Goal: Task Accomplishment & Management: Complete application form

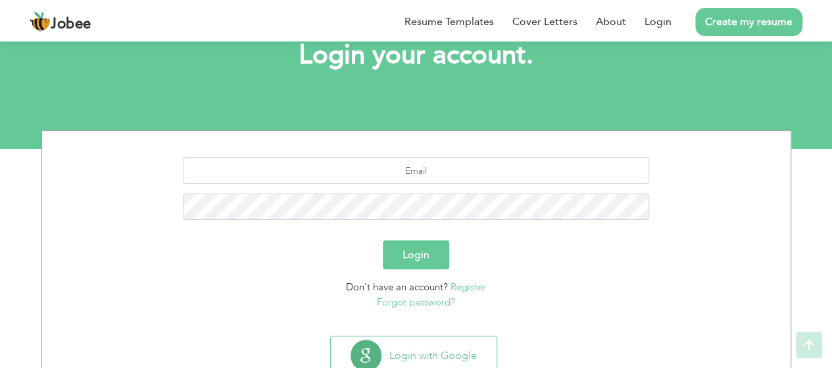
scroll to position [132, 0]
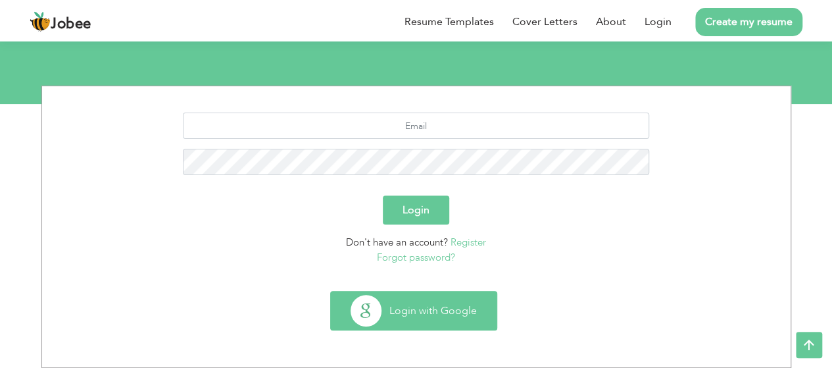
click at [425, 322] on button "Login with Google" at bounding box center [414, 310] width 166 height 38
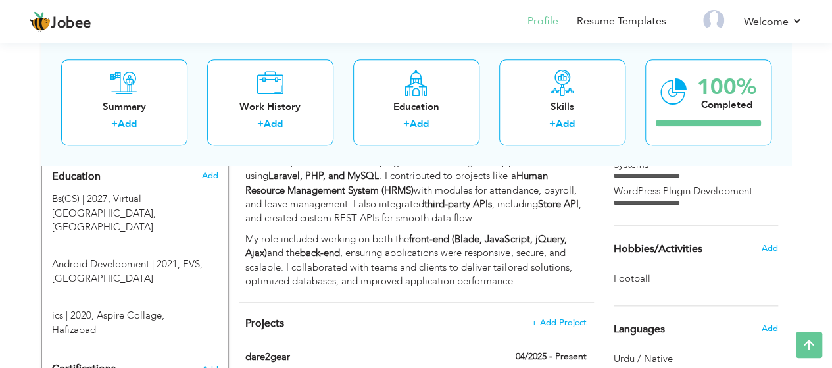
scroll to position [592, 0]
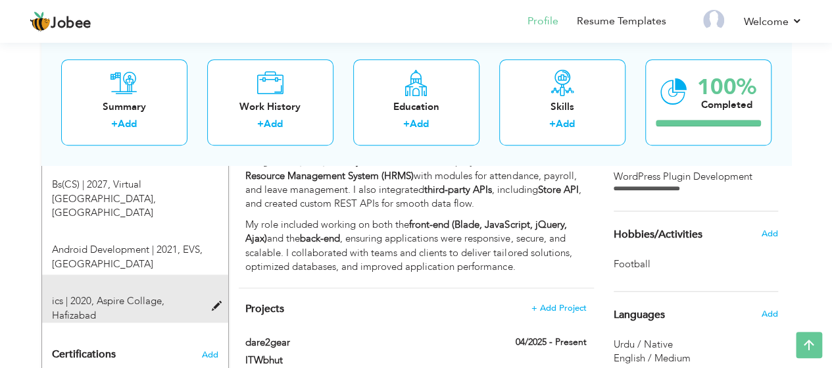
click at [209, 294] on div "ics | 2020, Aspire Collage, Hafizabad" at bounding box center [127, 308] width 170 height 28
type input "ics"
type input "2020"
type input "Aspire Collage"
type input "57"
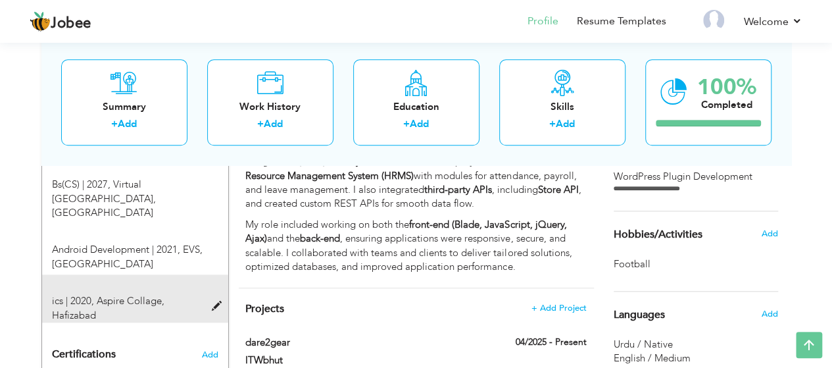
radio input "true"
type input "Hafizabad"
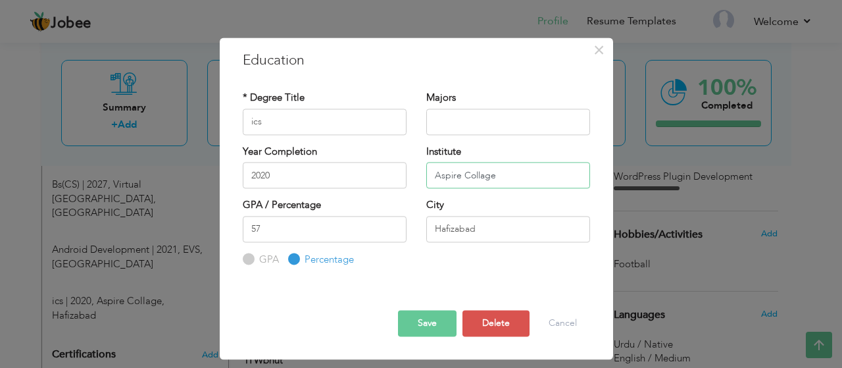
click at [485, 178] on input "Aspire Collage" at bounding box center [508, 175] width 164 height 26
click at [487, 178] on input "Aspire Collage" at bounding box center [508, 175] width 164 height 26
drag, startPoint x: 487, startPoint y: 178, endPoint x: 472, endPoint y: 170, distance: 17.1
click at [472, 170] on input "Aspire Collage" at bounding box center [508, 175] width 164 height 26
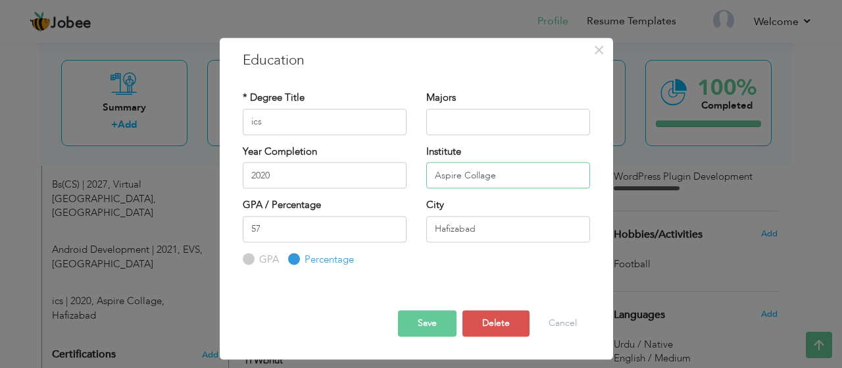
click at [510, 172] on input "Aspire Collage" at bounding box center [508, 175] width 164 height 26
click at [487, 172] on input "Aspire Collage" at bounding box center [508, 175] width 164 height 26
paste input "e"
type input "[GEOGRAPHIC_DATA]"
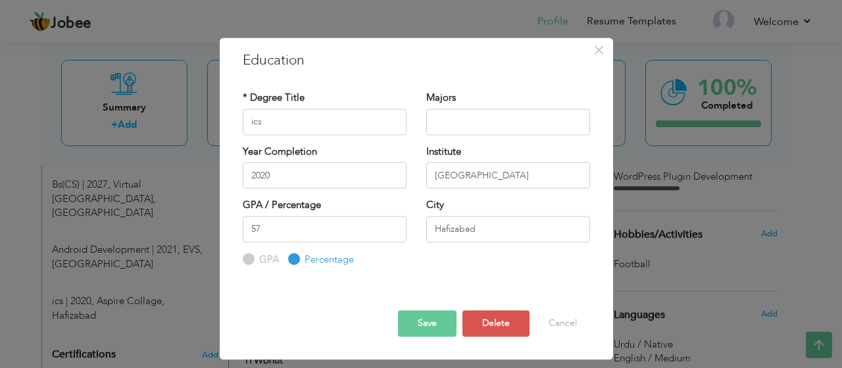
click at [434, 331] on button "Save" at bounding box center [427, 323] width 59 height 26
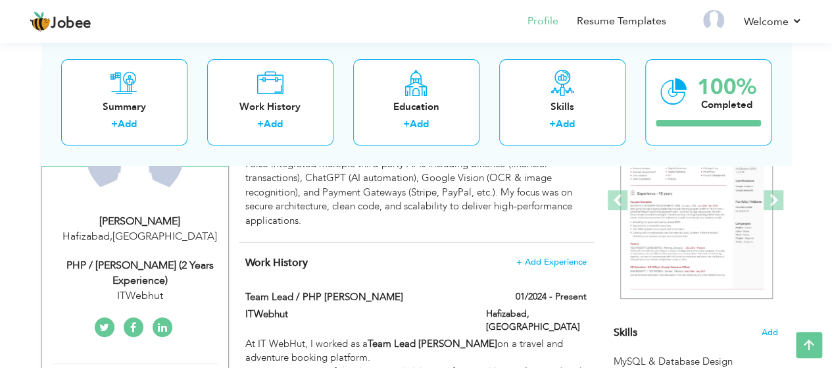
scroll to position [197, 0]
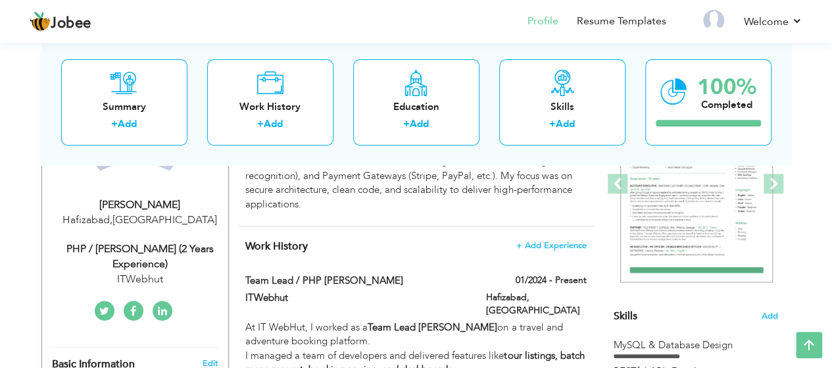
click at [137, 251] on div "PHP / Laravel Developer (2 Years Experience)" at bounding box center [140, 256] width 176 height 30
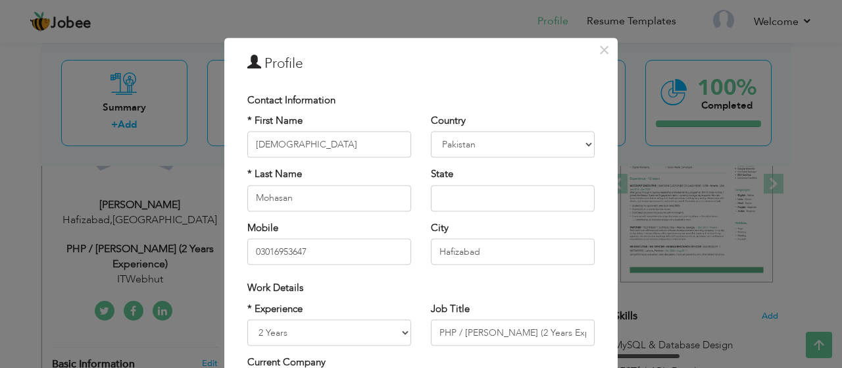
click at [149, 185] on div "× Profile Contact Information * First Name Muhammad * Last Name Aruba" at bounding box center [421, 184] width 842 height 368
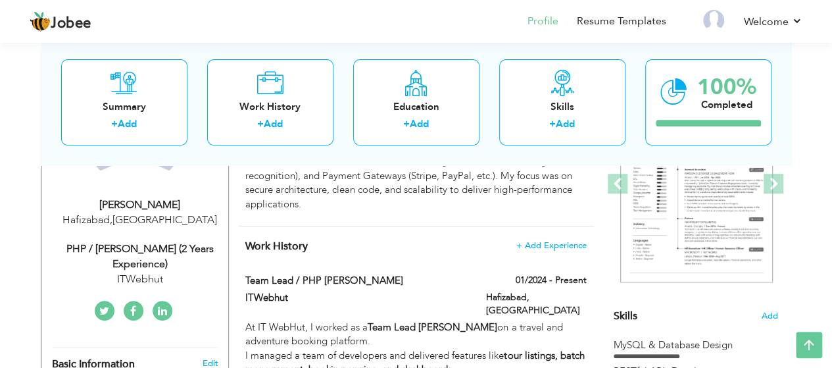
click at [254, 246] on span "Work History" at bounding box center [276, 246] width 62 height 14
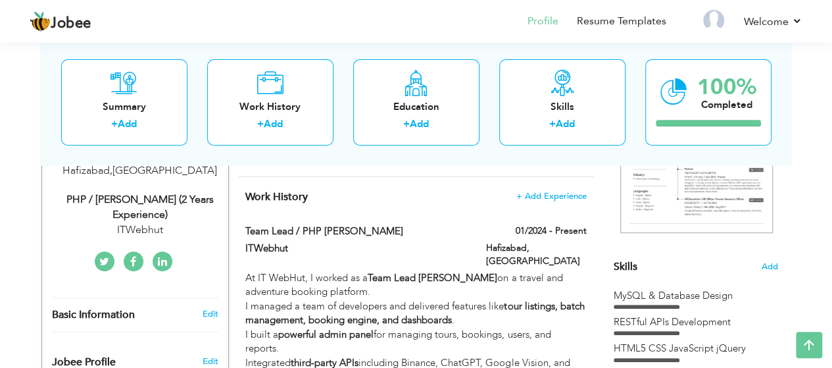
scroll to position [263, 0]
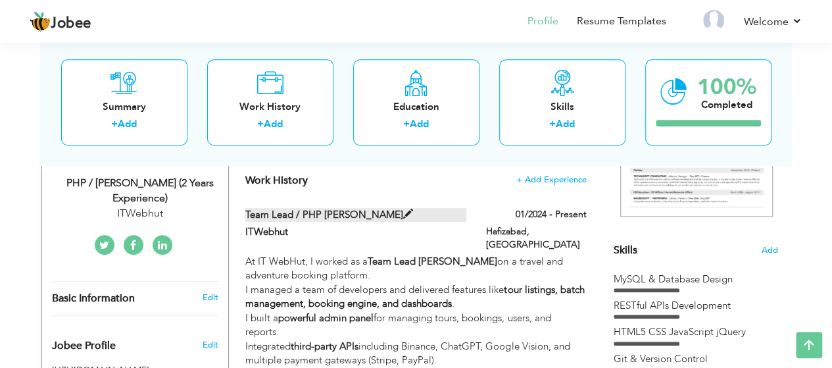
click at [262, 218] on label "Team Lead / PHP Laraval Developer" at bounding box center [355, 215] width 221 height 14
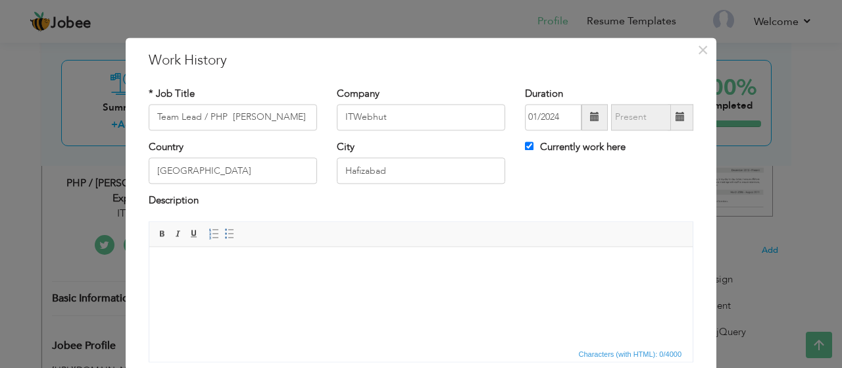
click at [0, 212] on div "× Work History * Job Title Team Lead / PHP Laraval Developer Company ITWebhut D…" at bounding box center [421, 184] width 842 height 368
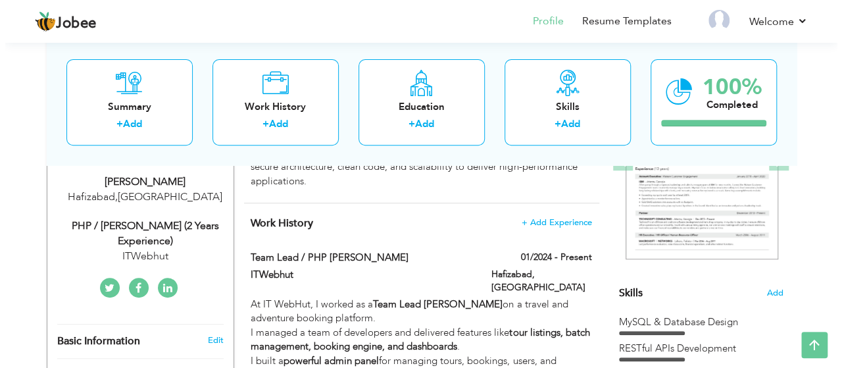
scroll to position [197, 0]
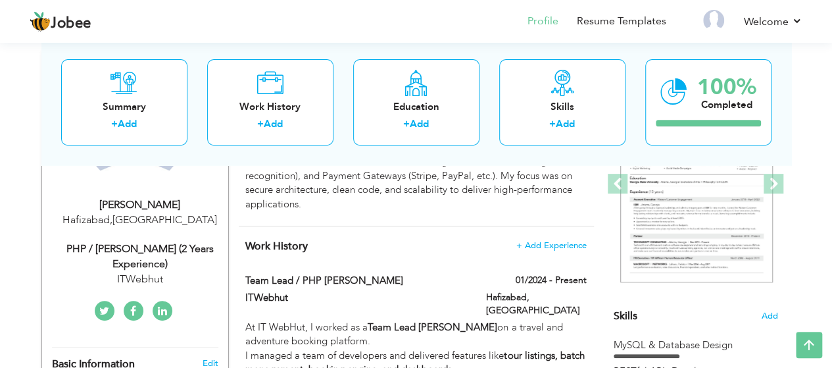
click at [154, 254] on div "PHP / Laravel Developer (2 Years Experience)" at bounding box center [140, 256] width 176 height 30
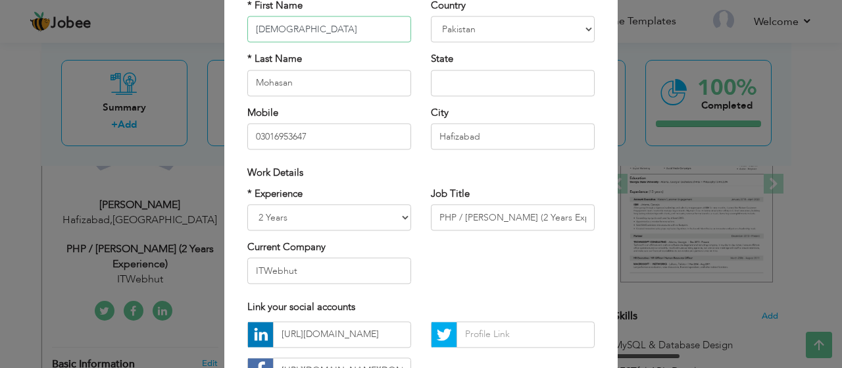
scroll to position [132, 0]
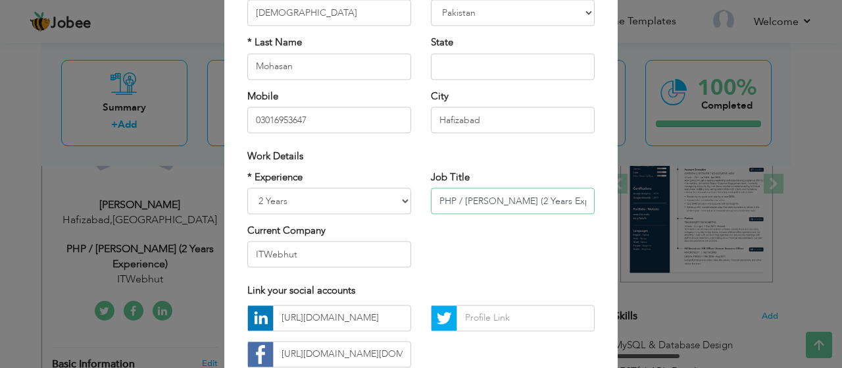
click at [480, 202] on input "PHP / Laravel Developer (2 Years Experience)" at bounding box center [513, 200] width 164 height 26
click at [481, 202] on input "PHP / Laravel Developer (2 Years Experience)" at bounding box center [513, 200] width 164 height 26
paste input "| 2+ Years Experience in Web Applications & APIs"
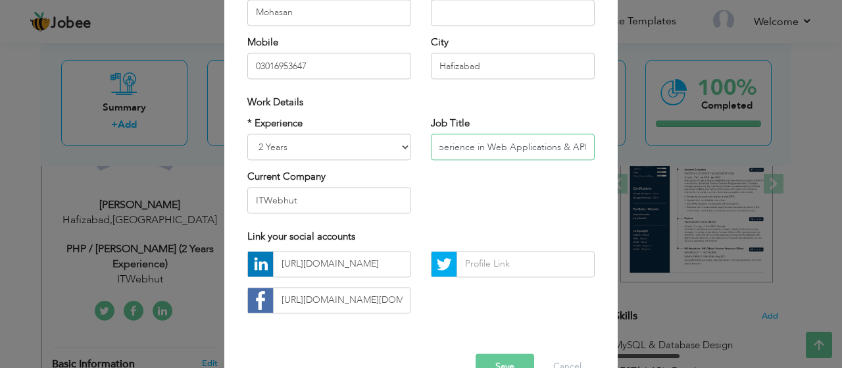
scroll to position [220, 0]
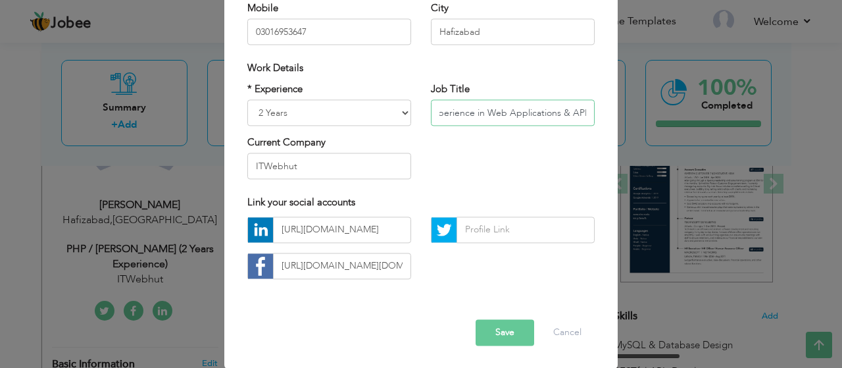
type input "PHP / Laravel Developer | 2+ Years Experience in Web Applications & APIs"
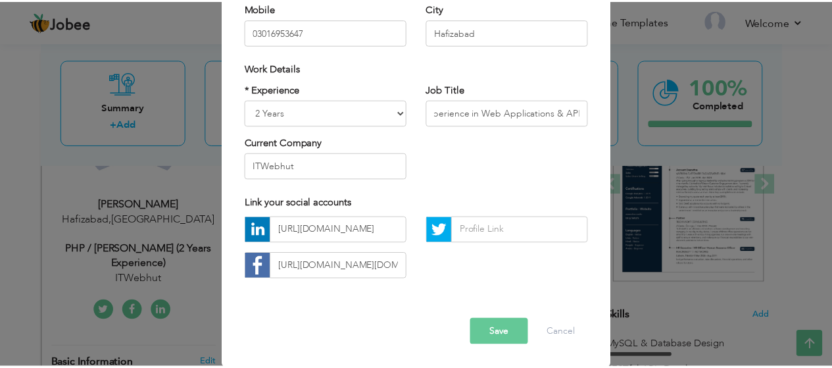
scroll to position [0, 0]
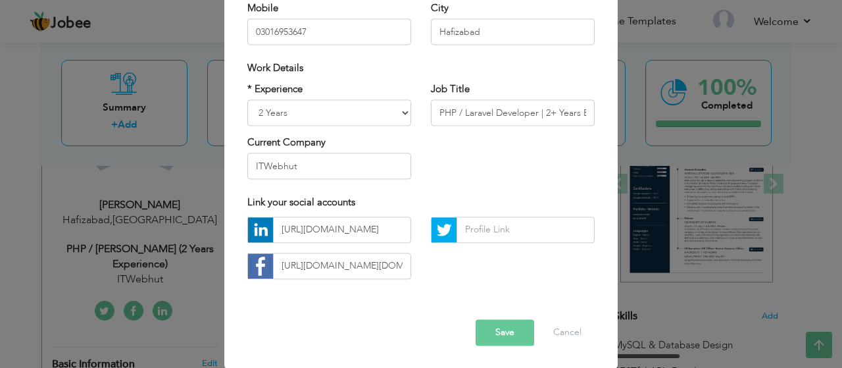
click at [503, 337] on button "Save" at bounding box center [504, 332] width 59 height 26
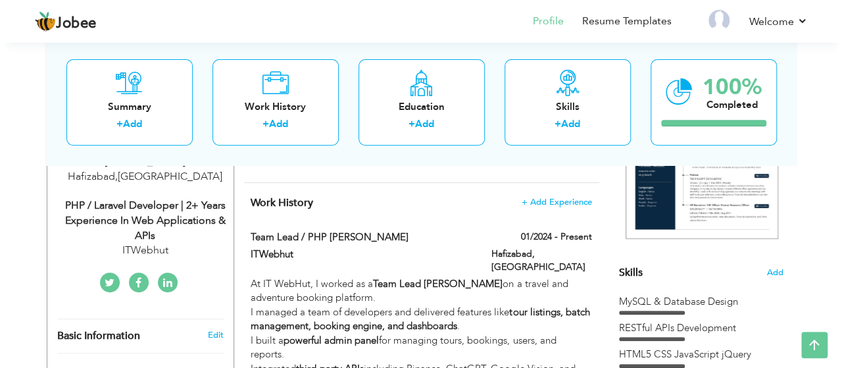
scroll to position [226, 0]
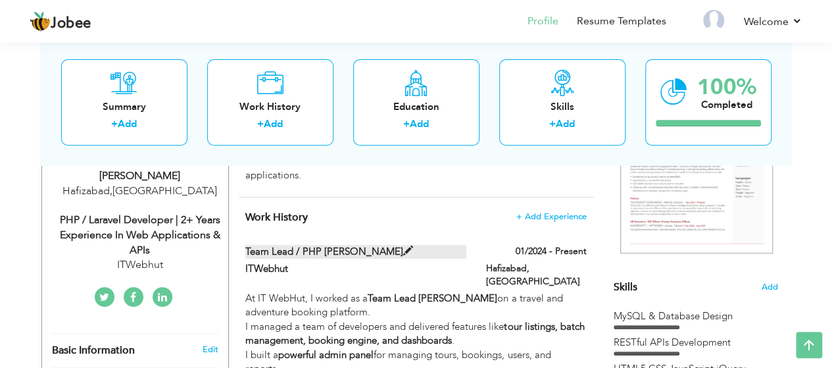
click at [331, 252] on label "Team Lead / PHP Laraval Developer" at bounding box center [355, 252] width 221 height 14
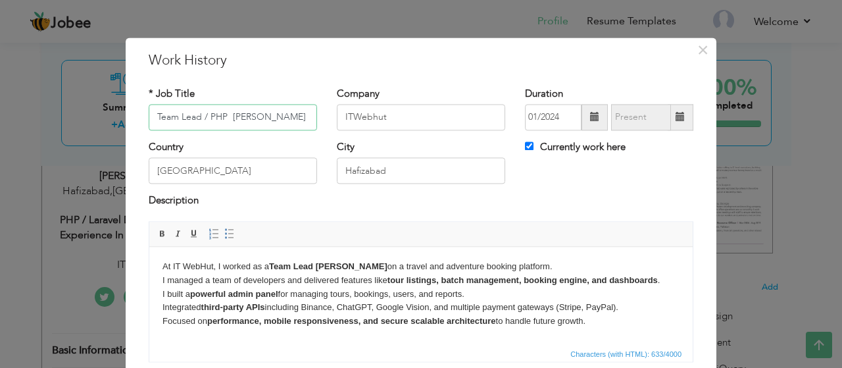
drag, startPoint x: 205, startPoint y: 118, endPoint x: 314, endPoint y: 118, distance: 108.5
click at [313, 120] on div "* Job Title Team Lead / PHP Laraval Developer" at bounding box center [233, 113] width 188 height 53
paste input "Larave"
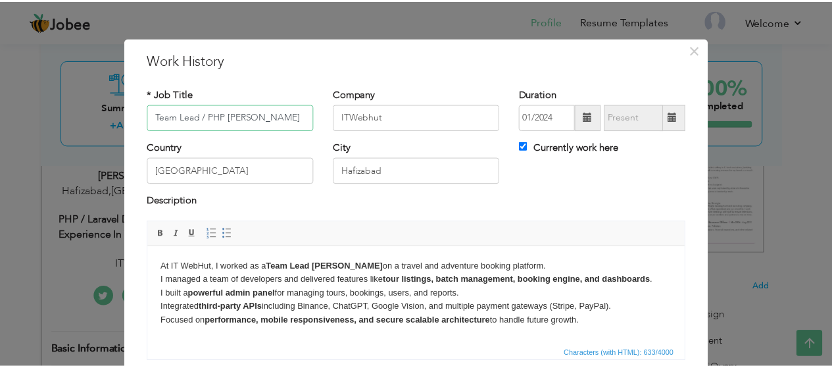
scroll to position [99, 0]
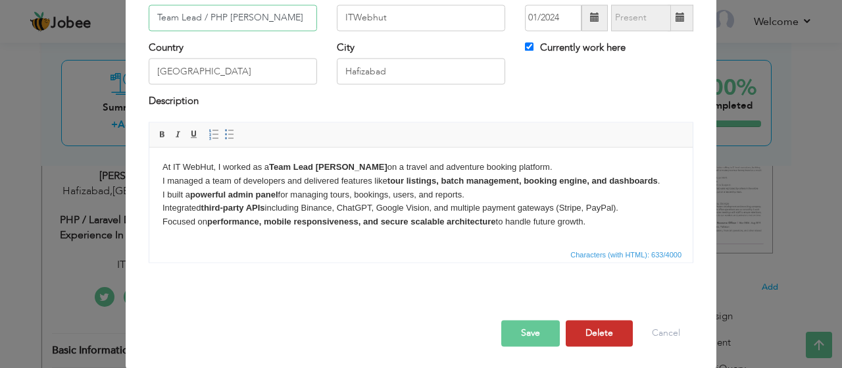
type input "Team Lead / PHP [PERSON_NAME]"
click at [587, 336] on button "Delete" at bounding box center [598, 333] width 67 height 26
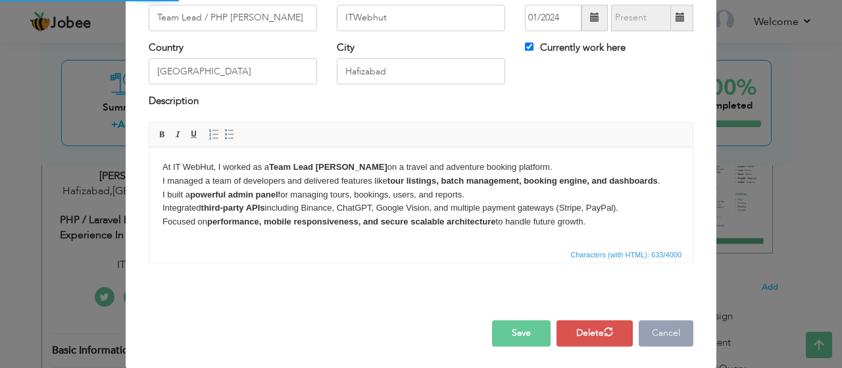
click at [665, 336] on button "Cancel" at bounding box center [665, 333] width 55 height 26
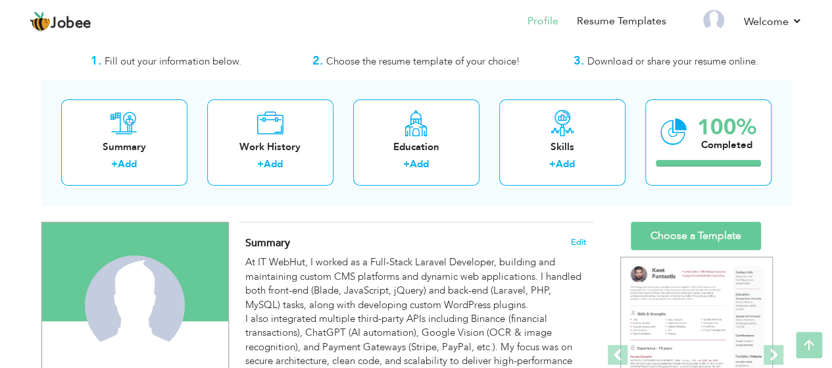
scroll to position [0, 0]
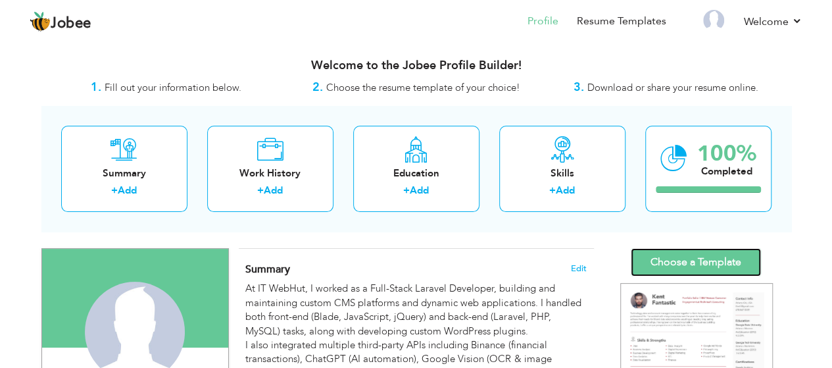
click at [668, 253] on link "Choose a Template" at bounding box center [696, 262] width 130 height 28
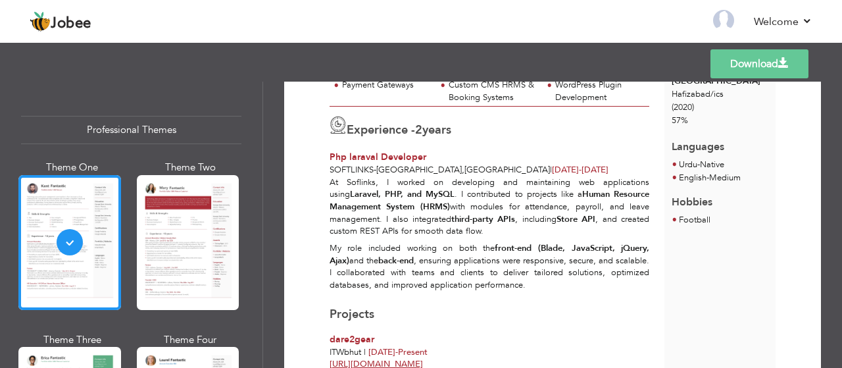
scroll to position [329, 0]
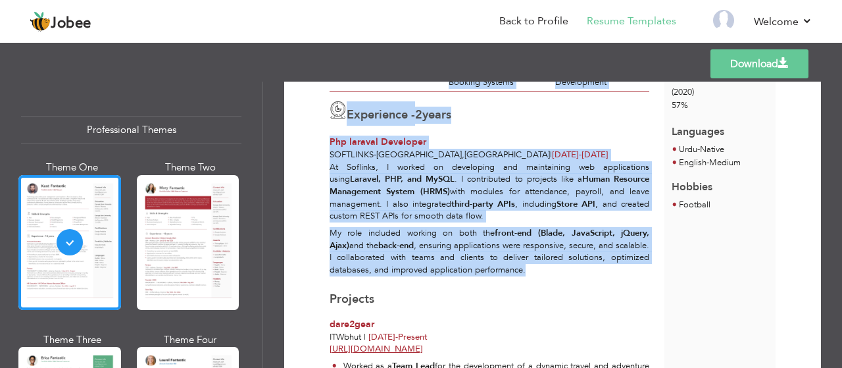
drag, startPoint x: 316, startPoint y: 140, endPoint x: 531, endPoint y: 270, distance: 251.6
click at [533, 274] on p "My role included working on both the front-end (Blade, JavaScript, jQuery, Ajax…" at bounding box center [489, 251] width 320 height 49
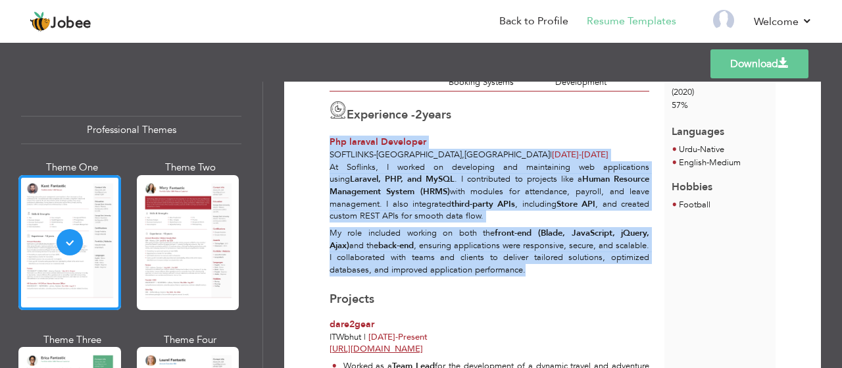
drag, startPoint x: 533, startPoint y: 274, endPoint x: 326, endPoint y: 145, distance: 243.0
click at [326, 145] on div "Experience - 2 years Php laraval Developer Softlinks - Islamabad , Pakistan | D…" at bounding box center [489, 185] width 335 height 189
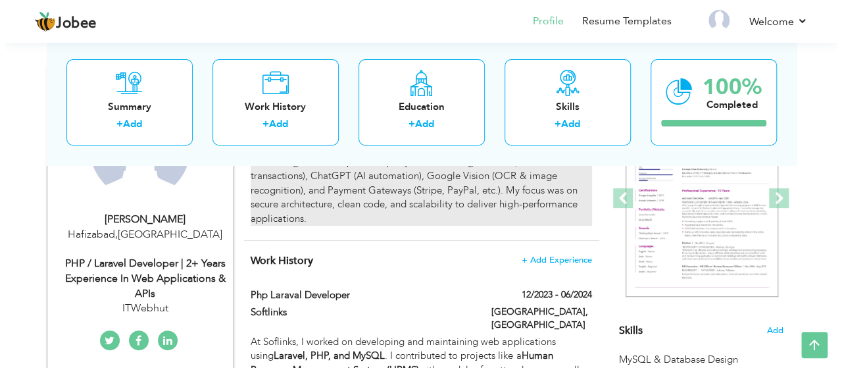
scroll to position [197, 0]
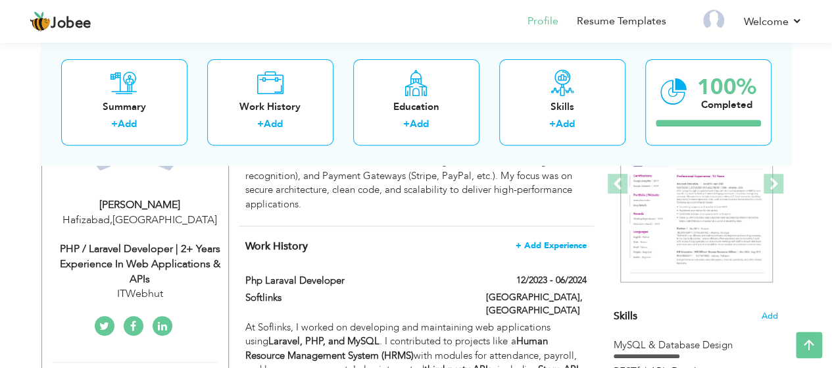
click at [558, 245] on span "+ Add Experience" at bounding box center [551, 245] width 71 height 9
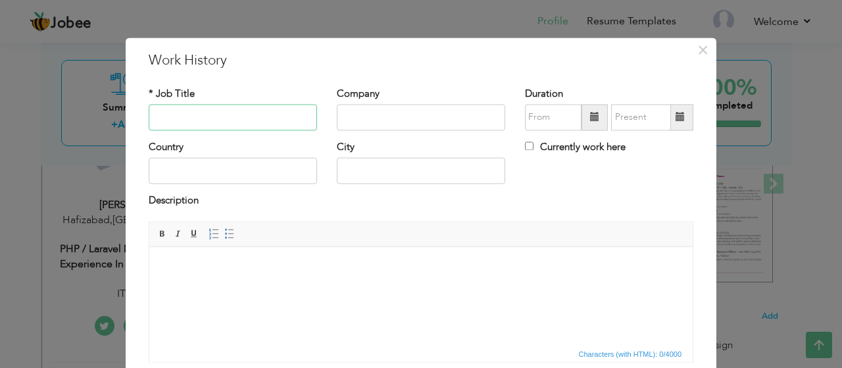
paste input "Team Lead / PHP Laraval Developer"
type input "Team Lead / PHP Laraval Developer"
paste input "ITWEBHUT"
type input "ITWEBHUT"
click at [582, 126] on span at bounding box center [594, 117] width 26 height 26
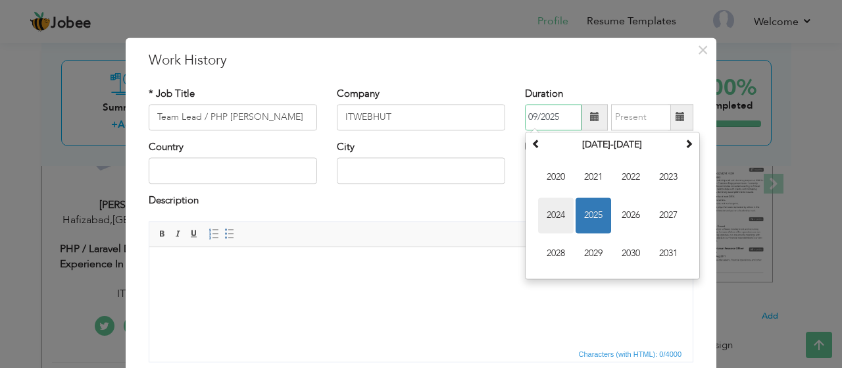
click at [559, 224] on span "2024" at bounding box center [556, 215] width 36 height 36
click at [588, 214] on span "Jun" at bounding box center [593, 215] width 36 height 36
type input "06/2024"
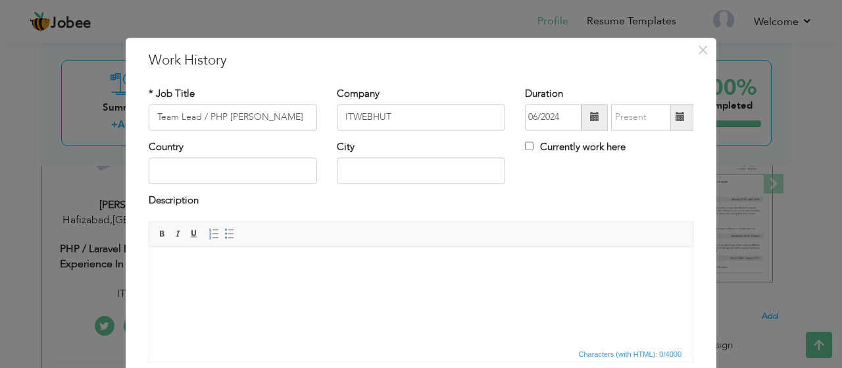
click at [543, 176] on div "Country City Currently work here" at bounding box center [421, 166] width 564 height 53
click at [201, 165] on input "text" at bounding box center [233, 171] width 168 height 26
click at [241, 287] on html at bounding box center [420, 267] width 543 height 40
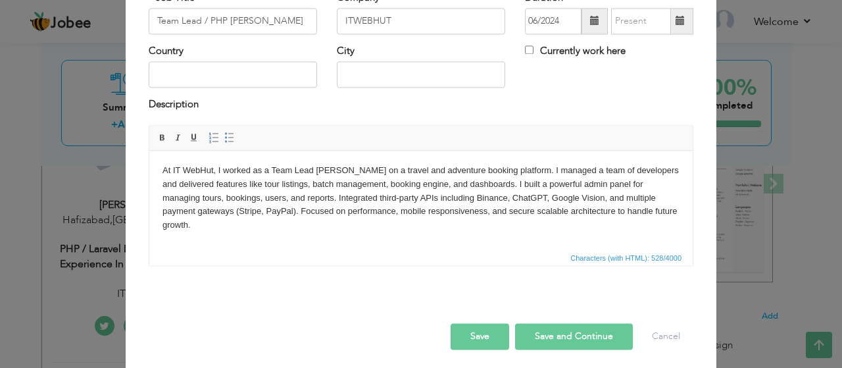
scroll to position [99, 0]
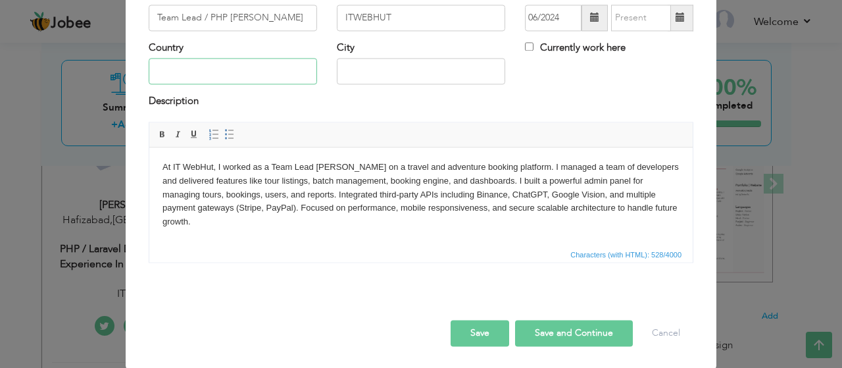
click at [212, 72] on input "text" at bounding box center [233, 72] width 168 height 26
paste input "Hafizabad, [GEOGRAPHIC_DATA]"
click at [220, 73] on input "Hafizabad, [GEOGRAPHIC_DATA]" at bounding box center [233, 72] width 168 height 26
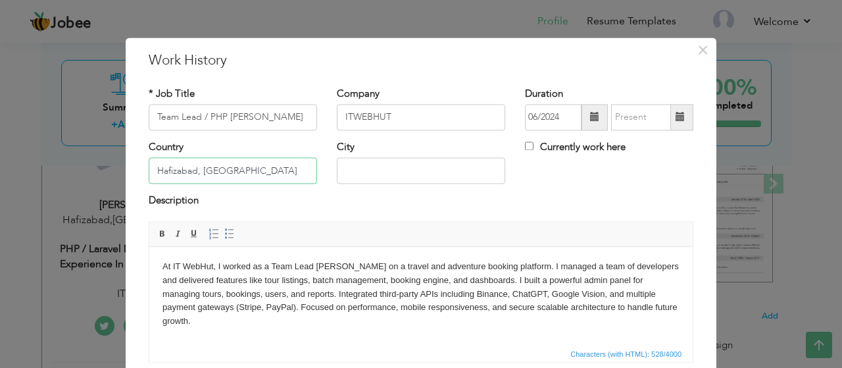
type input "Hafizabad, [GEOGRAPHIC_DATA]"
click at [525, 145] on input "Currently work here" at bounding box center [529, 145] width 9 height 9
checkbox input "true"
click at [221, 185] on div "Country Hafizabad, Pakistan" at bounding box center [233, 166] width 188 height 53
click at [172, 170] on input "Hafizabad, [GEOGRAPHIC_DATA]" at bounding box center [233, 171] width 168 height 26
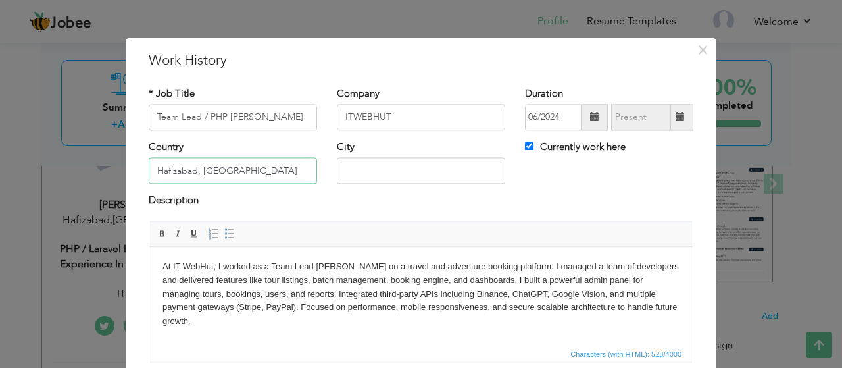
click at [172, 170] on input "Hafizabad, [GEOGRAPHIC_DATA]" at bounding box center [233, 171] width 168 height 26
drag, startPoint x: 197, startPoint y: 172, endPoint x: 68, endPoint y: 172, distance: 129.5
click at [68, 172] on div "× Work History * Job Title Team Lead / PHP Laraval Developer Company ITWEBHUT D…" at bounding box center [421, 184] width 842 height 368
drag, startPoint x: 276, startPoint y: 174, endPoint x: 53, endPoint y: 178, distance: 222.9
click at [53, 178] on div "× Work History * Job Title Team Lead / PHP Laraval Developer Company ITWEBHUT D…" at bounding box center [421, 184] width 842 height 368
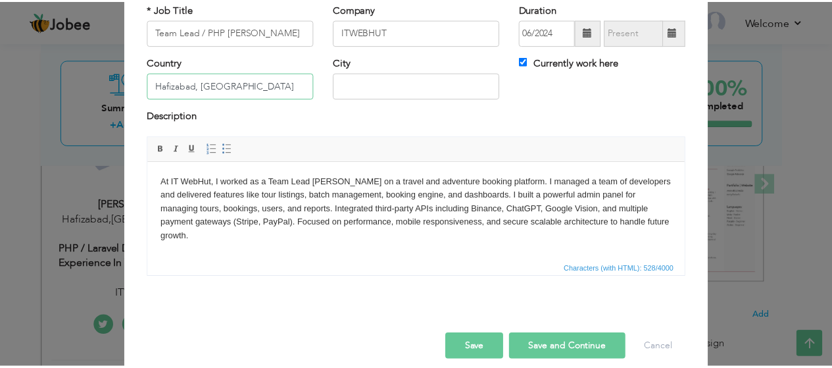
scroll to position [99, 0]
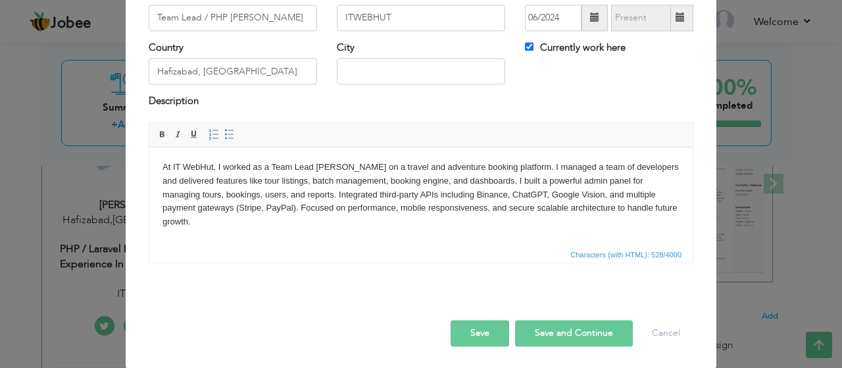
click at [545, 328] on button "Save and Continue" at bounding box center [574, 333] width 118 height 26
checkbox input "false"
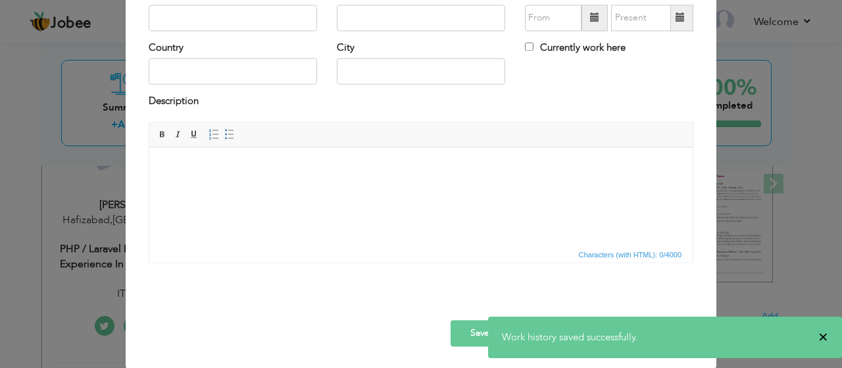
click at [821, 335] on span "×" at bounding box center [823, 336] width 10 height 13
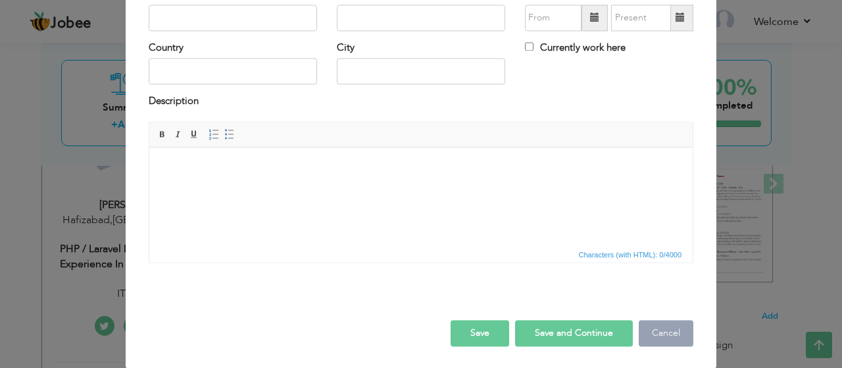
click at [655, 327] on button "Cancel" at bounding box center [665, 333] width 55 height 26
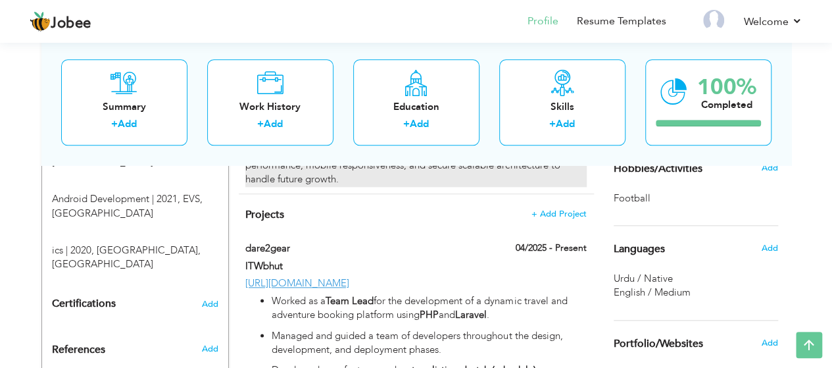
scroll to position [723, 0]
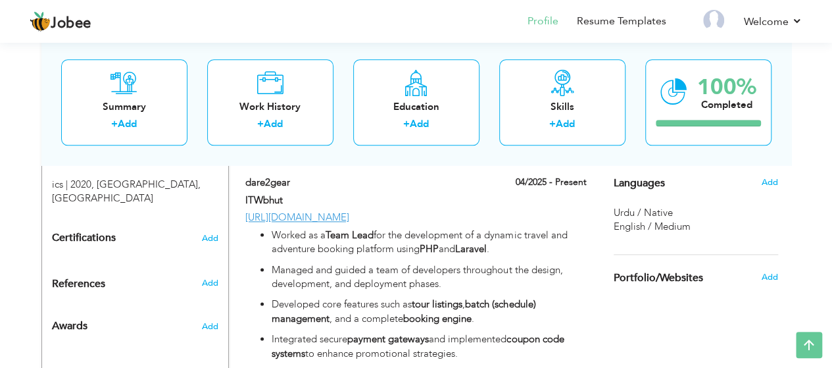
click at [669, 224] on span "English / Medium" at bounding box center [651, 226] width 77 height 13
click at [630, 212] on span "Urdu / Native" at bounding box center [642, 212] width 59 height 13
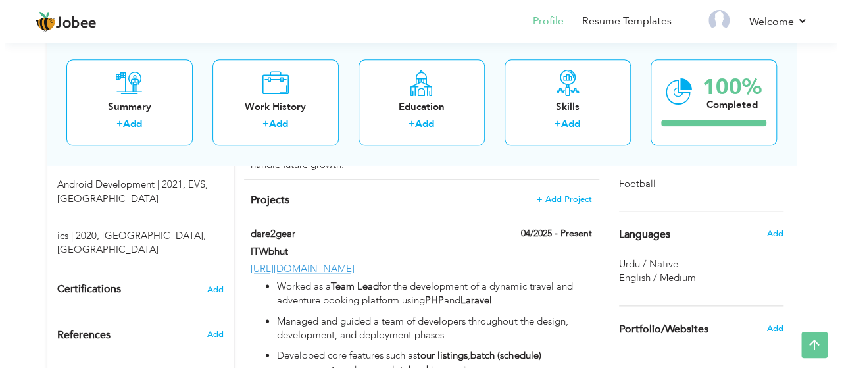
scroll to position [658, 0]
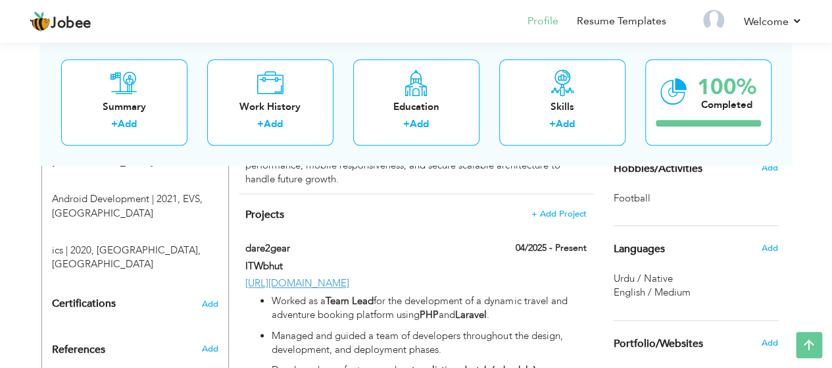
click at [626, 276] on span "Urdu / Native" at bounding box center [642, 278] width 59 height 13
drag, startPoint x: 663, startPoint y: 279, endPoint x: 683, endPoint y: 272, distance: 20.4
click at [664, 279] on span "Urdu / Native" at bounding box center [642, 278] width 59 height 13
click at [769, 249] on span "Add" at bounding box center [768, 248] width 17 height 12
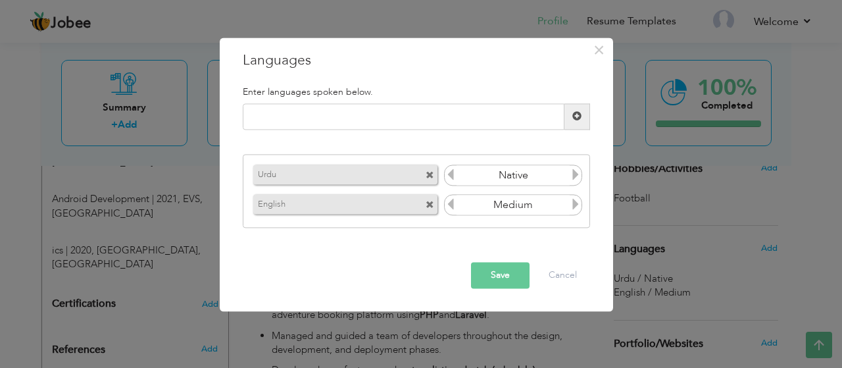
click at [542, 183] on input "Native" at bounding box center [513, 176] width 114 height 20
click at [562, 208] on input "Medium" at bounding box center [513, 205] width 114 height 20
click at [577, 208] on icon at bounding box center [575, 205] width 12 height 12
click at [450, 205] on icon at bounding box center [450, 205] width 12 height 12
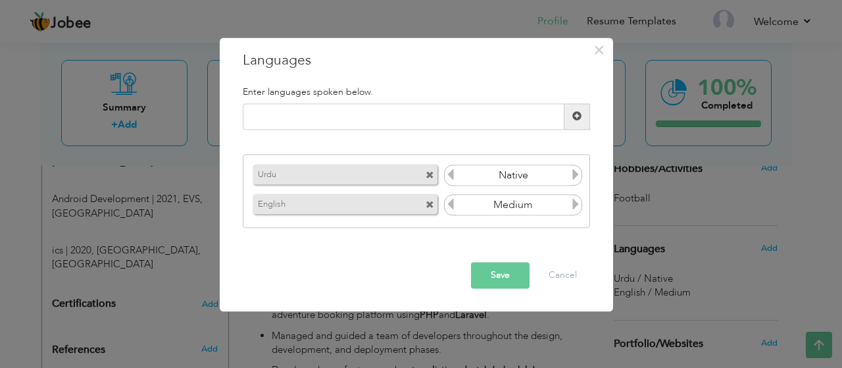
click at [450, 205] on icon at bounding box center [450, 205] width 12 height 12
click at [572, 204] on icon at bounding box center [575, 205] width 12 height 12
click at [558, 275] on button "Cancel" at bounding box center [562, 275] width 55 height 26
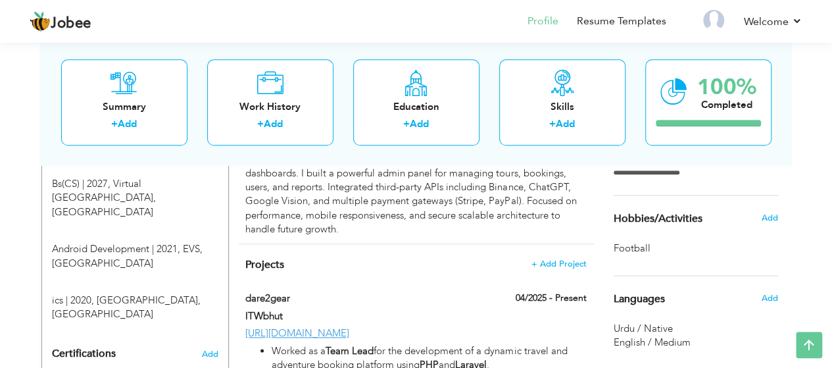
scroll to position [592, 0]
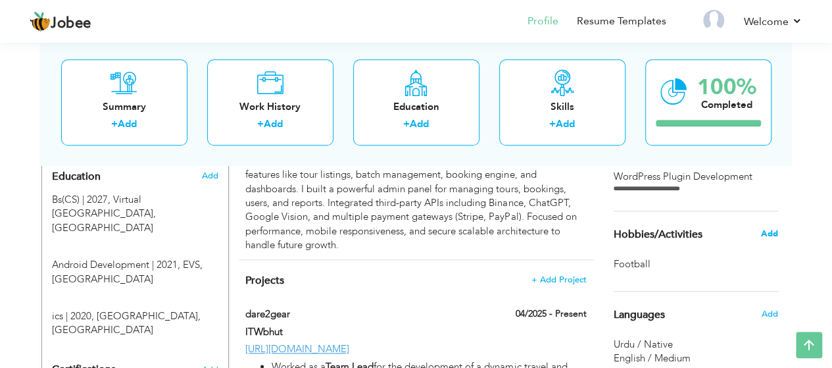
click at [774, 233] on span "Add" at bounding box center [768, 234] width 17 height 12
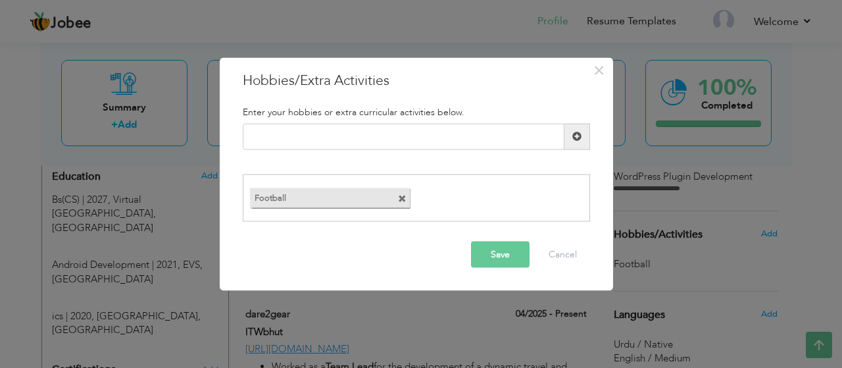
click at [406, 199] on span at bounding box center [404, 195] width 12 height 14
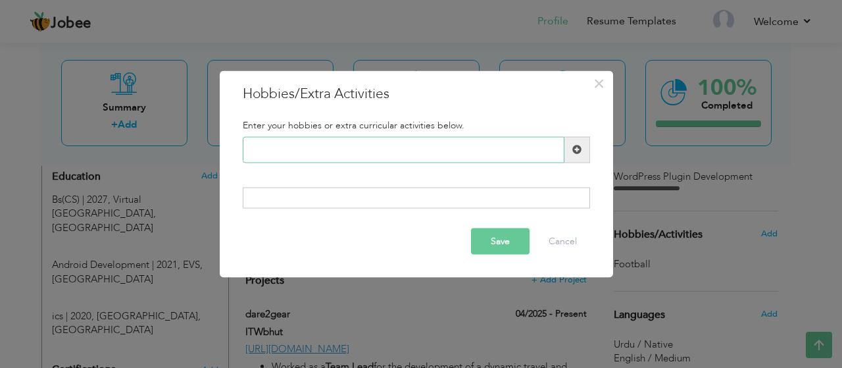
click at [398, 153] on input "text" at bounding box center [404, 149] width 322 height 26
paste input "Sports enthusiast (Footba"
click at [303, 155] on input "Sports enthusiast (Footba" at bounding box center [404, 149] width 322 height 26
click at [352, 152] on input "Sports enthusiast (Footba" at bounding box center [404, 149] width 322 height 26
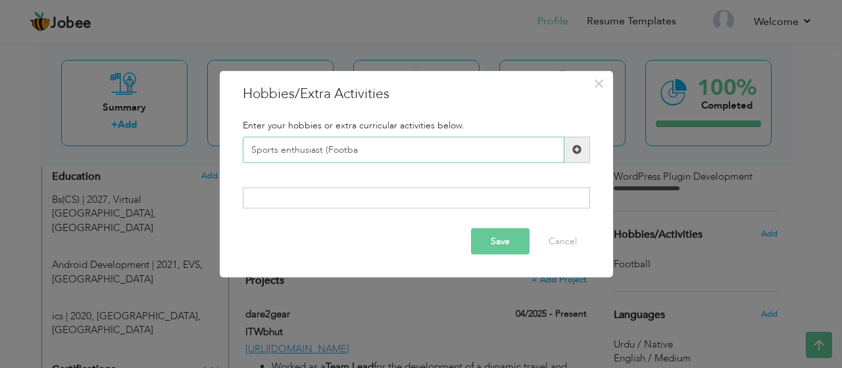
click at [352, 152] on input "Sports enthusiast (Footba" at bounding box center [404, 149] width 322 height 26
click at [371, 152] on input "Sports enthusiast (Footba" at bounding box center [404, 149] width 322 height 26
type input "Sports enthusiast (Footba"
click at [604, 85] on button "×" at bounding box center [598, 82] width 21 height 21
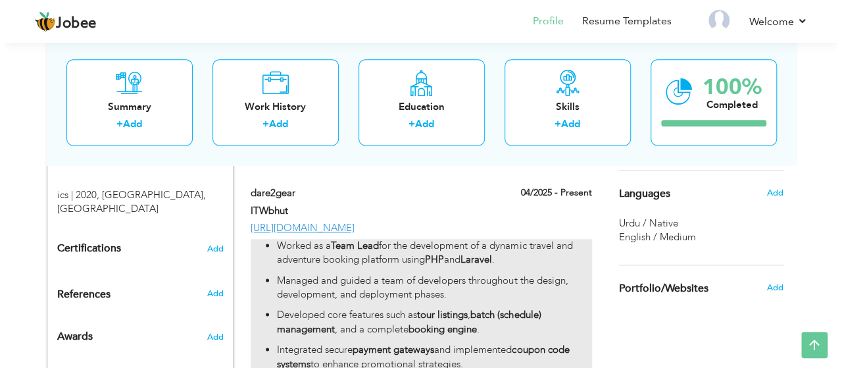
scroll to position [789, 0]
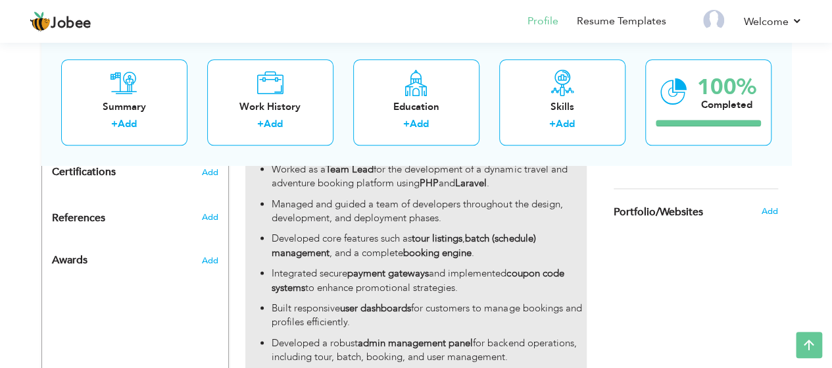
click at [385, 232] on p "Developed core features such as tour listings , batch (schedule) management , a…" at bounding box center [429, 245] width 314 height 28
type input "dare2gear"
type input "ITWbhut"
type input "04/2025"
type input "[URL][DOMAIN_NAME]"
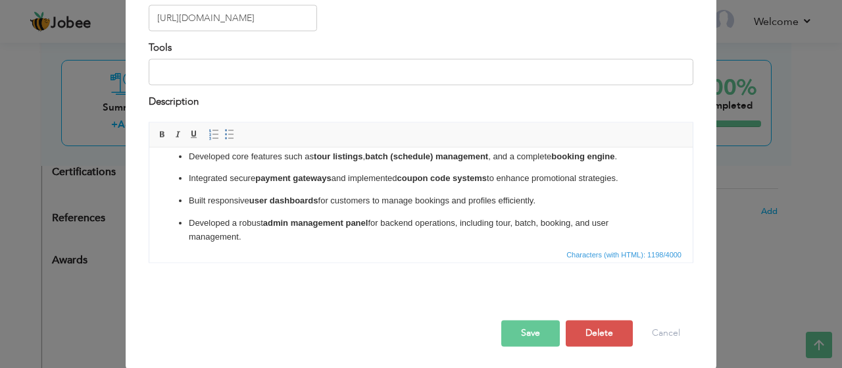
scroll to position [124, 0]
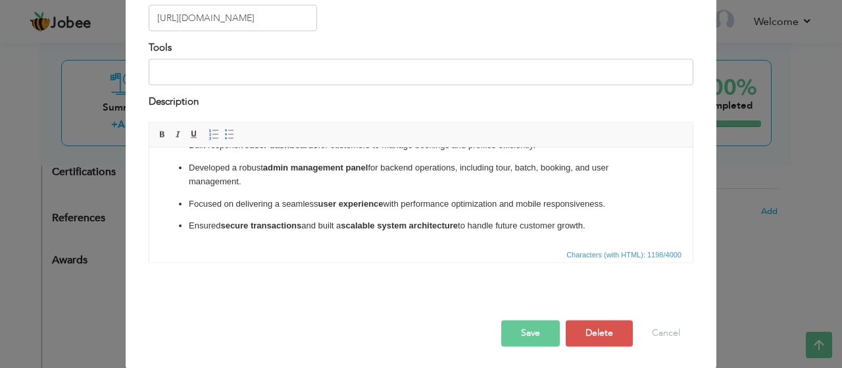
click at [475, 217] on ul "Worked as a Team Lead for the development of a dynamic travel and adventure boo…" at bounding box center [420, 141] width 517 height 183
copy ul "Worked as a Team Lead for the development of a dynamic travel and adventure boo…"
click at [626, 229] on p "Ensured secure transactions and built a scalable system architecture to handle …" at bounding box center [421, 226] width 464 height 14
click at [614, 229] on p "Ensured secure transactions and built a scalable system architecture to handle …" at bounding box center [421, 226] width 464 height 14
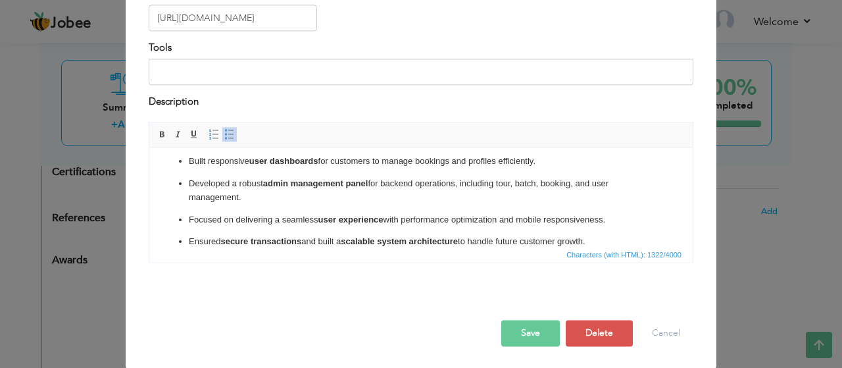
scroll to position [151, 0]
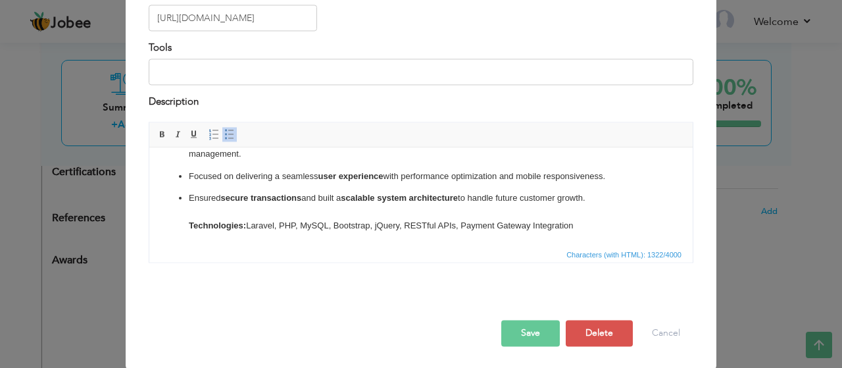
click at [537, 341] on button "Save" at bounding box center [530, 333] width 59 height 26
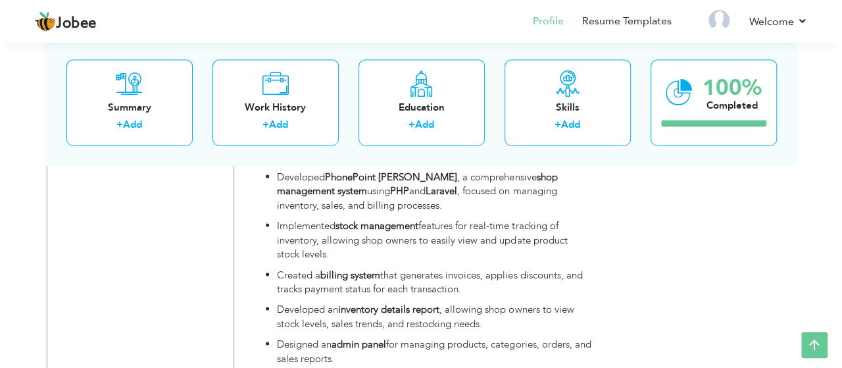
scroll to position [1118, 0]
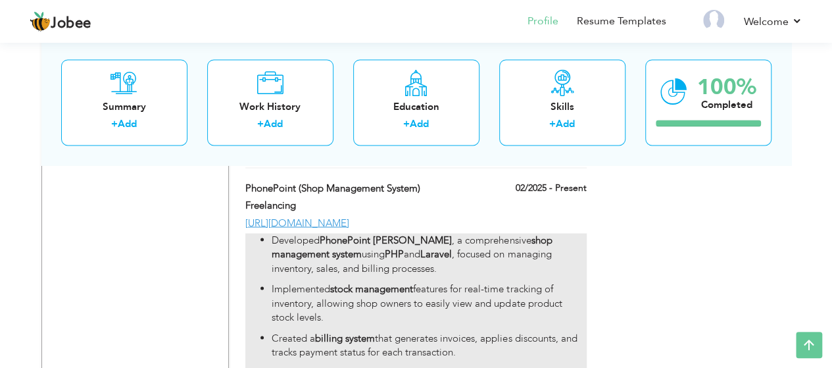
type input "PhonePoint (Shop Management System)"
type input "Freelancing"
type input "02/2025"
type input "[URL][DOMAIN_NAME]"
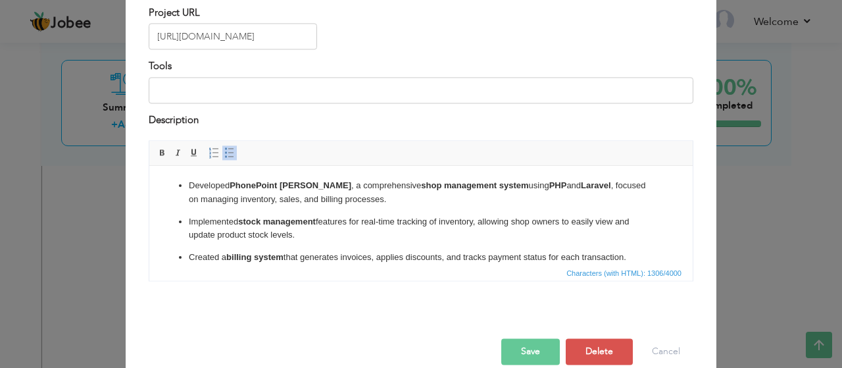
scroll to position [153, 0]
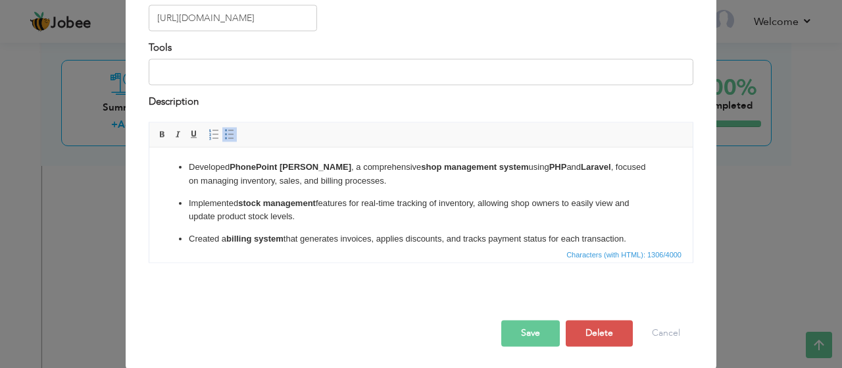
click at [349, 241] on p "Created a billing system that generates invoices, applies discounts, and tracks…" at bounding box center [421, 239] width 464 height 14
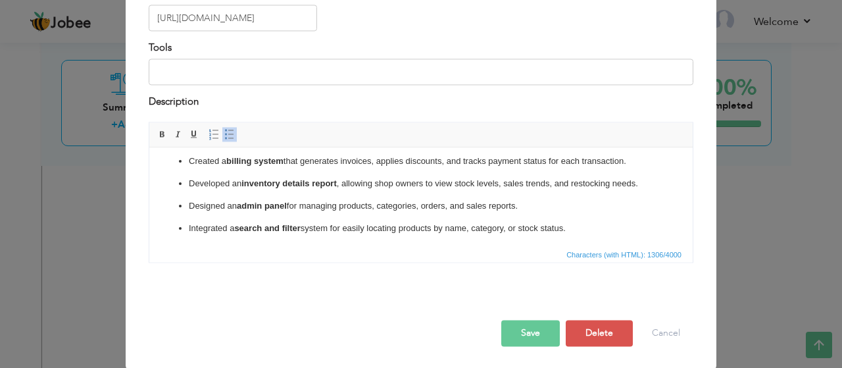
scroll to position [138, 0]
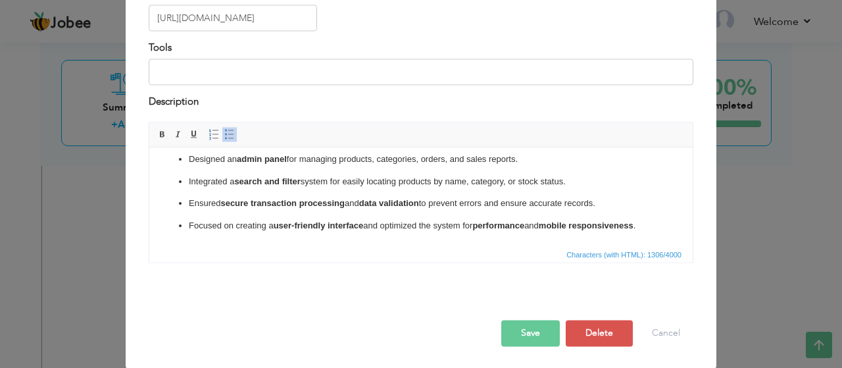
click at [270, 221] on p "Focused on creating a user-friendly interface and optimized the system for perf…" at bounding box center [421, 226] width 464 height 14
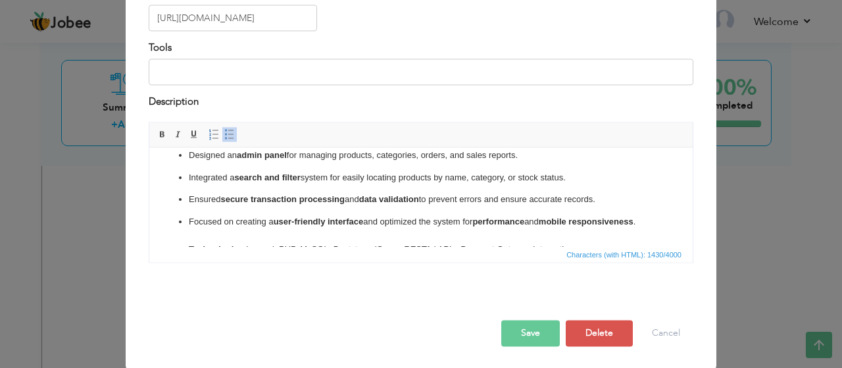
scroll to position [165, 0]
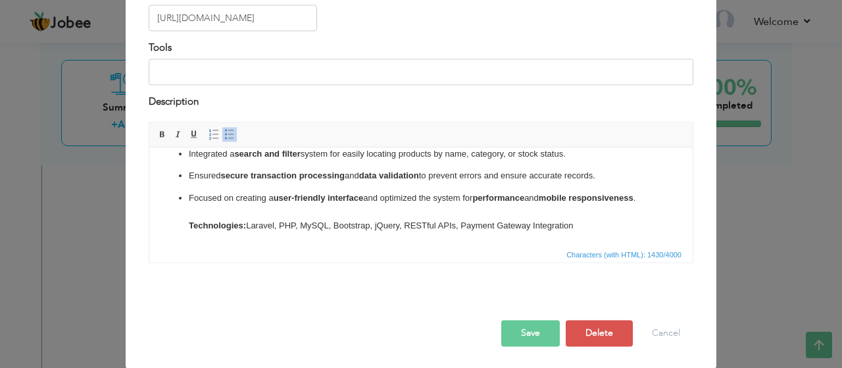
click at [362, 226] on p "Focused on creating a user-friendly interface and optimized the system for perf…" at bounding box center [421, 211] width 464 height 41
click at [393, 224] on p "Focused on creating a user-friendly interface and optimized the system for perf…" at bounding box center [421, 211] width 464 height 41
click at [421, 224] on p "Focused on creating a user-friendly interface and optimized the system for perf…" at bounding box center [421, 211] width 464 height 41
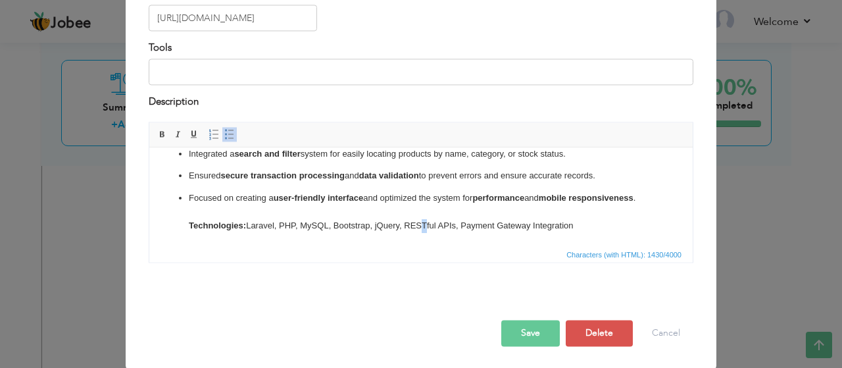
click at [421, 224] on p "Focused on creating a user-friendly interface and optimized the system for perf…" at bounding box center [421, 211] width 464 height 41
click at [406, 226] on p "Focused on creating a user-friendly interface and optimized the system for perf…" at bounding box center [421, 211] width 464 height 41
click at [444, 225] on p "Focused on creating a user-friendly interface and optimized the system for perf…" at bounding box center [421, 211] width 464 height 41
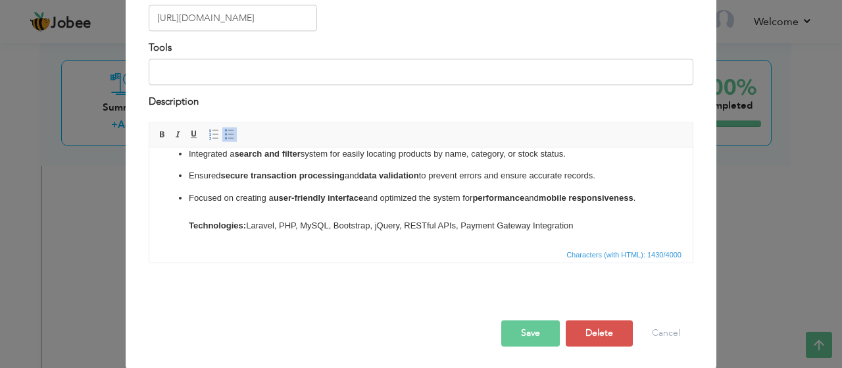
click at [491, 224] on p "Focused on creating a user-friendly interface and optimized the system for perf…" at bounding box center [421, 211] width 464 height 41
click at [524, 226] on p "Focused on creating a user-friendly interface and optimized the system for perf…" at bounding box center [421, 211] width 464 height 41
click at [557, 226] on p "Focused on creating a user-friendly interface and optimized the system for perf…" at bounding box center [421, 211] width 464 height 41
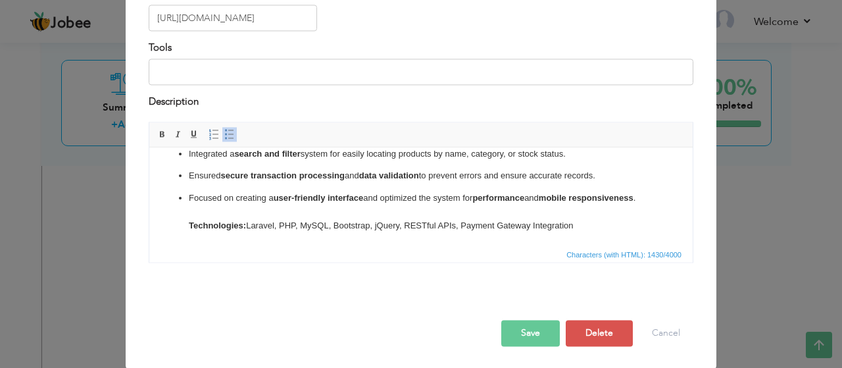
click at [557, 226] on p "Focused on creating a user-friendly interface and optimized the system for perf…" at bounding box center [421, 211] width 464 height 41
click at [529, 335] on button "Save" at bounding box center [530, 333] width 59 height 26
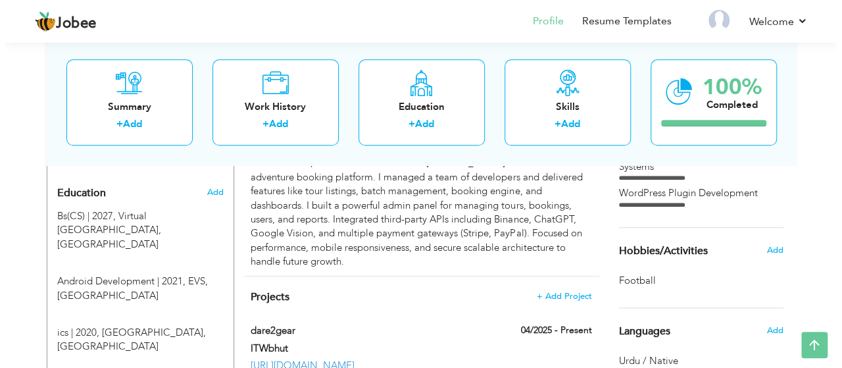
scroll to position [592, 0]
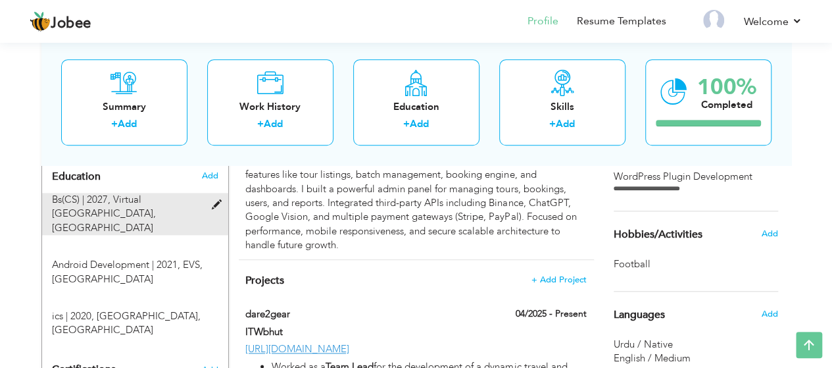
click at [112, 218] on span "Virtual University of Pakistan, Islamabad" at bounding box center [104, 213] width 104 height 41
type input "Bs(CS)"
type input "2027"
type input "Virtual [GEOGRAPHIC_DATA]"
type input "3.1"
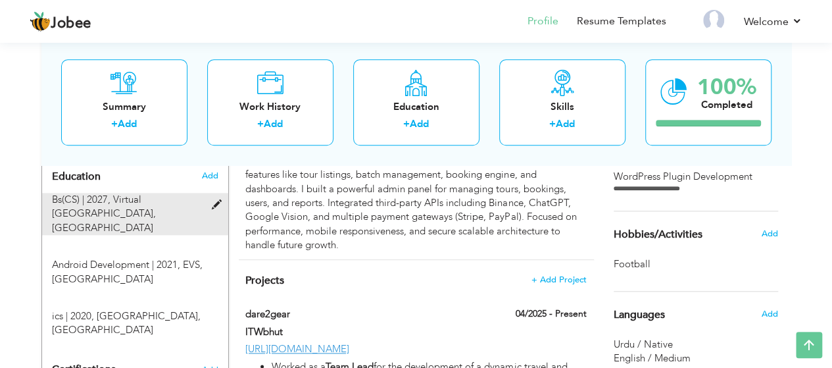
radio input "true"
type input "[GEOGRAPHIC_DATA]"
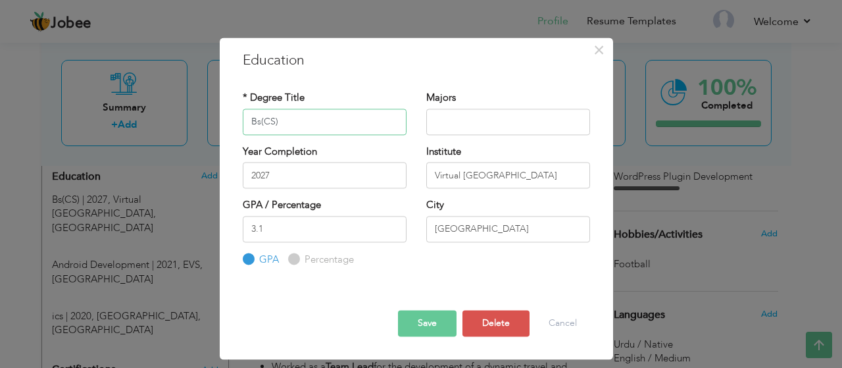
drag, startPoint x: 355, startPoint y: 125, endPoint x: 101, endPoint y: 132, distance: 254.6
click at [101, 132] on div "× Education * Degree Title Bs(CS) Majors Year Completion 2027 3.1" at bounding box center [421, 184] width 842 height 368
paste input "S (Computer Science"
type input "BS (Computer Science)"
click at [426, 329] on button "Save" at bounding box center [427, 323] width 59 height 26
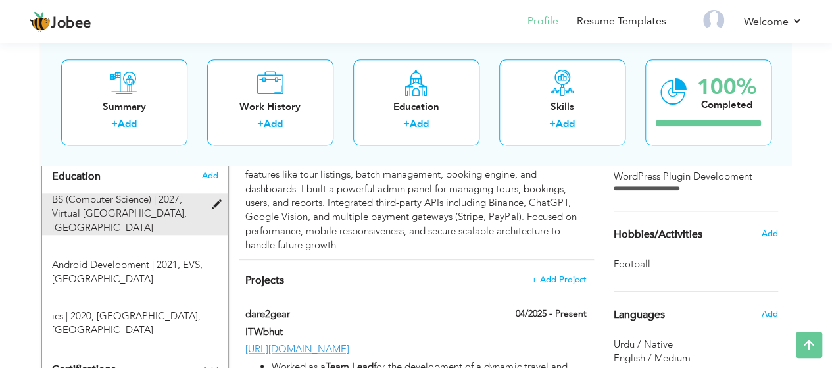
click at [149, 224] on div "BS (Computer Science) | 2027, Virtual University of Pakistan, Islamabad" at bounding box center [127, 214] width 170 height 42
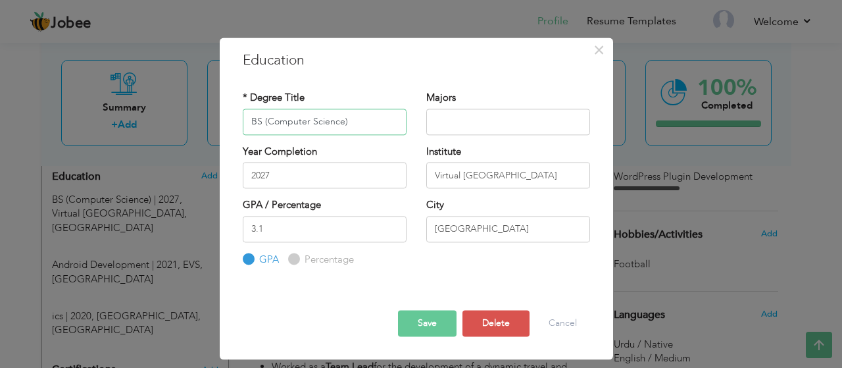
drag, startPoint x: 368, startPoint y: 118, endPoint x: 124, endPoint y: 124, distance: 244.7
click at [124, 124] on div "× Education * Degree Title BS (Computer Science) Majors 2027 3.1" at bounding box center [421, 184] width 842 height 368
paste input "Software Engineering), Virtual University of Pakistan"
drag, startPoint x: 280, startPoint y: 120, endPoint x: 533, endPoint y: 122, distance: 252.5
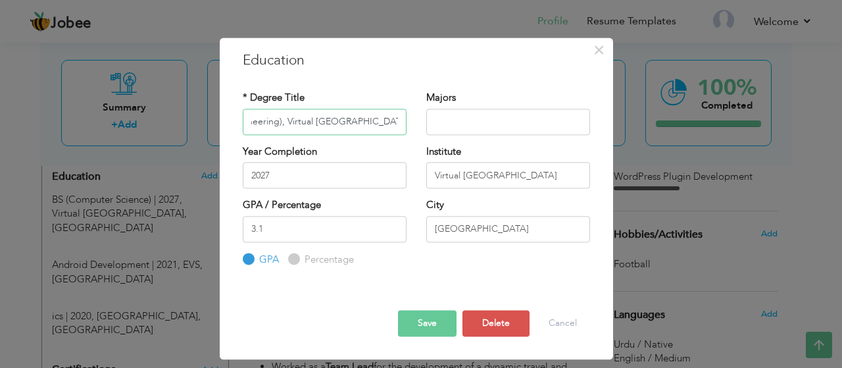
click at [533, 122] on div "* Degree Title BS (Software Engineering), Virtual University of Pakistan Majors" at bounding box center [416, 117] width 367 height 53
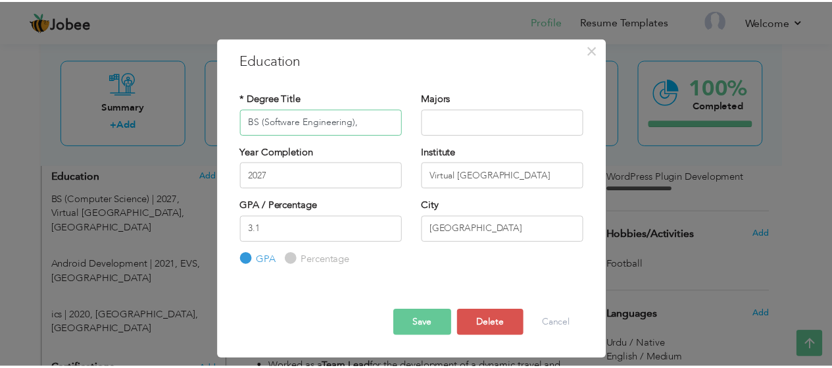
scroll to position [0, 0]
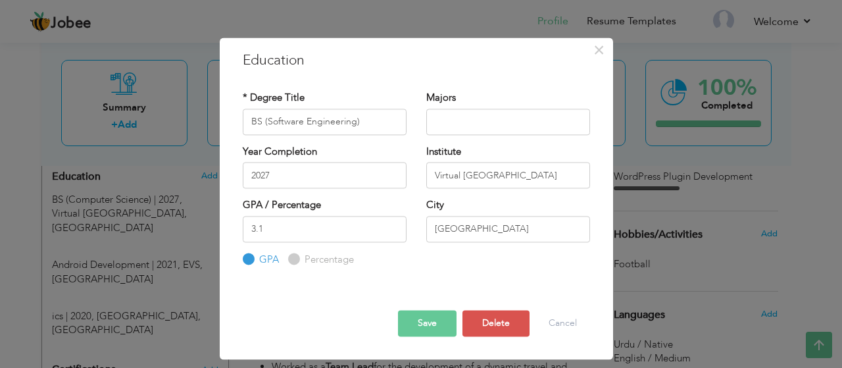
click at [425, 327] on button "Save" at bounding box center [427, 323] width 59 height 26
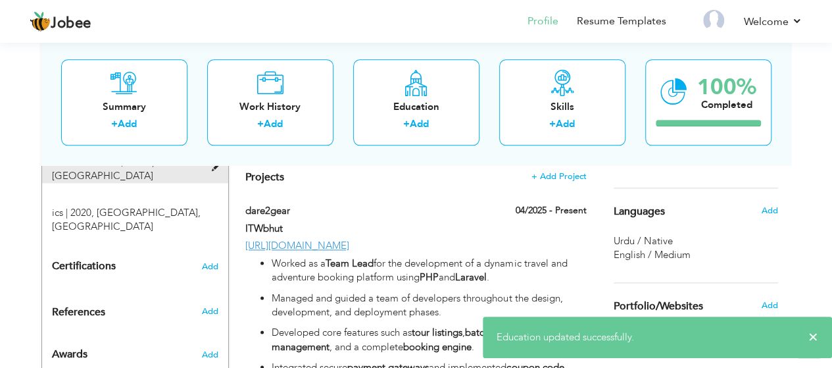
scroll to position [697, 0]
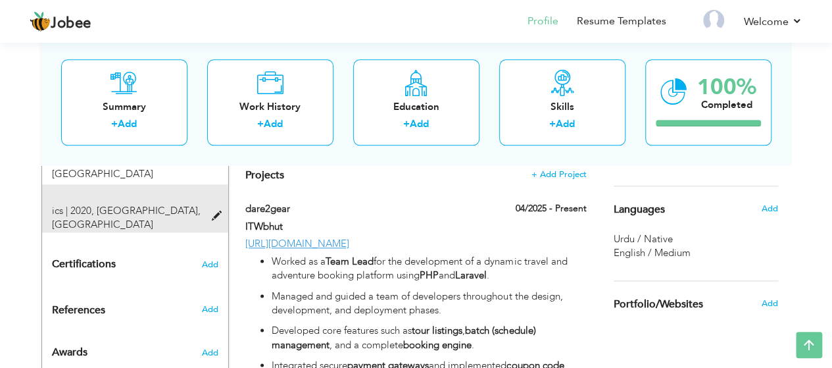
click at [152, 229] on div "ics | 2020, Aspire College, Hafizabad" at bounding box center [127, 218] width 170 height 28
type input "ics"
type input "2020"
type input "[GEOGRAPHIC_DATA]"
type input "57"
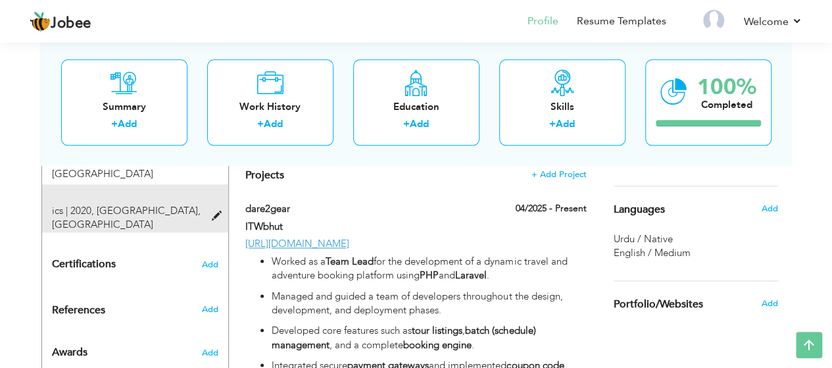
radio input "false"
radio input "true"
type input "Hafizabad"
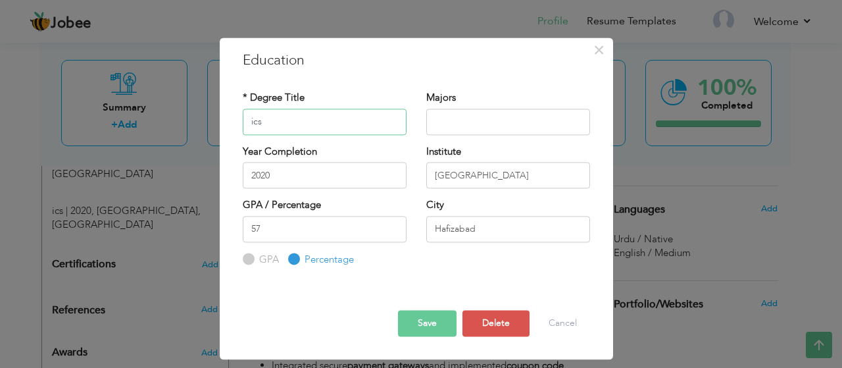
drag, startPoint x: 262, startPoint y: 123, endPoint x: 210, endPoint y: 127, distance: 51.4
click at [210, 127] on div "× Education * Degree Title ics Majors Year Completion 2020 57 GPA" at bounding box center [421, 184] width 842 height 368
type input "ICS"
click at [432, 316] on button "Save" at bounding box center [427, 323] width 59 height 26
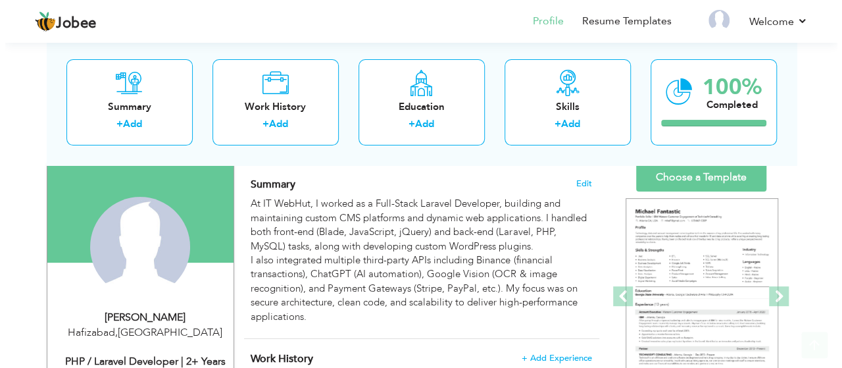
scroll to position [132, 0]
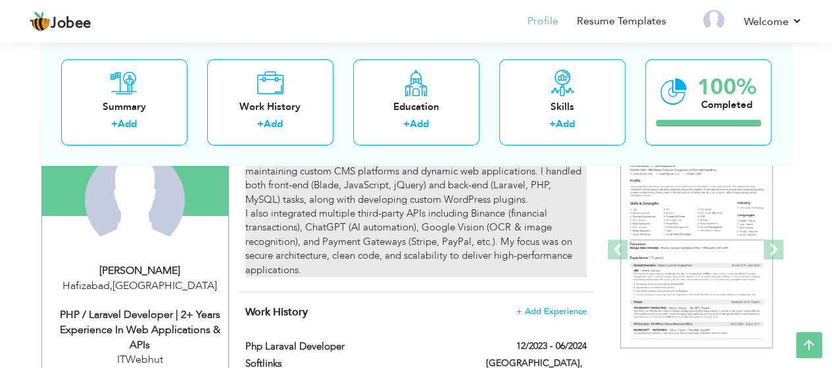
click at [368, 204] on div "At IT WebHut, I worked as a Full-Stack Laravel Developer, building and maintain…" at bounding box center [415, 213] width 341 height 127
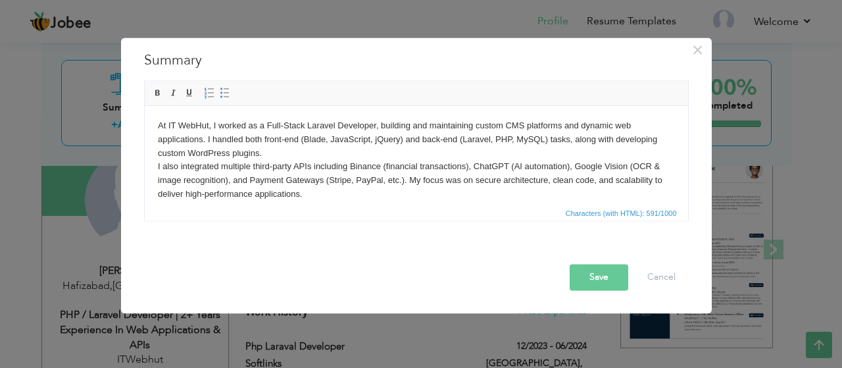
click at [343, 189] on body "At IT WebHut, I worked as a Full-Stack Laravel Developer, building and maintain…" at bounding box center [415, 159] width 517 height 82
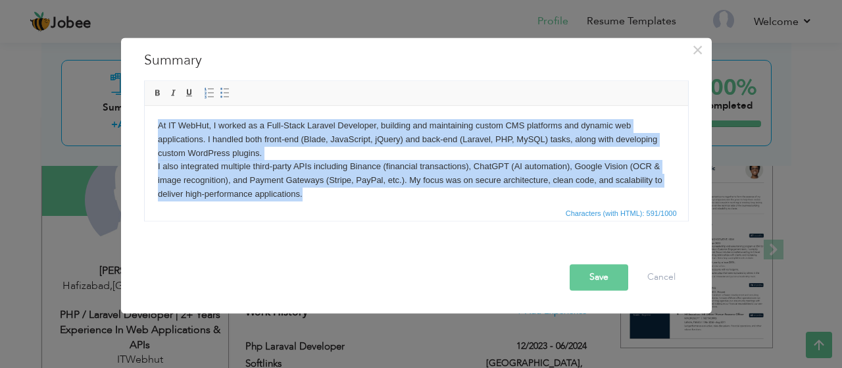
copy body "At IT WebHut, I worked as a Full-Stack Laravel Developer, building and maintain…"
click at [329, 196] on body "At IT WebHut, I worked as a Full-Stack Laravel Developer, building and maintain…" at bounding box center [415, 159] width 517 height 82
click at [321, 193] on body "At IT WebHut, I worked as a Full-Stack Laravel Developer, building and maintain…" at bounding box center [415, 159] width 517 height 82
click at [331, 181] on body "At IT WebHut, I worked as a Full-Stack Laravel Developer, building and maintain…" at bounding box center [415, 159] width 517 height 82
click at [333, 192] on body "At IT WebHut, I worked as a Full-Stack Laravel Developer, building and maintain…" at bounding box center [415, 159] width 517 height 82
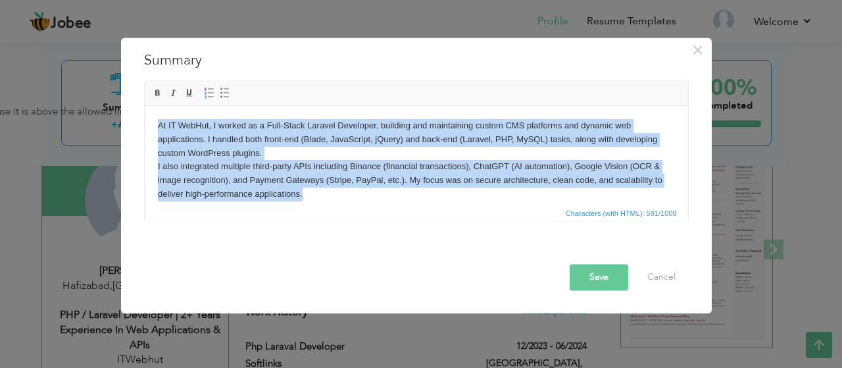
click at [313, 196] on body "At IT WebHut, I worked as a Full-Stack Laravel Developer, building and maintain…" at bounding box center [415, 159] width 517 height 82
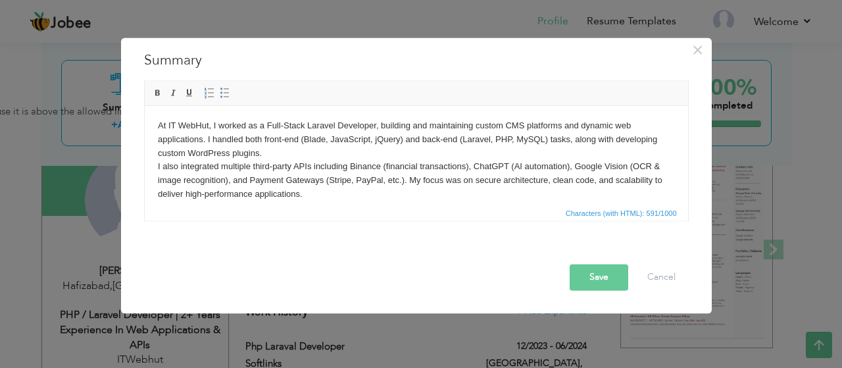
click at [310, 190] on body "At IT WebHut, I worked as a Full-Stack Laravel Developer, building and maintain…" at bounding box center [415, 159] width 517 height 82
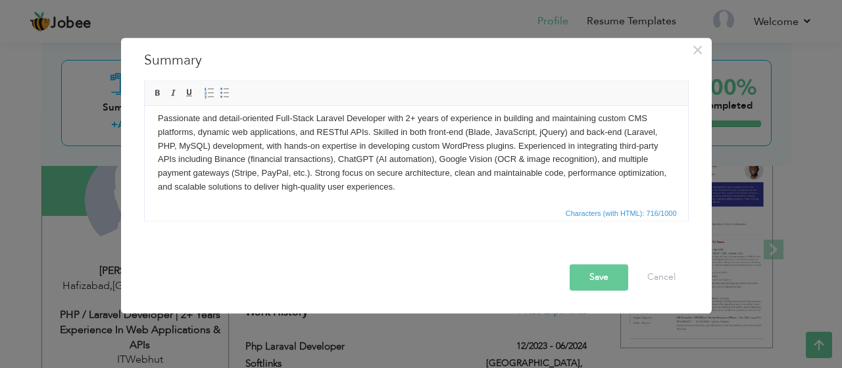
scroll to position [9, 0]
click at [589, 279] on button "Save" at bounding box center [598, 277] width 59 height 26
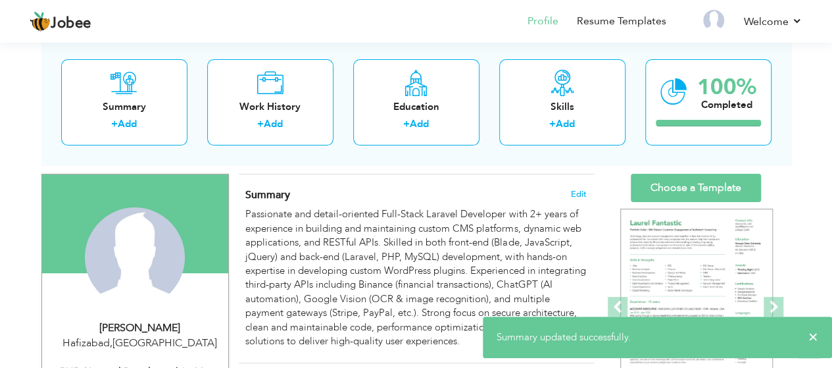
scroll to position [0, 0]
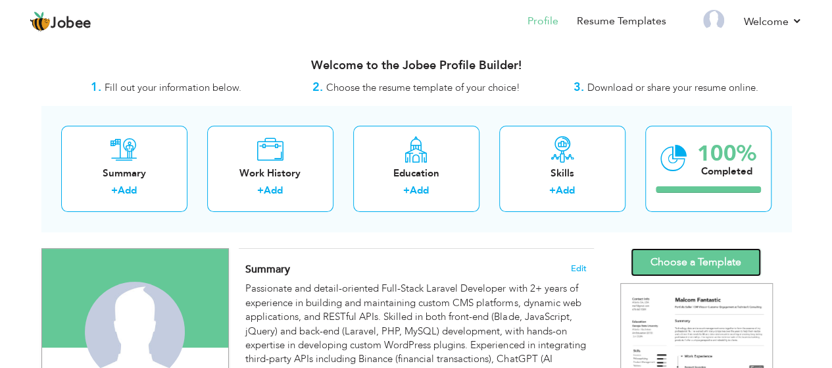
click at [727, 264] on link "Choose a Template" at bounding box center [696, 262] width 130 height 28
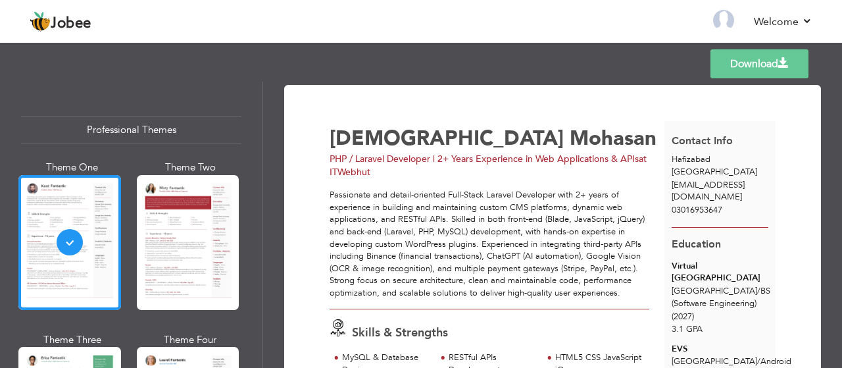
click at [779, 69] on link "Download" at bounding box center [759, 63] width 98 height 29
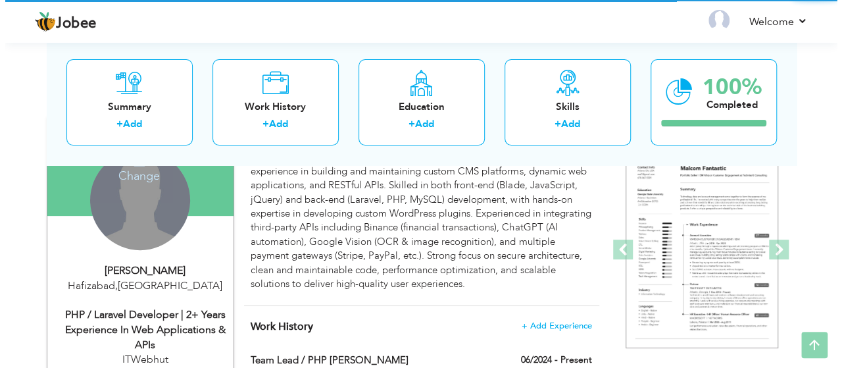
scroll to position [197, 0]
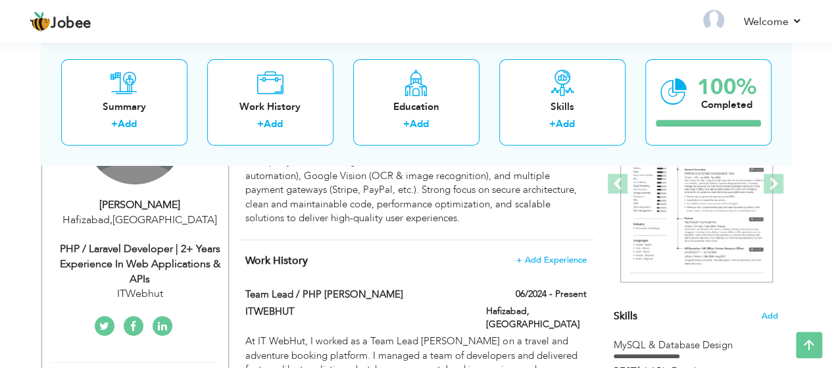
click at [139, 214] on div "Hafizabad , [GEOGRAPHIC_DATA]" at bounding box center [140, 219] width 176 height 15
type input "[DEMOGRAPHIC_DATA]"
type input "Mohasan"
type input "03016953647"
select select "number:166"
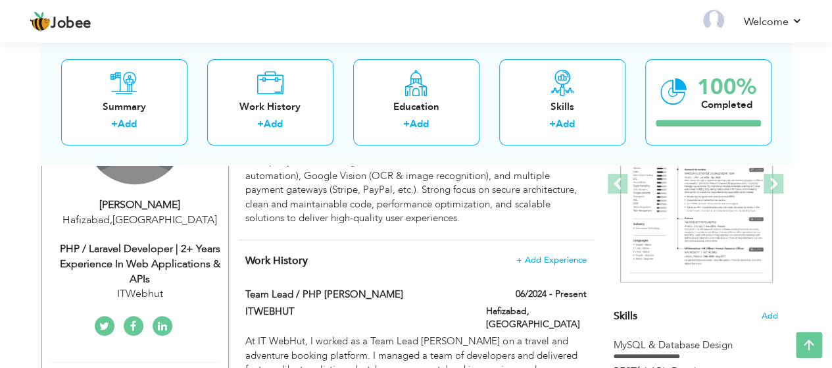
type input "Hafizabad"
select select "number:4"
type input "ITWebhut"
type input "PHP / Laravel Developer | 2+ Years Experience in Web Applications & APIs"
type input "[URL][DOMAIN_NAME]"
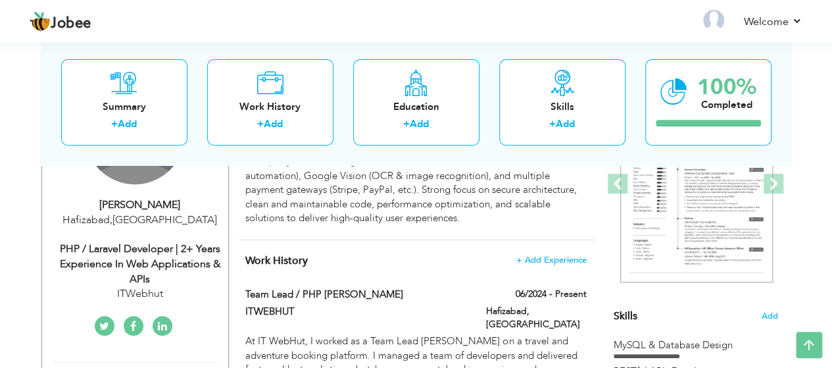
type input "[URL][DOMAIN_NAME][DOMAIN_NAME]"
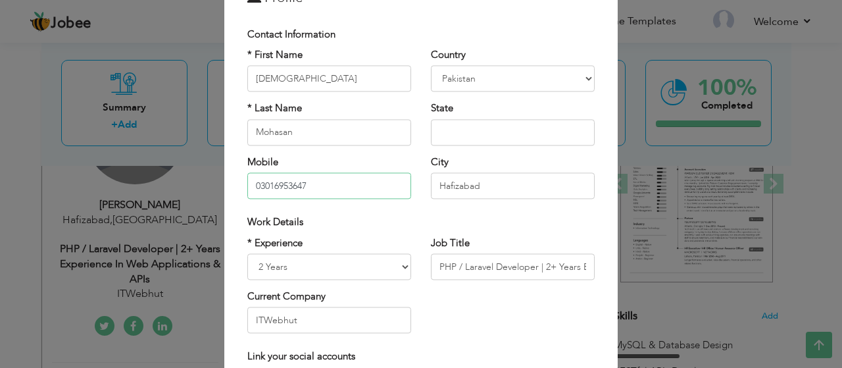
scroll to position [0, 0]
drag, startPoint x: 354, startPoint y: 186, endPoint x: 57, endPoint y: 201, distance: 297.6
click at [57, 201] on div "× Profile Contact Information * First Name [DEMOGRAPHIC_DATA] * Last Name [GEOG…" at bounding box center [421, 184] width 842 height 368
click at [293, 183] on input "[PHONE_NUMBER]" at bounding box center [329, 186] width 164 height 26
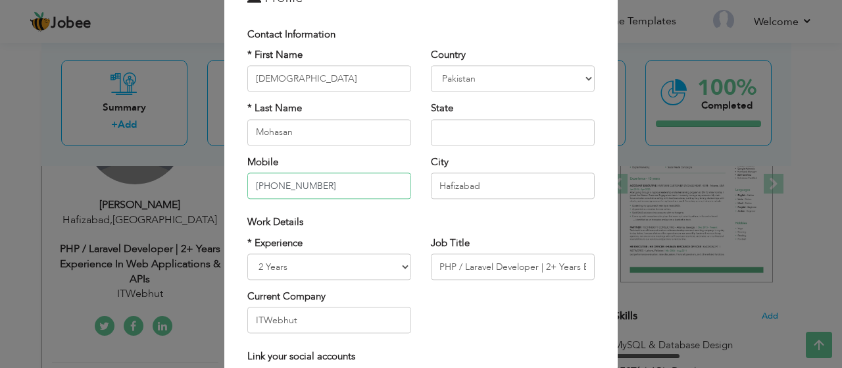
click at [321, 185] on input "[PHONE_NUMBER]" at bounding box center [329, 186] width 164 height 26
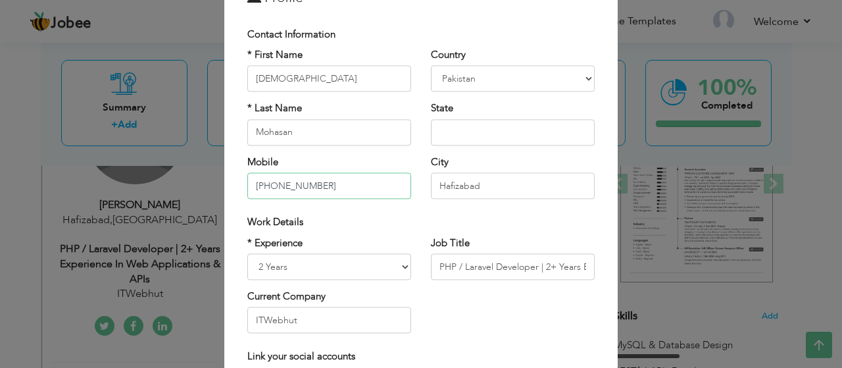
type input "[PHONE_NUMBER]"
click at [402, 220] on div "Work Details" at bounding box center [420, 223] width 347 height 14
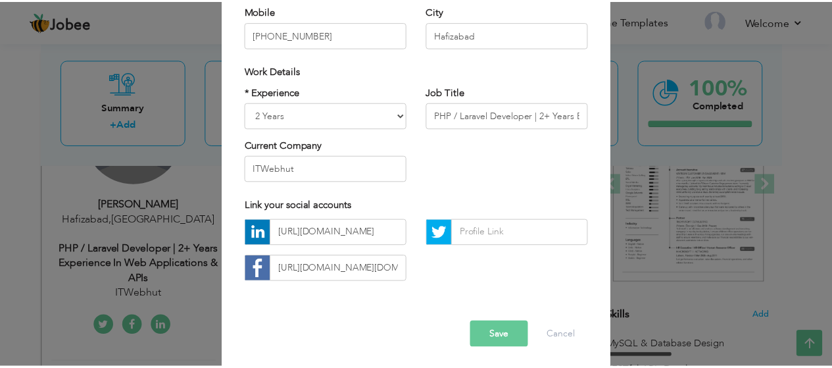
scroll to position [220, 0]
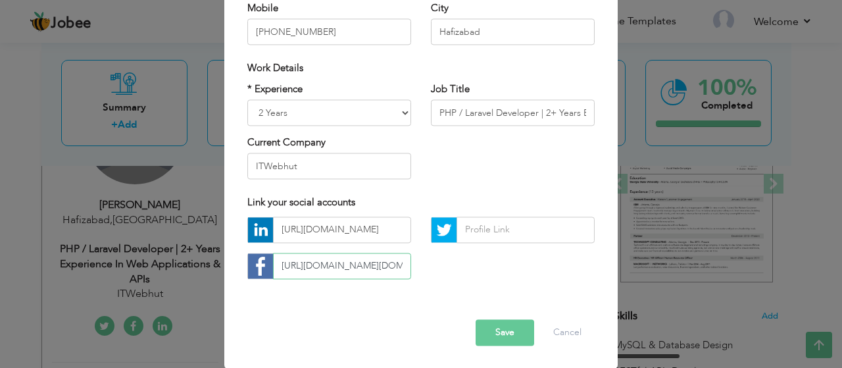
click at [353, 261] on input "[URL][DOMAIN_NAME][DOMAIN_NAME]" at bounding box center [342, 265] width 138 height 26
click at [500, 331] on button "Save" at bounding box center [504, 332] width 59 height 26
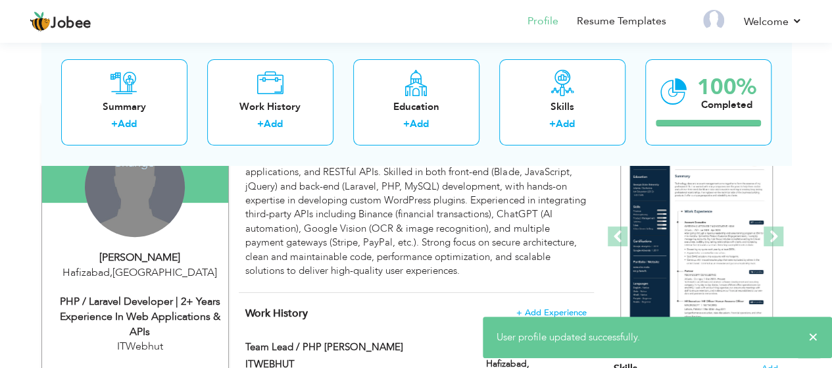
scroll to position [0, 0]
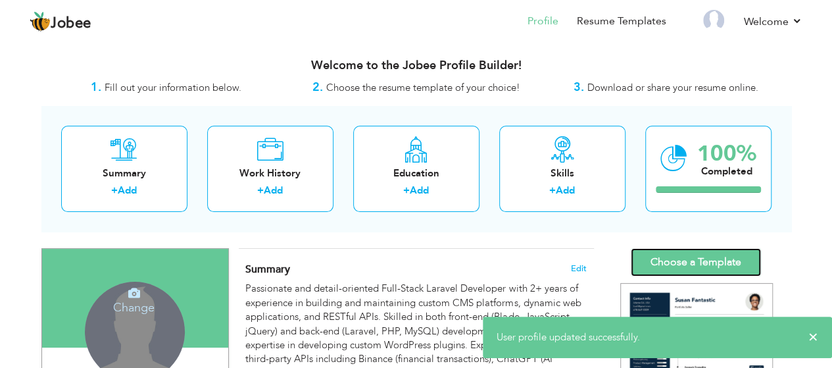
click at [701, 258] on link "Choose a Template" at bounding box center [696, 262] width 130 height 28
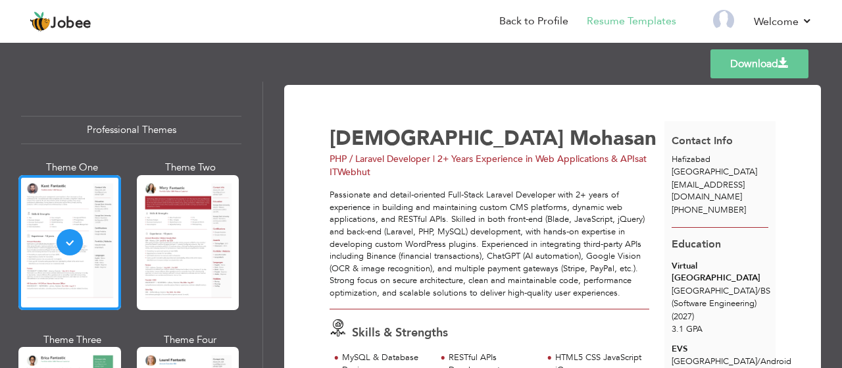
click at [756, 62] on link "Download" at bounding box center [759, 63] width 98 height 29
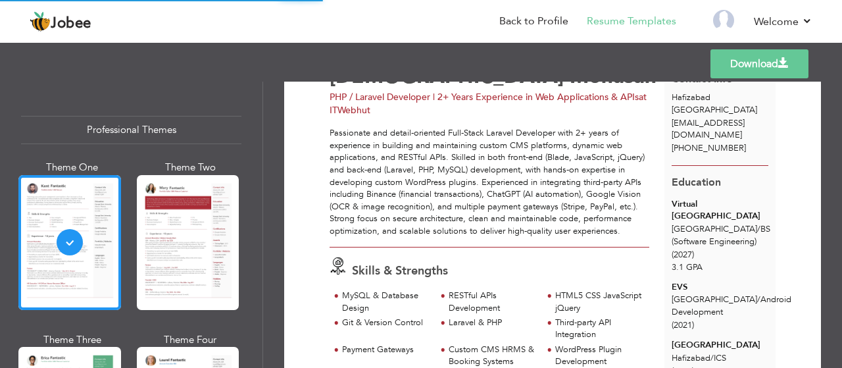
scroll to position [197, 0]
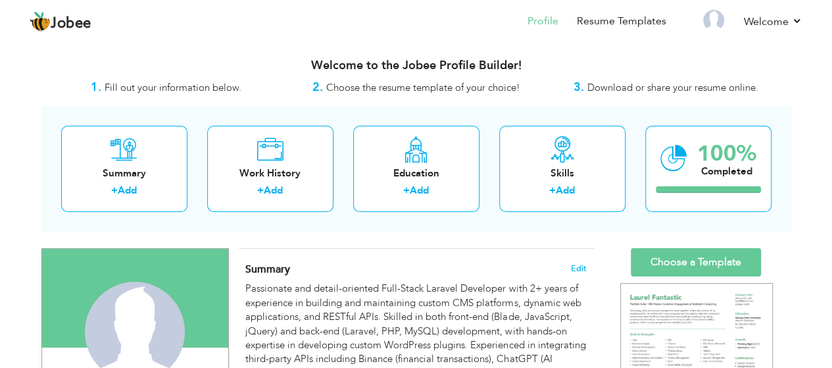
scroll to position [260, 0]
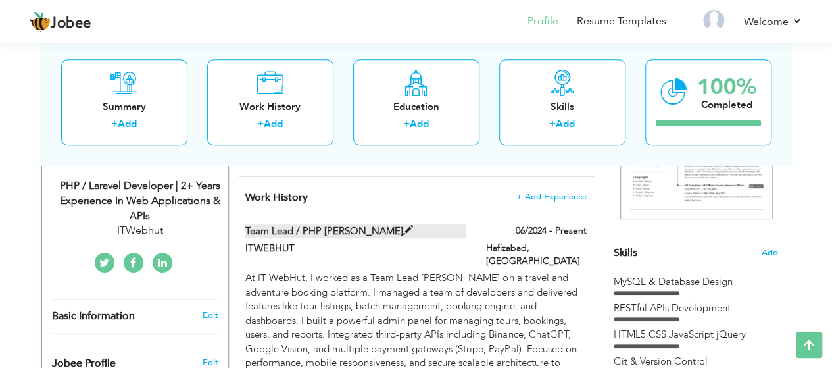
click at [405, 230] on span at bounding box center [408, 231] width 10 height 10
type input "Team Lead / PHP Laraval Developer"
type input "ITWEBHUT"
type input "06/2024"
type input "Hafizabad, Pakistan"
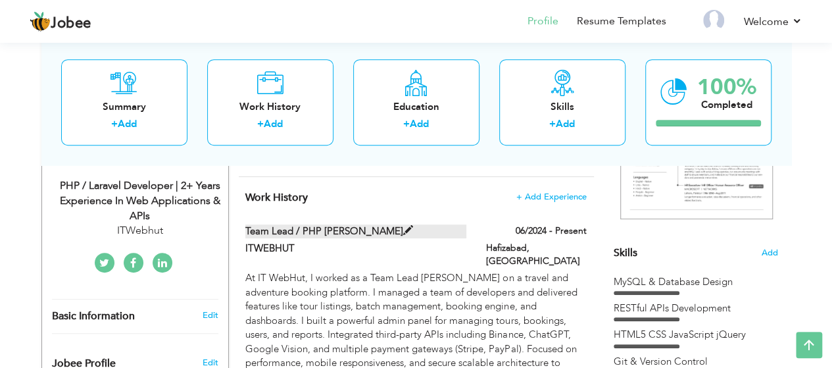
checkbox input "true"
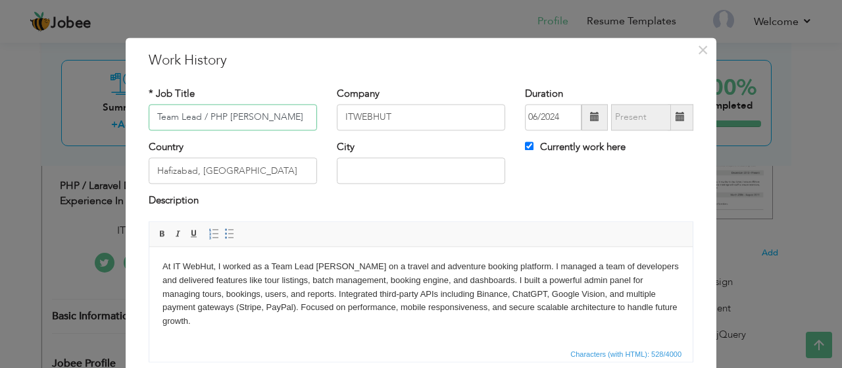
click at [231, 118] on input "Team Lead / PHP Laraval Developer" at bounding box center [233, 117] width 168 height 26
paste input "el"
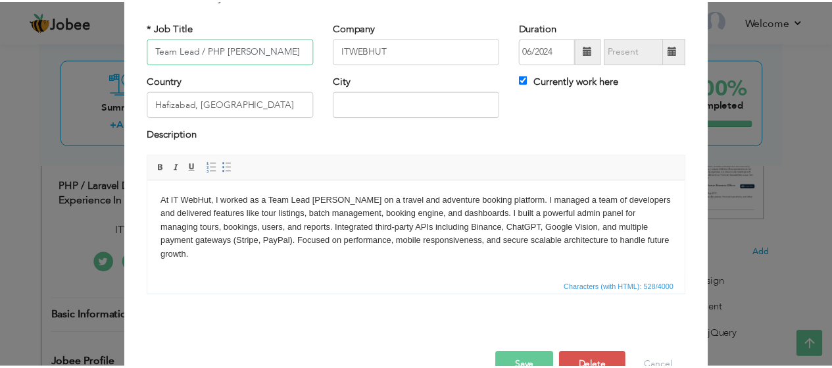
scroll to position [99, 0]
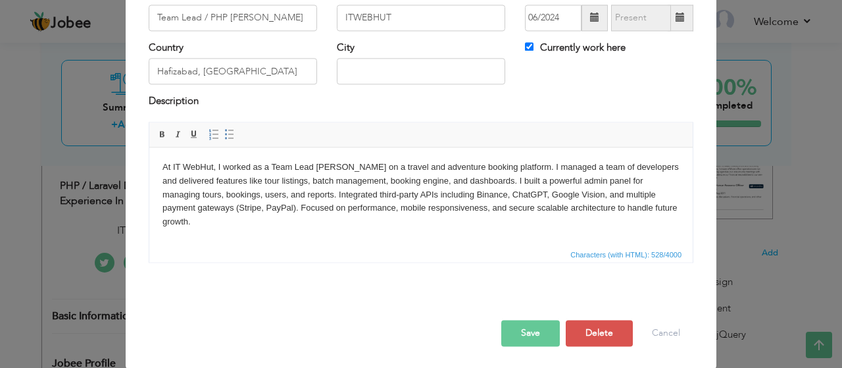
click at [517, 333] on button "Save" at bounding box center [530, 333] width 59 height 26
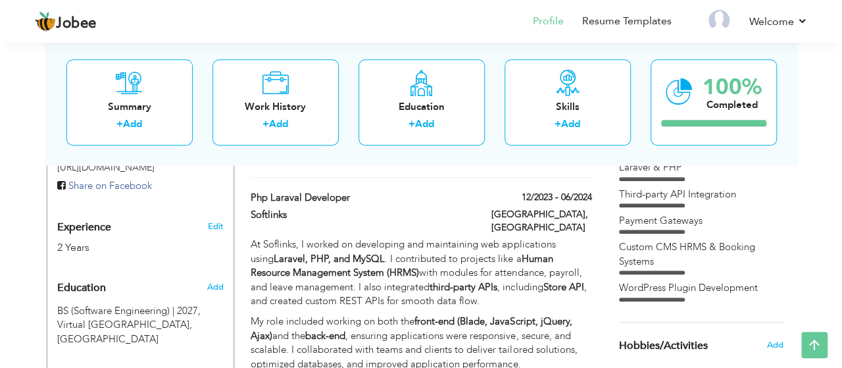
scroll to position [415, 0]
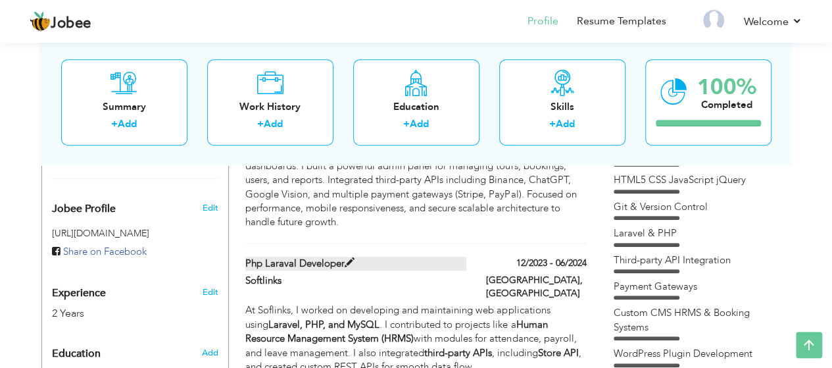
click at [346, 258] on span at bounding box center [350, 263] width 10 height 10
type input "Php laraval Developer"
type input "Softlinks"
type input "12/2023"
type input "06/2024"
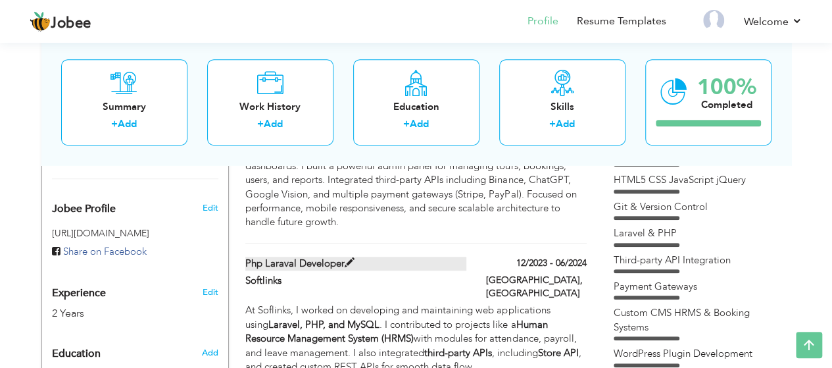
type input "[GEOGRAPHIC_DATA]"
checkbox input "false"
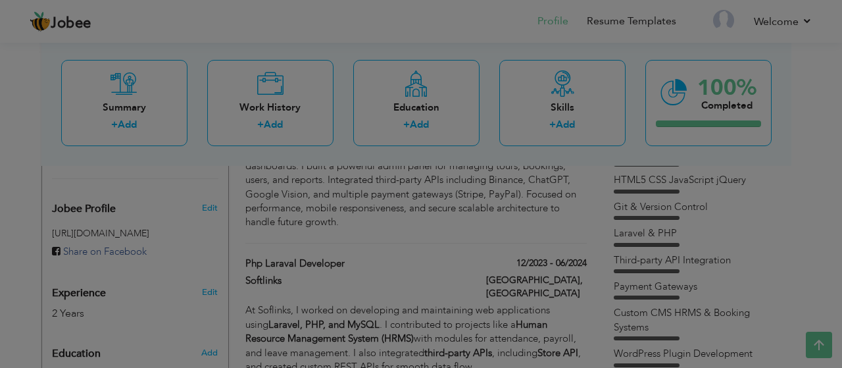
scroll to position [0, 0]
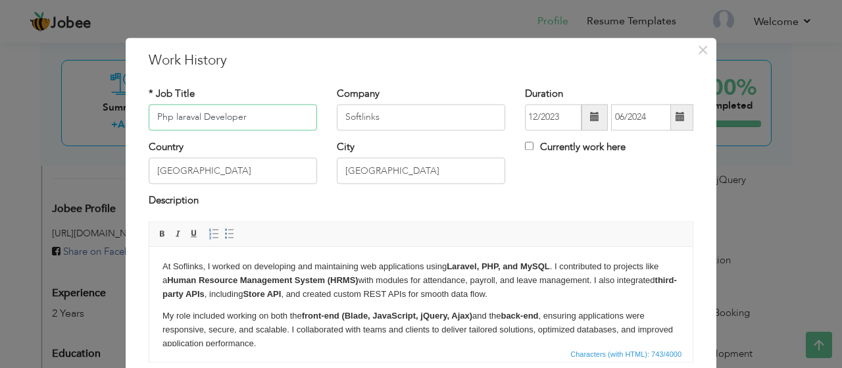
click at [183, 116] on input "Php laraval Developer" at bounding box center [233, 117] width 168 height 26
paste input "Laravel"
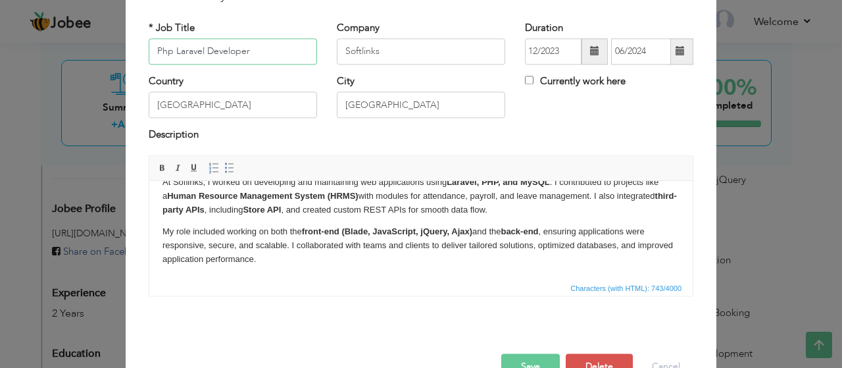
scroll to position [99, 0]
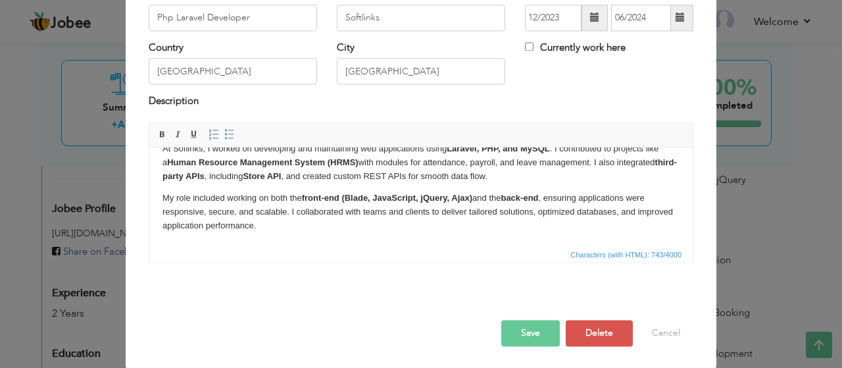
click at [531, 333] on button "Save" at bounding box center [530, 333] width 59 height 26
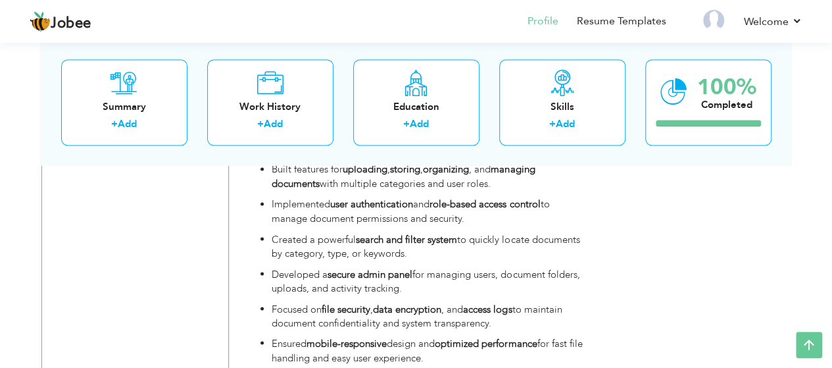
scroll to position [3616, 0]
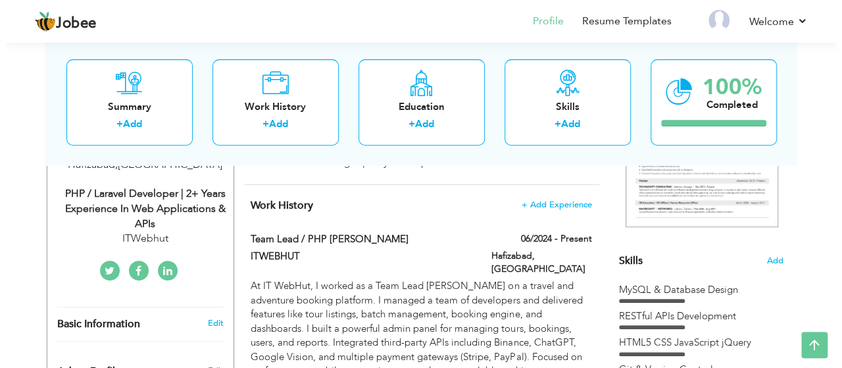
scroll to position [240, 0]
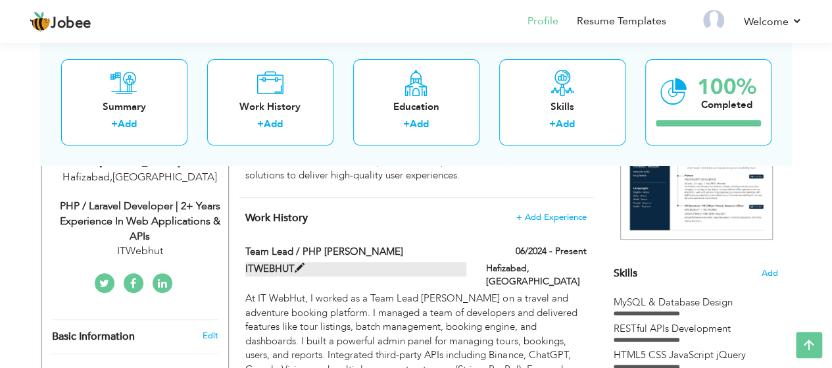
click at [270, 270] on label "ITWEBHUT" at bounding box center [355, 269] width 221 height 14
type input "Team Lead / PHP [PERSON_NAME]"
type input "ITWEBHUT"
type input "06/2024"
type input "Hafizabad, Pakistan"
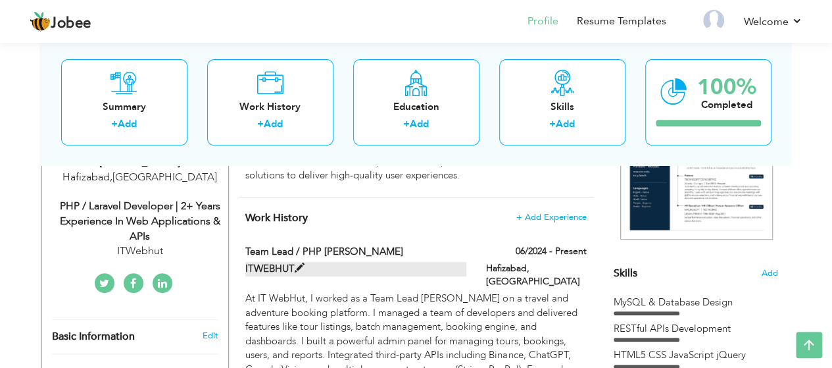
checkbox input "true"
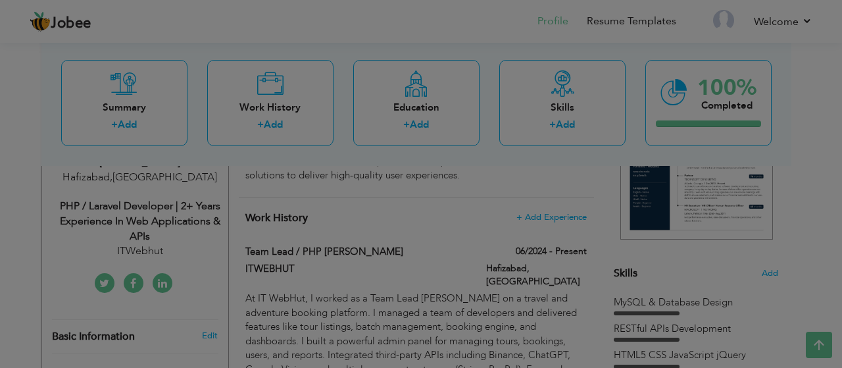
scroll to position [0, 0]
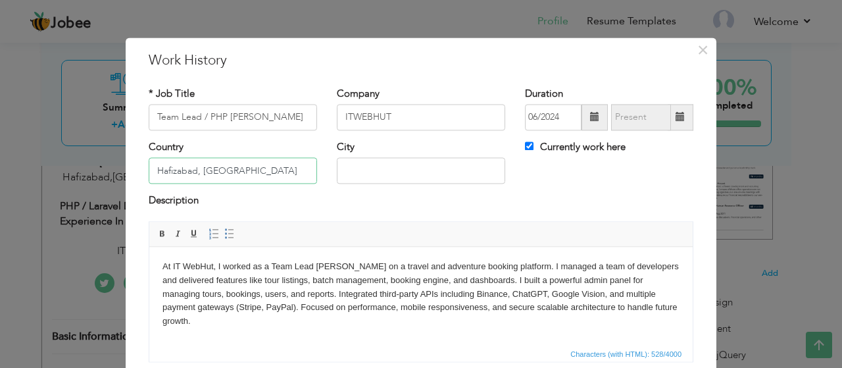
click at [209, 170] on input "Hafizabad, Pakistan" at bounding box center [233, 171] width 168 height 26
click at [196, 169] on input "Hafizabad, Pakistan" at bounding box center [233, 171] width 168 height 26
drag, startPoint x: 196, startPoint y: 169, endPoint x: 122, endPoint y: 171, distance: 74.3
click at [126, 171] on div "× Work History * Job Title Team Lead / PHP Laravel Developer Company ITWEBHUT D…" at bounding box center [421, 252] width 590 height 431
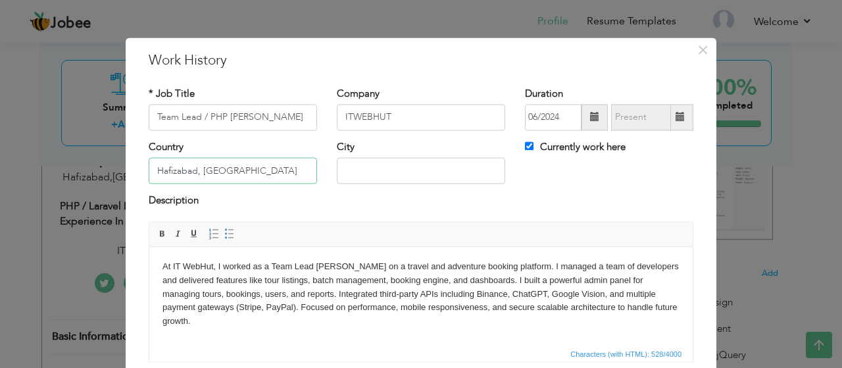
click at [204, 170] on input "Hafizabad, Pakistan" at bounding box center [233, 171] width 168 height 26
click at [200, 169] on input "Hafizabad, Pakistan" at bounding box center [233, 171] width 168 height 26
drag, startPoint x: 197, startPoint y: 169, endPoint x: 124, endPoint y: 176, distance: 73.3
click at [126, 176] on div "× Work History * Job Title Team Lead / PHP Laravel Developer Company ITWEBHUT D…" at bounding box center [421, 252] width 590 height 431
type input "[GEOGRAPHIC_DATA]"
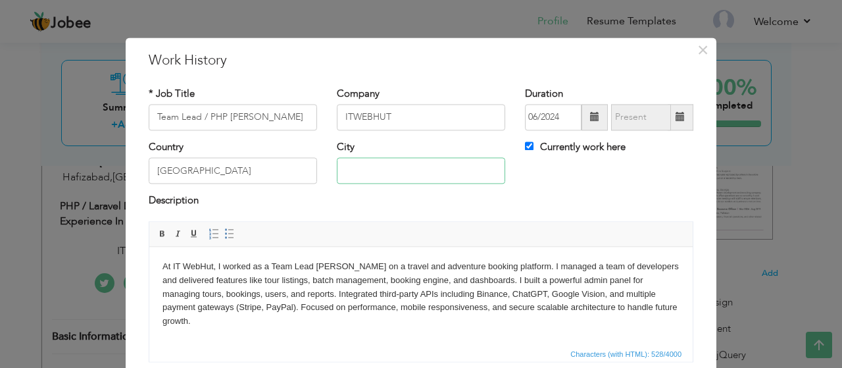
click at [385, 164] on input "text" at bounding box center [421, 171] width 168 height 26
paste input "Hafizabad,"
type input "Hafizabad"
click at [351, 198] on div "Description" at bounding box center [421, 202] width 544 height 17
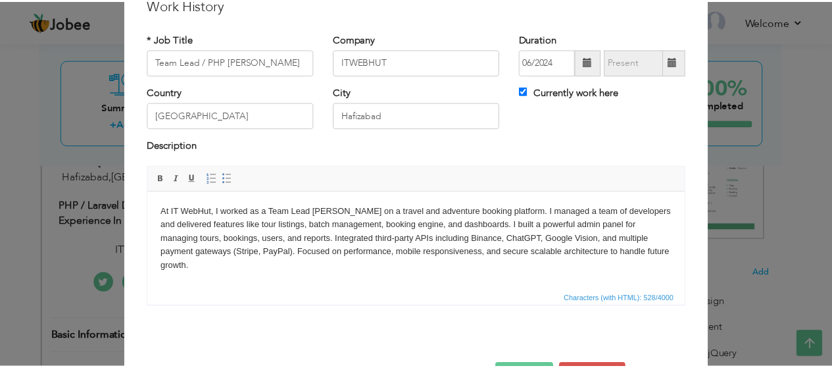
scroll to position [99, 0]
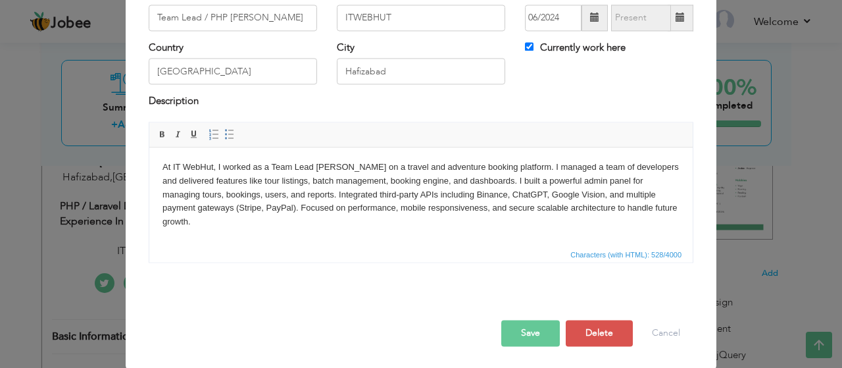
click at [540, 328] on button "Save" at bounding box center [530, 333] width 59 height 26
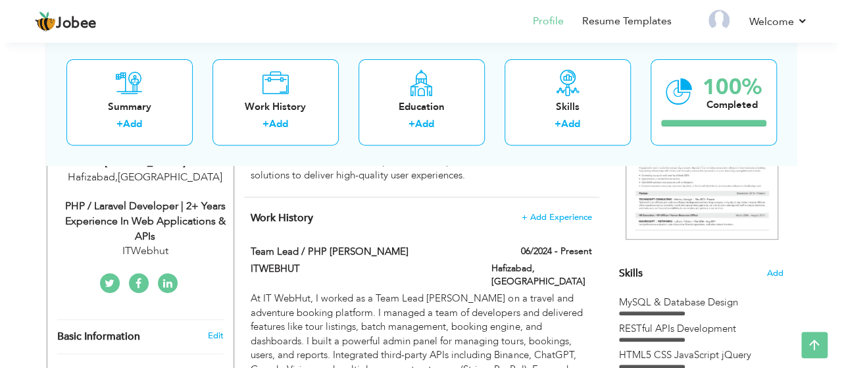
scroll to position [174, 0]
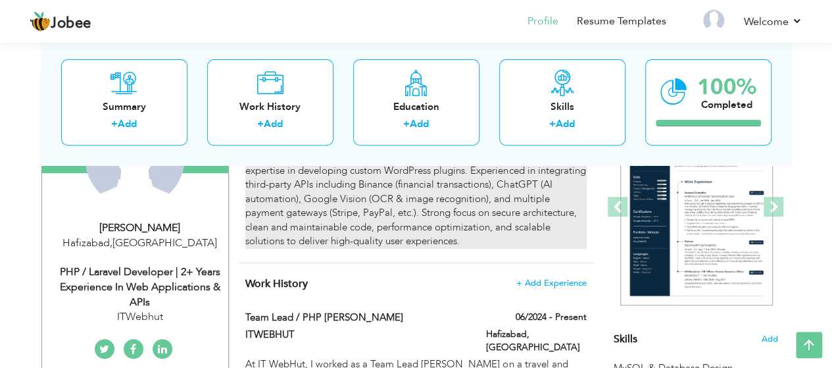
click at [365, 216] on div "Passionate and detail-oriented Full-Stack Laravel Developer with 2+ years of ex…" at bounding box center [415, 177] width 341 height 141
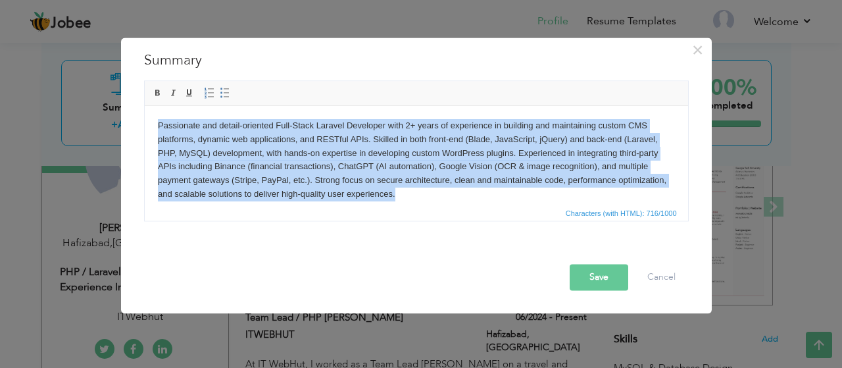
copy body "Passionate and detail-oriented Full-Stack Laravel Developer with 2+ years of ex…"
paste body
click at [483, 197] on body "Passionate and detail-oriented Full-Stack Laravel Developer with 2+ years of ex…" at bounding box center [415, 159] width 517 height 82
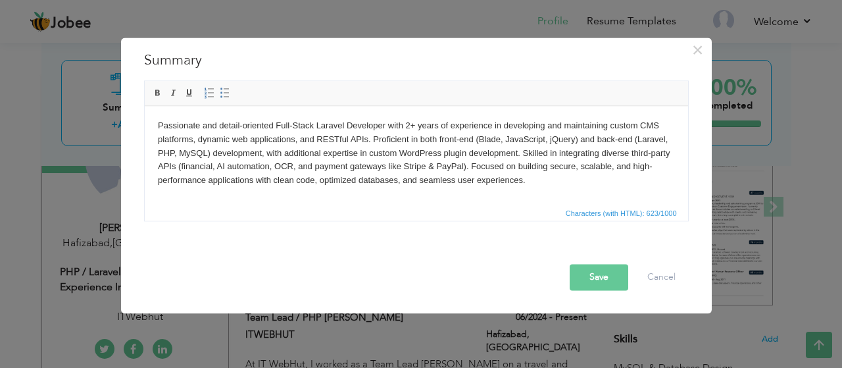
click at [590, 276] on button "Save" at bounding box center [598, 277] width 59 height 26
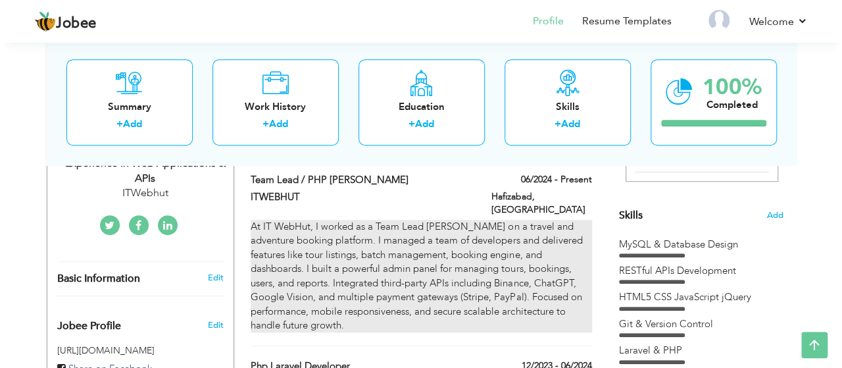
scroll to position [1095, 0]
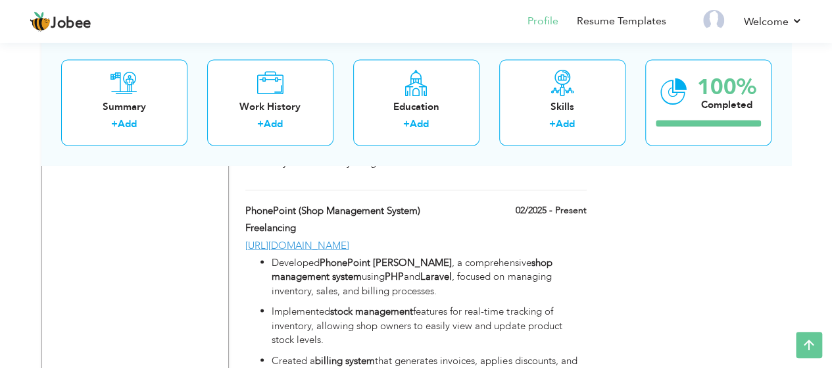
click at [427, 259] on p "Developed PhonePoint Vanike , a comprehensive shop management system using PHP …" at bounding box center [429, 276] width 314 height 42
type input "PhonePoint (Shop Management System)"
type input "Freelancing"
type input "02/2025"
type input "[URL][DOMAIN_NAME]"
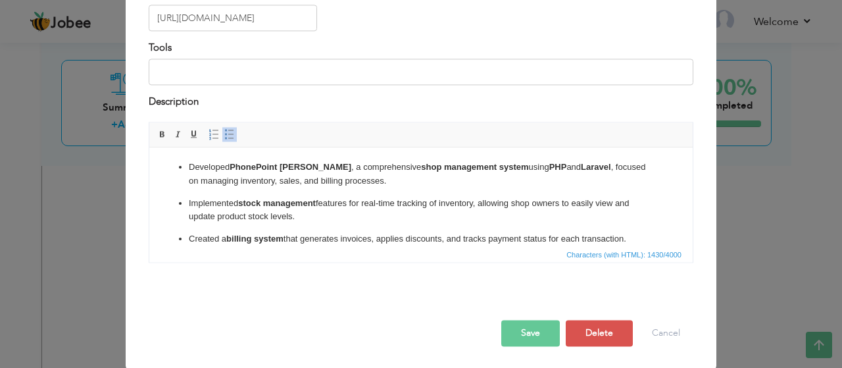
scroll to position [0, 0]
click at [393, 216] on p "Implemented stock management features for real-time tracking of inventory, allo…" at bounding box center [421, 211] width 464 height 28
copy ul "Developed PhonePoint Vanike , a comprehensive shop management system using PHP …"
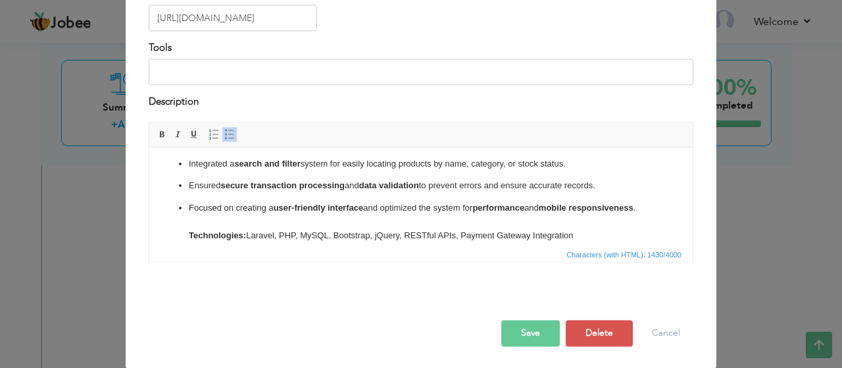
scroll to position [165, 0]
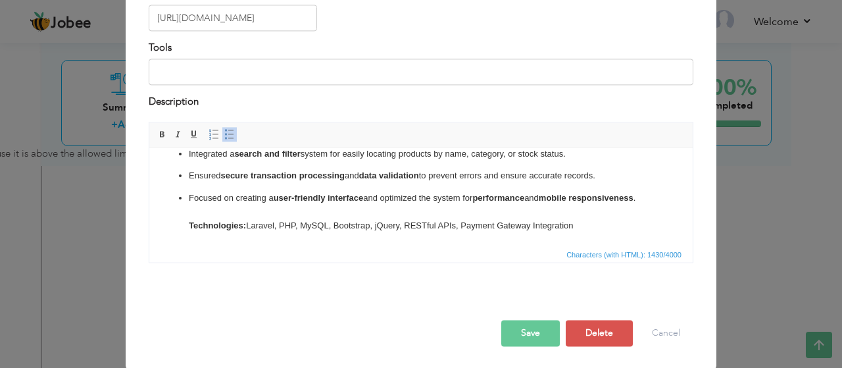
click at [575, 213] on p "Focused on creating a user-friendly interface and optimized the system for perf…" at bounding box center [421, 211] width 464 height 41
click at [585, 218] on p "Focused on creating a user-friendly interface and optimized the system for perf…" at bounding box center [421, 211] width 464 height 41
click at [583, 228] on p "Focused on creating a user-friendly interface and optimized the system for perf…" at bounding box center [421, 211] width 464 height 41
click at [602, 213] on p "Focused on creating a user-friendly interface and optimized the system for perf…" at bounding box center [421, 211] width 464 height 41
click at [596, 225] on p "Focused on creating a user-friendly interface and optimized the system for perf…" at bounding box center [421, 211] width 464 height 41
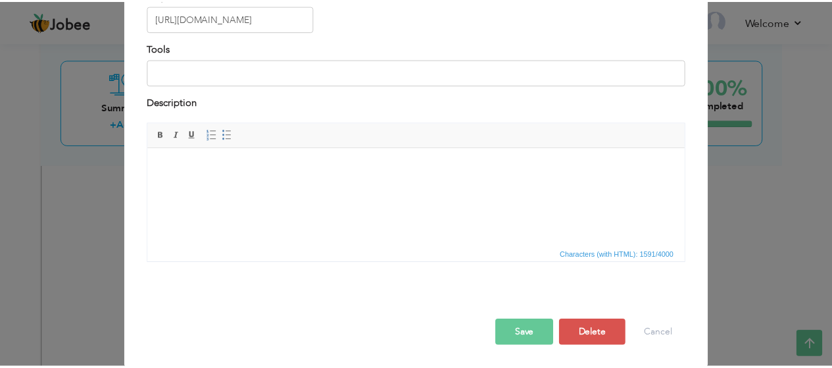
scroll to position [199, 0]
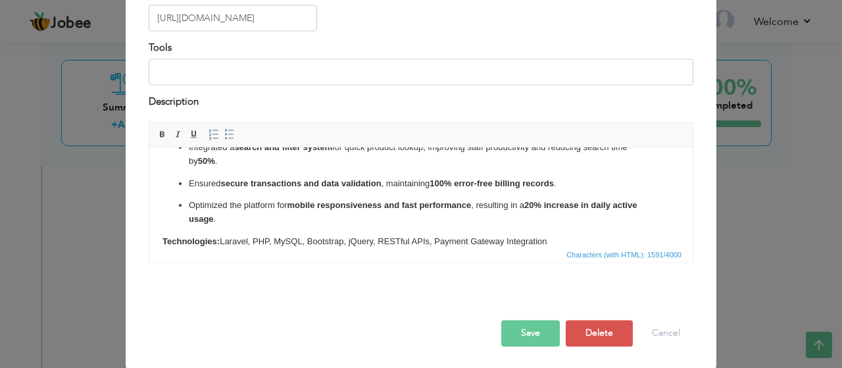
click at [506, 340] on button "Save" at bounding box center [530, 333] width 59 height 26
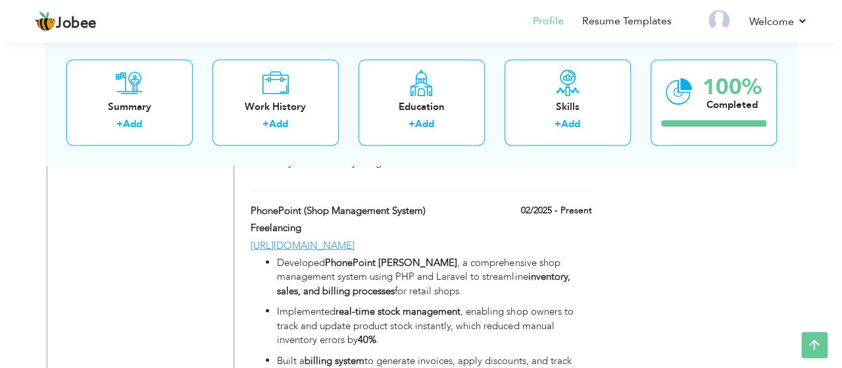
scroll to position [2270, 0]
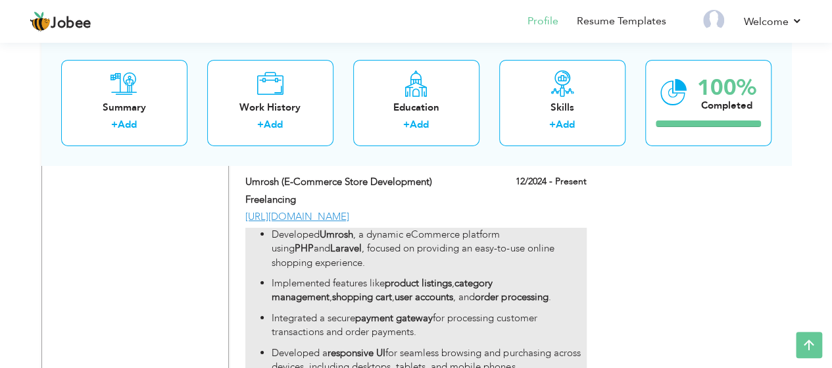
click at [396, 245] on p "Developed Umrosh , a dynamic eCommerce platform using PHP and Laravel , focused…" at bounding box center [429, 249] width 314 height 42
type input "Umrosh (E-Commerce Store Development)"
type input "12/2024"
type input "[URL][DOMAIN_NAME]"
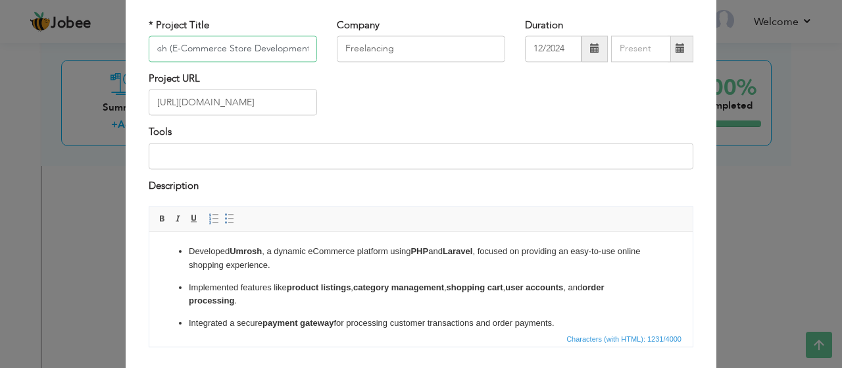
scroll to position [132, 0]
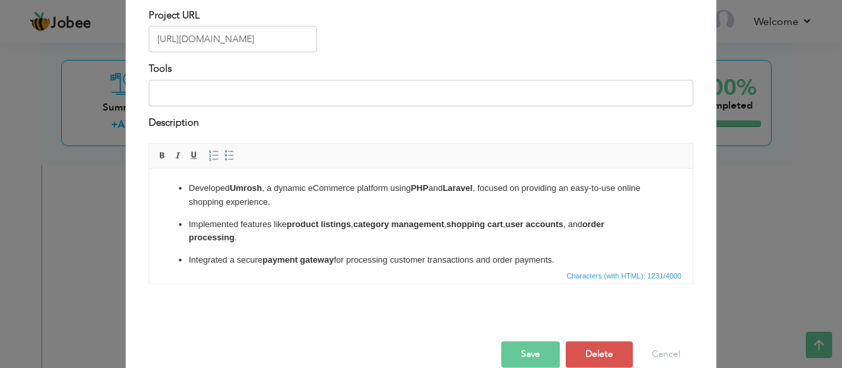
click at [349, 279] on span "Characters (with HTML): 1231/4000" at bounding box center [420, 276] width 543 height 16
click at [357, 239] on p "Implemented features like product listings , category management , shopping car…" at bounding box center [421, 232] width 464 height 28
copy ul "Developed Umrosh , a dynamic eCommerce platform using PHP and Laravel , focused…"
click at [557, 262] on p "Integrated a secure payment gateway for processing customer transactions and or…" at bounding box center [421, 260] width 464 height 14
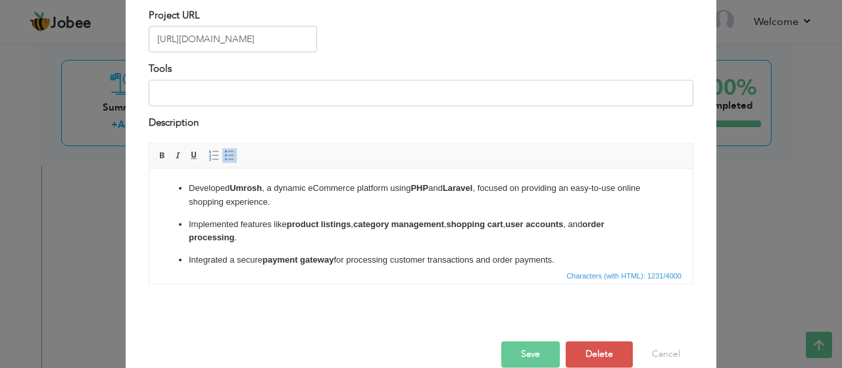
click at [579, 260] on p "Integrated a secure payment gateway for processing customer transactions and or…" at bounding box center [421, 260] width 464 height 14
click at [575, 260] on p "Integrated a secure payment gateway for processing customer transactions and or…" at bounding box center [421, 260] width 464 height 14
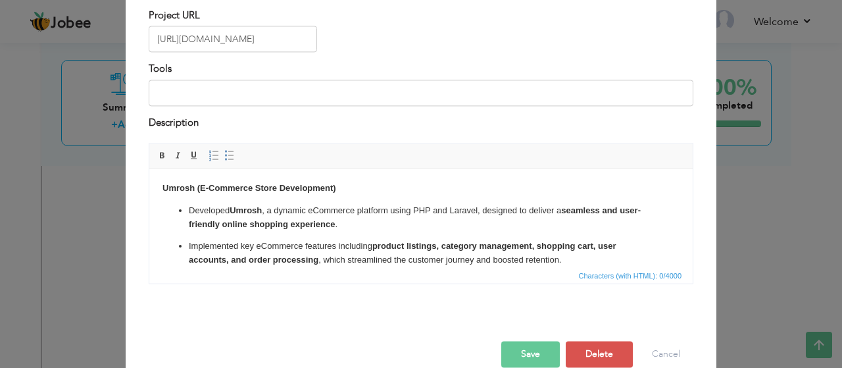
scroll to position [235, 0]
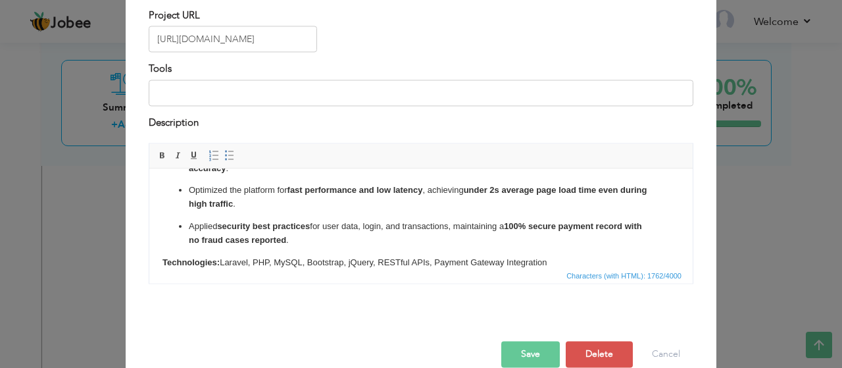
click at [519, 358] on button "Save" at bounding box center [530, 354] width 59 height 26
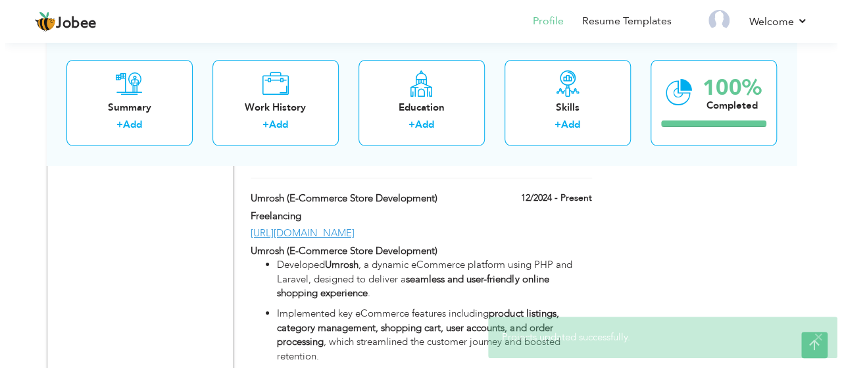
scroll to position [2270, 0]
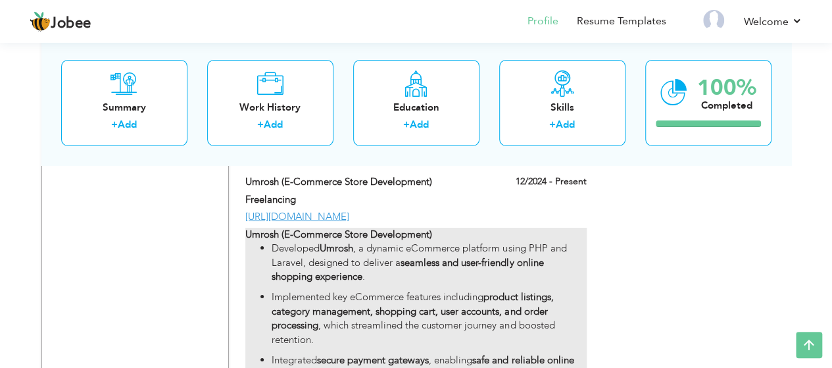
click at [368, 245] on p "Developed Umrosh , a dynamic eCommerce platform using PHP and Laravel, designed…" at bounding box center [429, 262] width 314 height 42
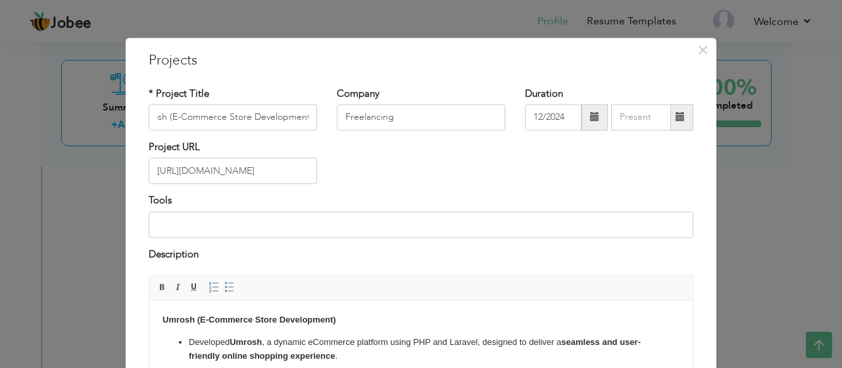
scroll to position [0, 0]
drag, startPoint x: 358, startPoint y: 331, endPoint x: 241, endPoint y: 324, distance: 117.3
click at [199, 322] on strong "Umrosh (E-Commerce Store Development)" at bounding box center [249, 319] width 174 height 10
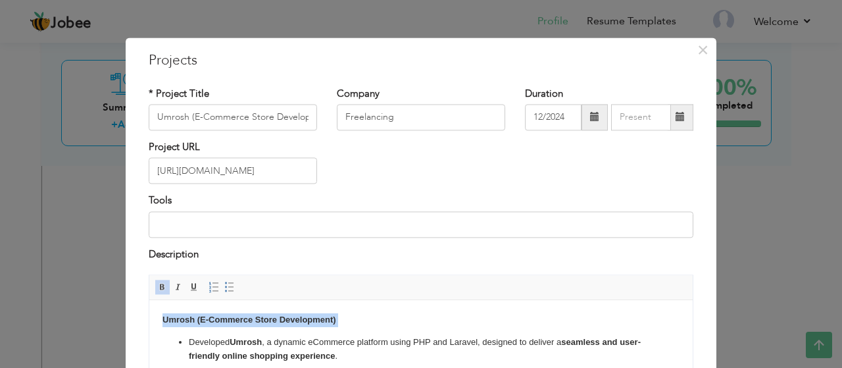
click at [199, 322] on strong "Umrosh (E-Commerce Store Development)" at bounding box center [249, 319] width 174 height 10
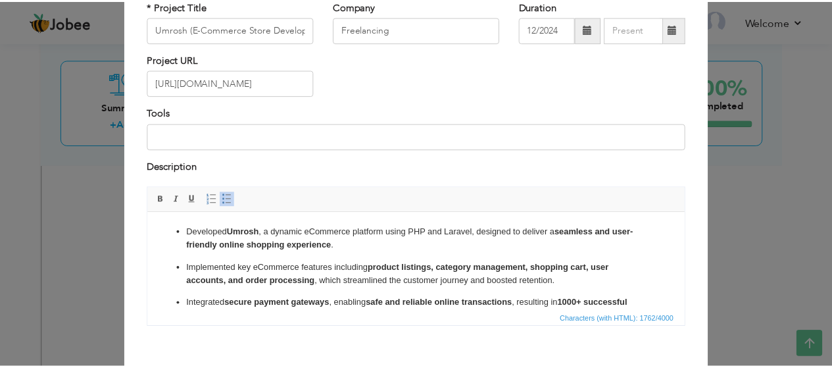
scroll to position [153, 0]
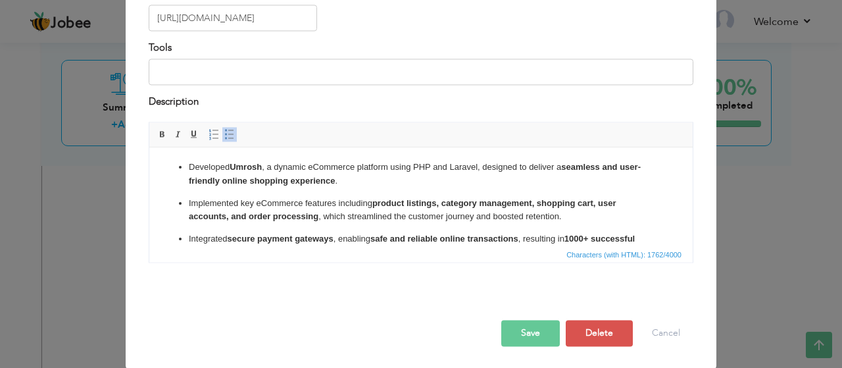
click at [506, 323] on button "Save" at bounding box center [530, 333] width 59 height 26
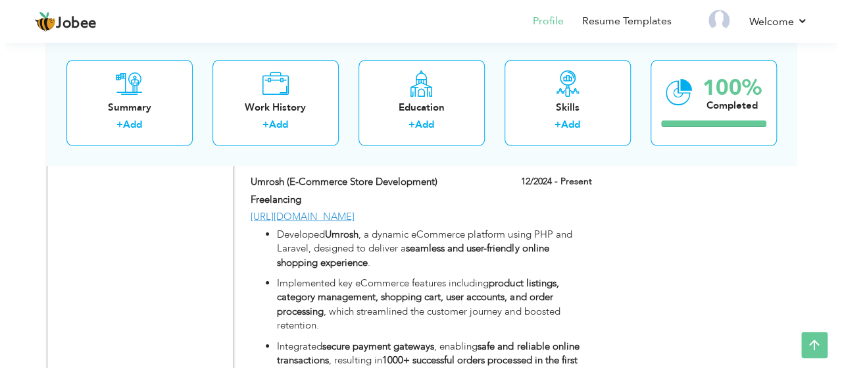
scroll to position [1544, 0]
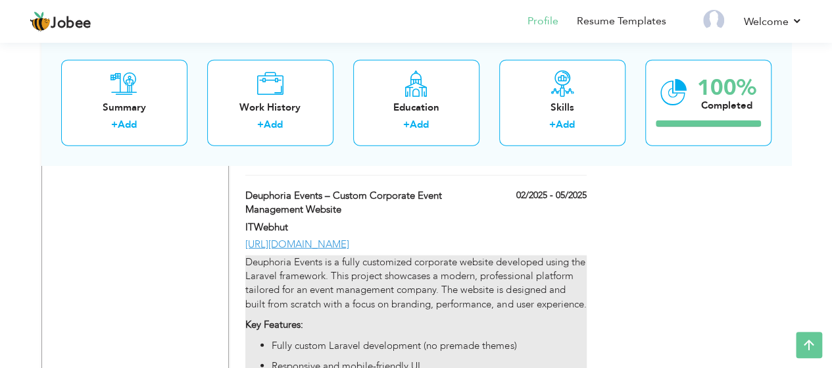
click at [360, 266] on p "Deuphoria Events is a fully customized corporate website developed using the La…" at bounding box center [415, 283] width 341 height 57
type input "Deuphoria Events – Custom Corporate Event Management Website"
type input "ITWebhut"
type input "02/2025"
type input "05/2025"
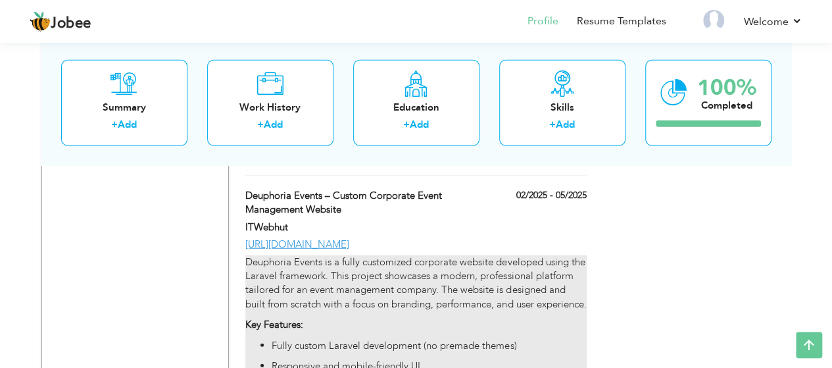
type input "[URL][DOMAIN_NAME]"
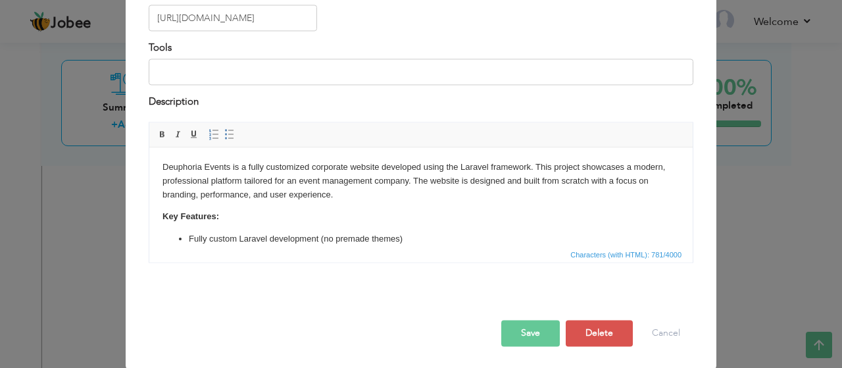
scroll to position [0, 0]
click at [337, 217] on p "Key Features:" at bounding box center [420, 217] width 517 height 14
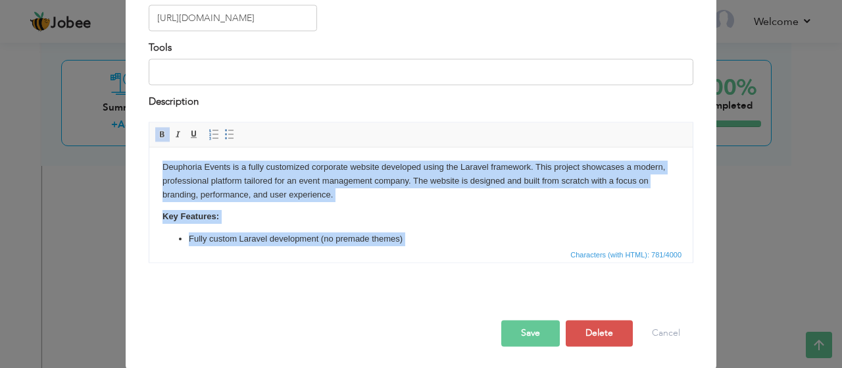
copy body "Deuphoria Events is a fully customized corporate website developed using the La…"
click at [420, 218] on p "Key Features:" at bounding box center [420, 217] width 517 height 14
click at [310, 213] on p "Key Features:" at bounding box center [420, 217] width 517 height 14
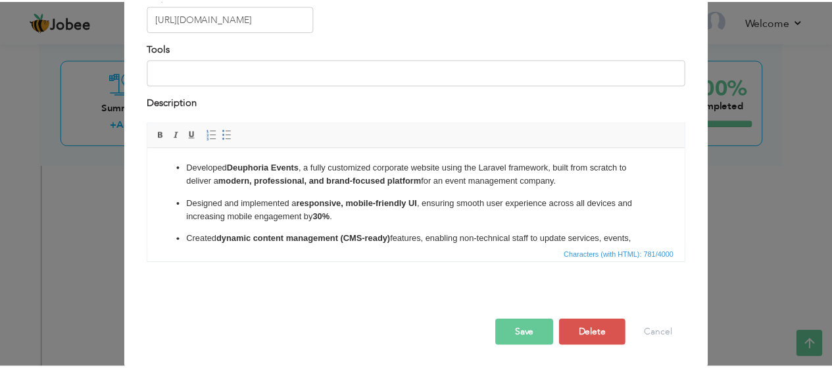
scroll to position [185, 0]
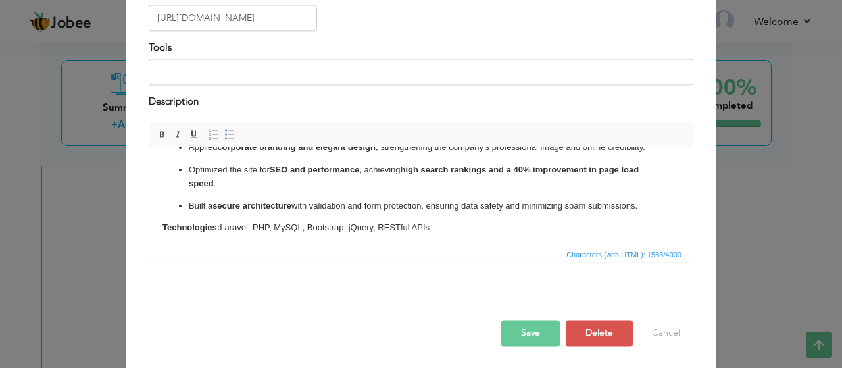
click at [530, 332] on button "Save" at bounding box center [530, 333] width 59 height 26
type input "ITWEBHUT"
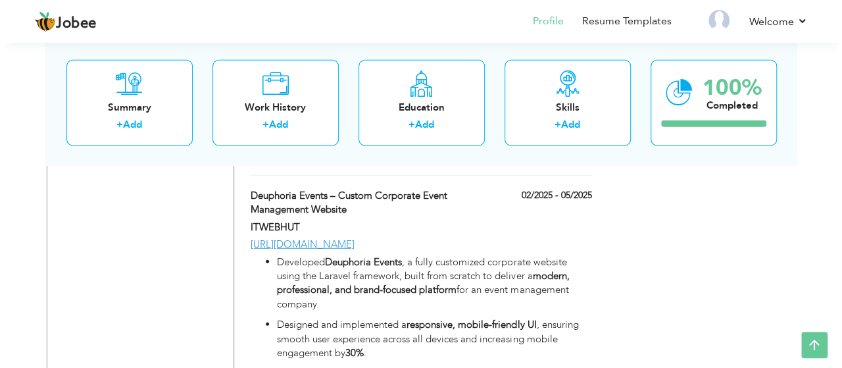
scroll to position [0, 0]
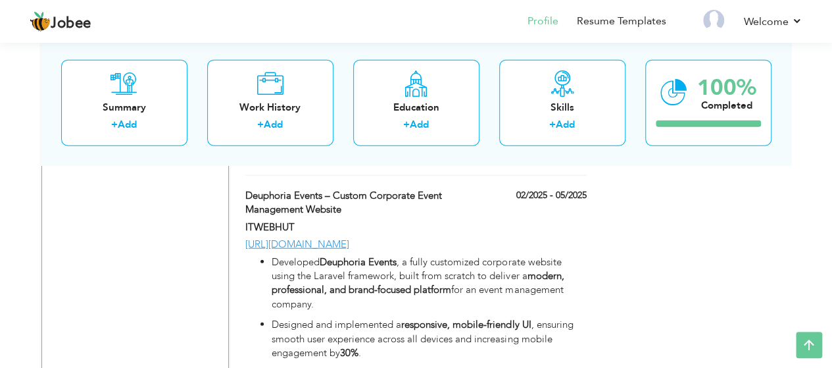
click at [479, 220] on div at bounding box center [536, 221] width 120 height 3
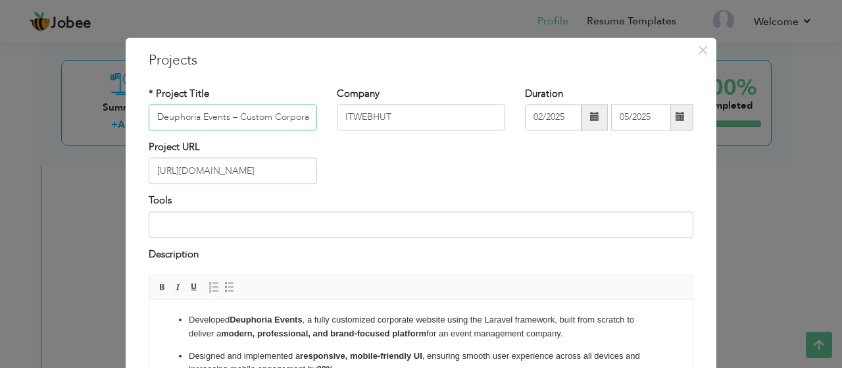
scroll to position [0, 125]
click at [752, 207] on div "× Projects * Project Title Deuphoria Events – Custom Corporate Event Management…" at bounding box center [421, 184] width 842 height 368
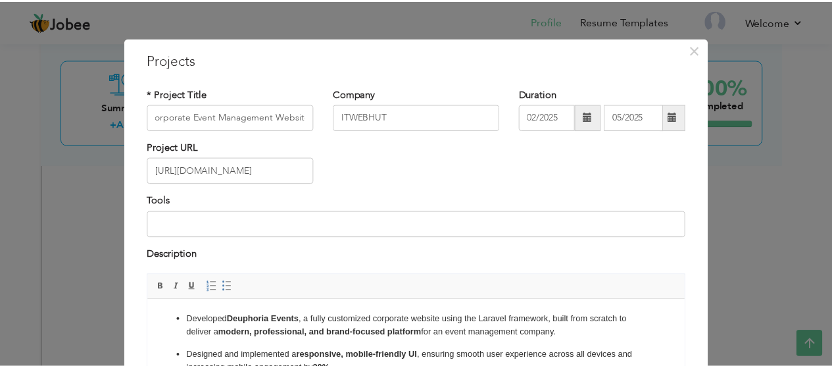
scroll to position [0, 0]
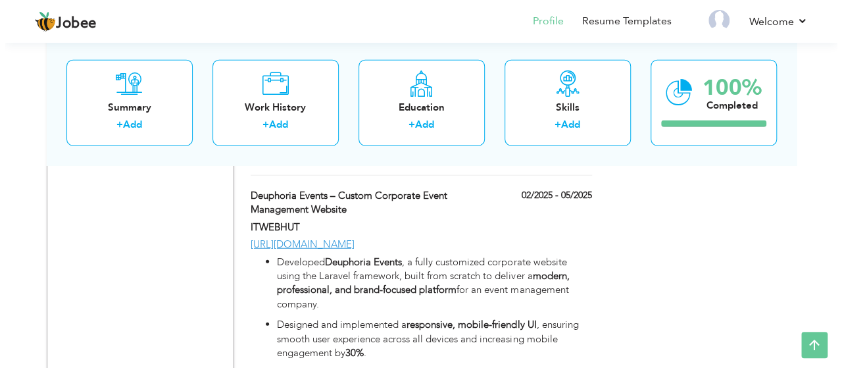
scroll to position [1992, 0]
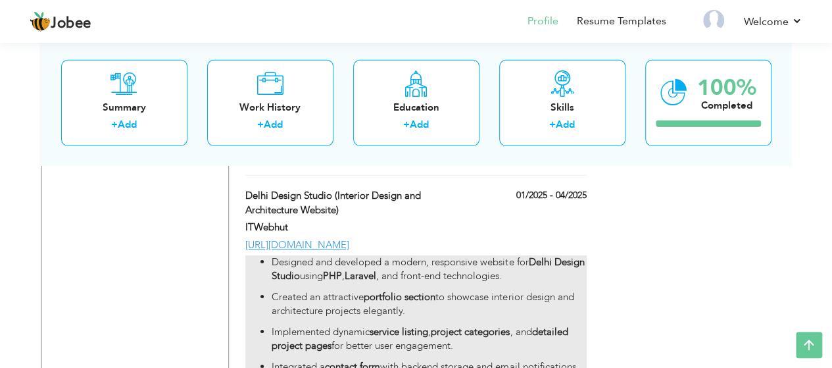
click at [329, 266] on strong "Delhi Design Studio" at bounding box center [428, 268] width 312 height 27
type input "Delhi Design Studio (Interior Design and Architecture Website)"
type input "ITWebhut"
type input "01/2025"
type input "04/2025"
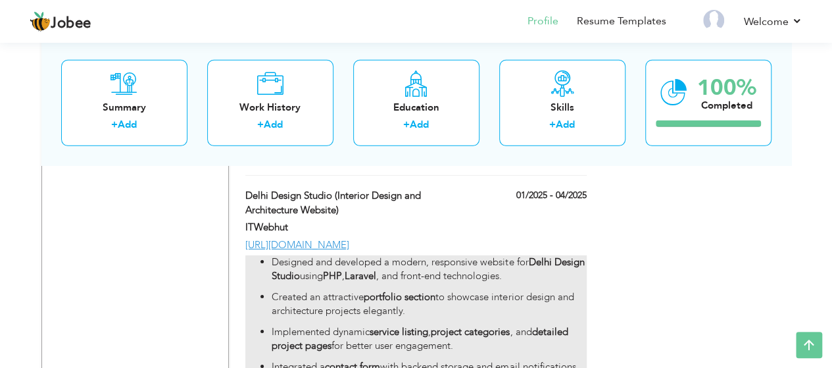
type input "[URL][DOMAIN_NAME]"
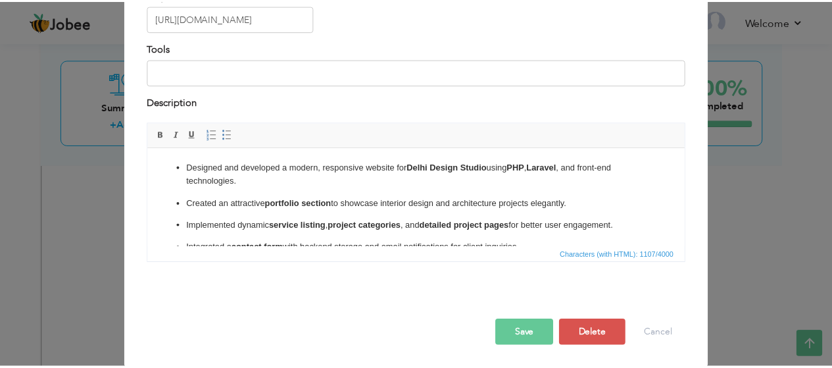
scroll to position [0, 0]
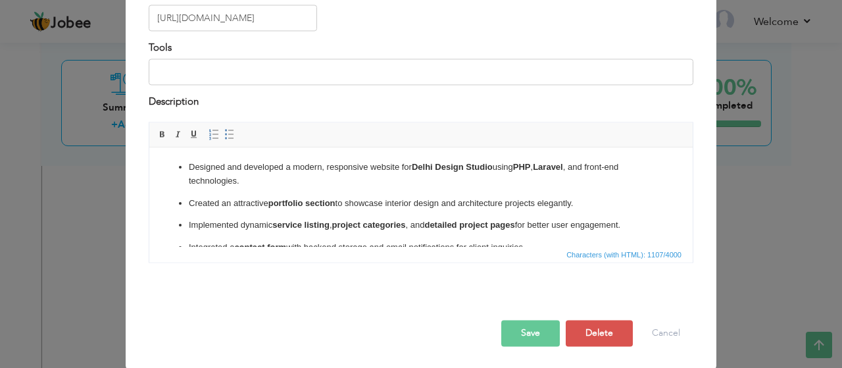
click at [316, 222] on strong "service listing" at bounding box center [300, 225] width 57 height 10
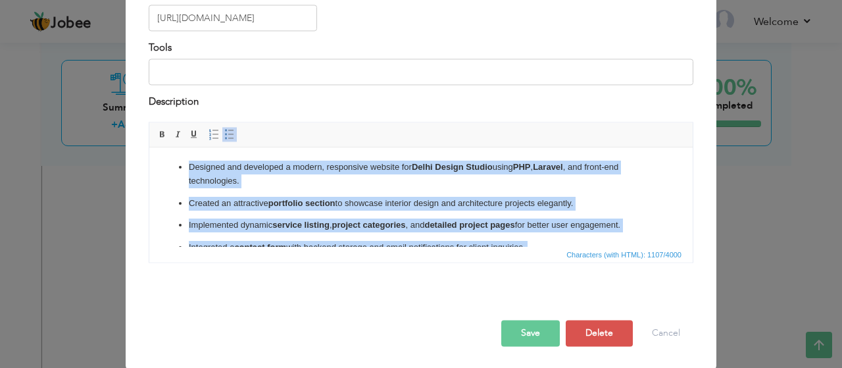
copy ul "Designed and developed a modern, responsive website for Delhi Design Studio usi…"
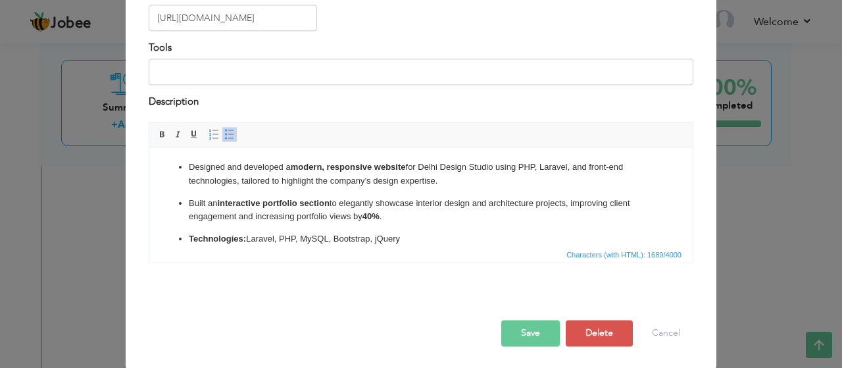
click at [521, 343] on button "Save" at bounding box center [530, 333] width 59 height 26
type input "ITWEBHUT"
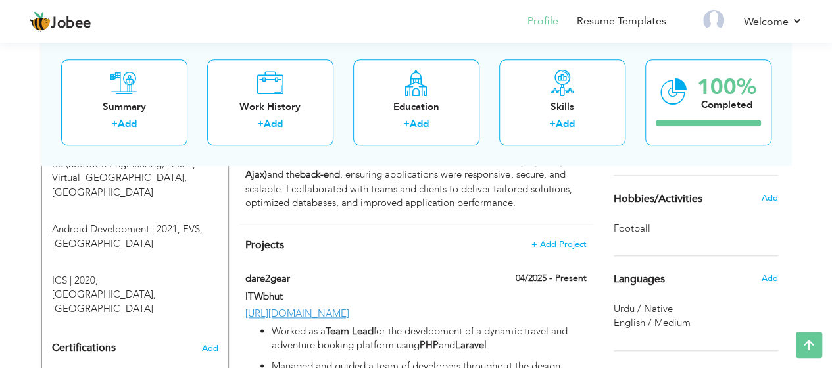
scroll to position [611, 0]
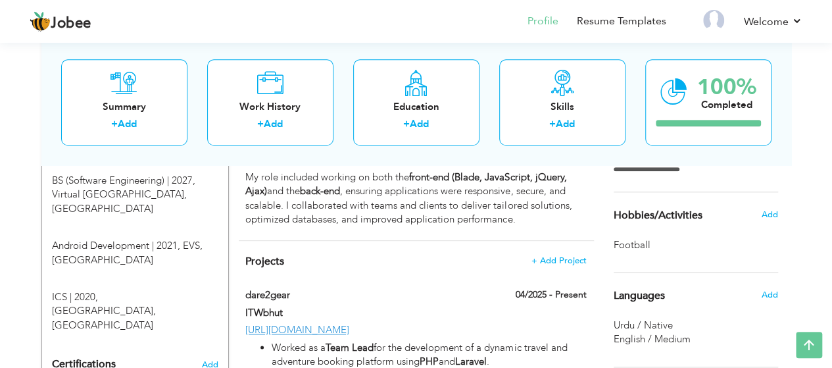
click at [634, 251] on span "Football ," at bounding box center [632, 245] width 39 height 14
click at [631, 242] on span "Football ," at bounding box center [632, 245] width 39 height 14
click at [763, 212] on span "Add" at bounding box center [768, 214] width 17 height 12
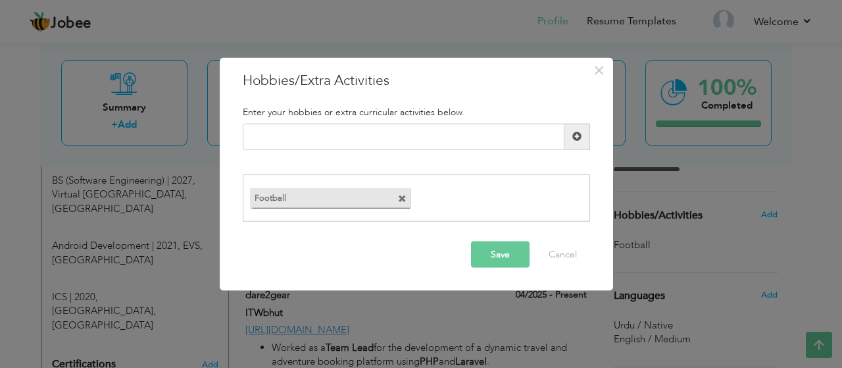
click at [401, 196] on span at bounding box center [402, 199] width 9 height 9
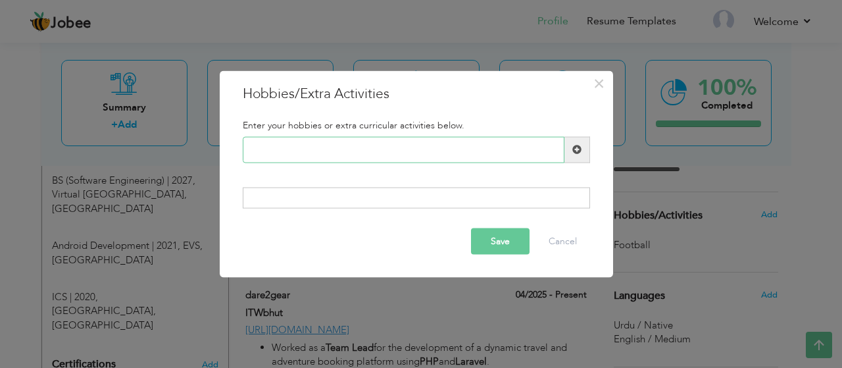
click at [385, 150] on input "text" at bounding box center [404, 149] width 322 height 26
paste input "Football, Cricket"
type input "Football, Cricket"
click at [583, 147] on span at bounding box center [577, 149] width 26 height 26
paste input "Football, Cricket"
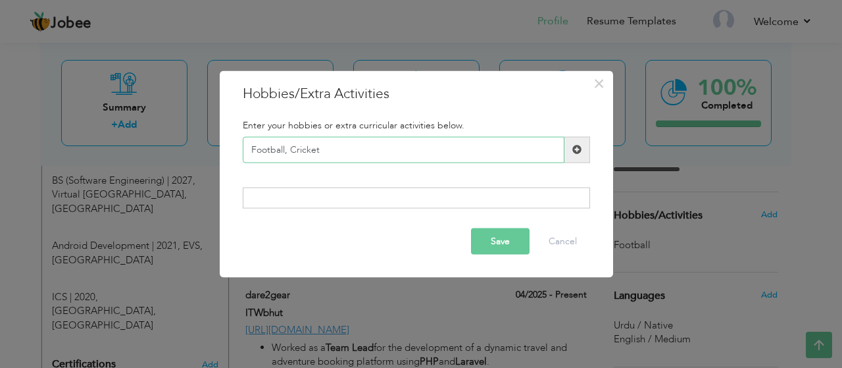
click at [300, 151] on input "Football, Cricket" at bounding box center [404, 149] width 322 height 26
click at [312, 150] on input "Football, Cricket" at bounding box center [404, 149] width 322 height 26
type input "Football, Cricket"
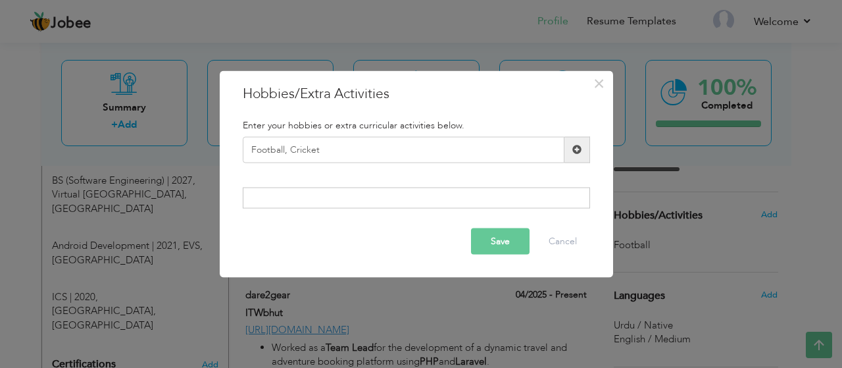
click at [581, 151] on span at bounding box center [577, 149] width 26 height 26
click at [485, 156] on input "text" at bounding box center [404, 149] width 322 height 26
paste input "Football, Cricket"
click at [302, 148] on input "Football, Cricket" at bounding box center [404, 149] width 322 height 26
click at [302, 149] on input "Football, Cricket" at bounding box center [404, 149] width 322 height 26
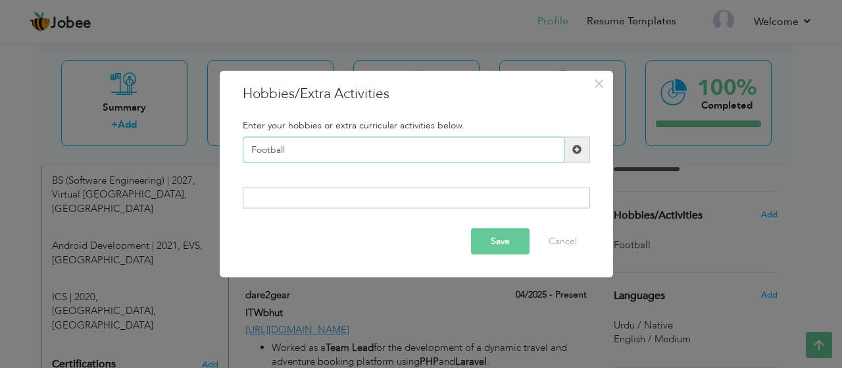
type input "Football"
click at [583, 154] on span at bounding box center [577, 149] width 26 height 26
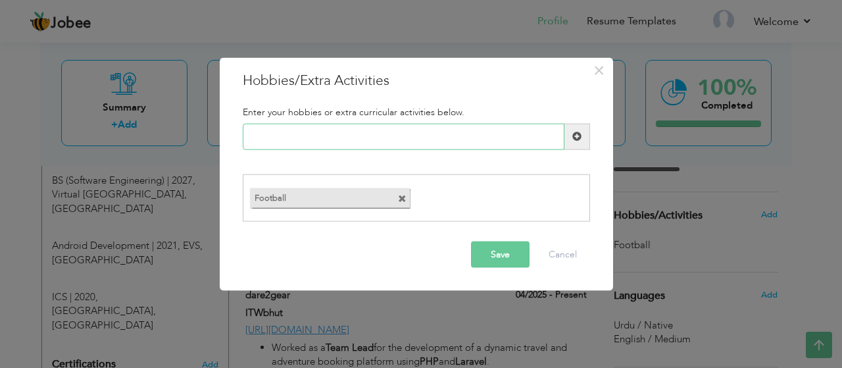
click at [370, 145] on input "text" at bounding box center [404, 136] width 322 height 26
paste input "Football, Cricket"
type input "Football, Cricket"
drag, startPoint x: 289, startPoint y: 137, endPoint x: 145, endPoint y: 149, distance: 144.5
click at [145, 149] on div "× Hobbies/Extra Activities Enter your hobbies or extra curricular activities be…" at bounding box center [421, 184] width 842 height 368
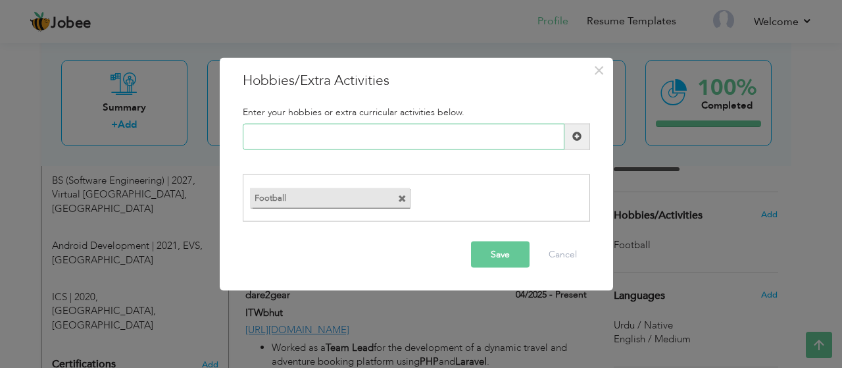
paste input "Football, Cricket"
click at [264, 136] on input "Football, Cricket" at bounding box center [404, 136] width 322 height 26
drag, startPoint x: 255, startPoint y: 136, endPoint x: 237, endPoint y: 137, distance: 18.5
click at [237, 137] on div ", Cricket" at bounding box center [416, 136] width 367 height 26
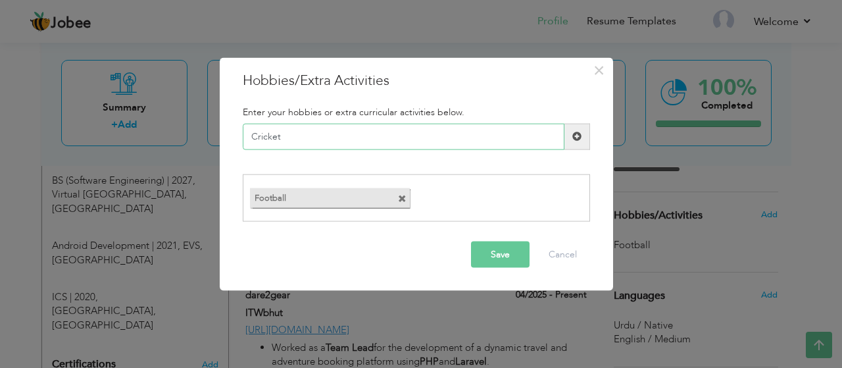
type input "Cricket"
click at [581, 127] on span at bounding box center [577, 136] width 26 height 26
click at [383, 133] on input "text" at bounding box center [404, 136] width 322 height 26
paste input "Tech Blogging"
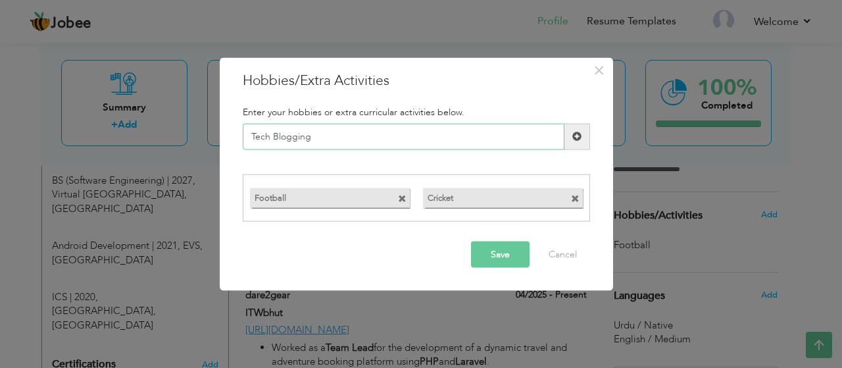
type input "Tech Blogging"
click at [578, 134] on span at bounding box center [576, 136] width 9 height 9
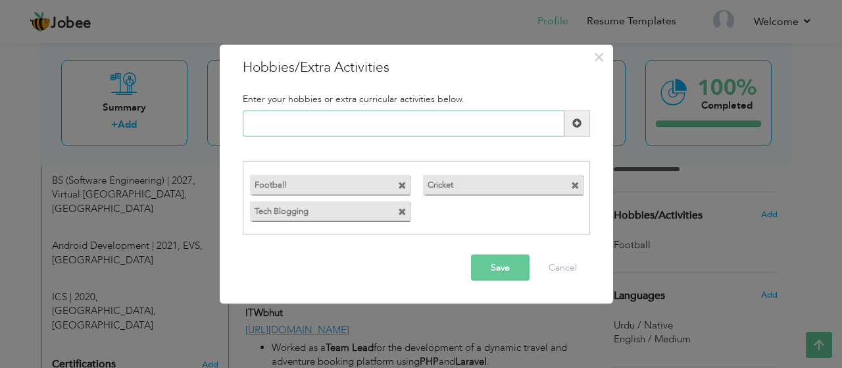
click at [389, 126] on input "text" at bounding box center [404, 123] width 322 height 26
paste input "Problem Solving"
type input "Problem Solving"
click at [583, 114] on span at bounding box center [577, 123] width 26 height 26
click at [504, 270] on button "Save" at bounding box center [500, 267] width 59 height 26
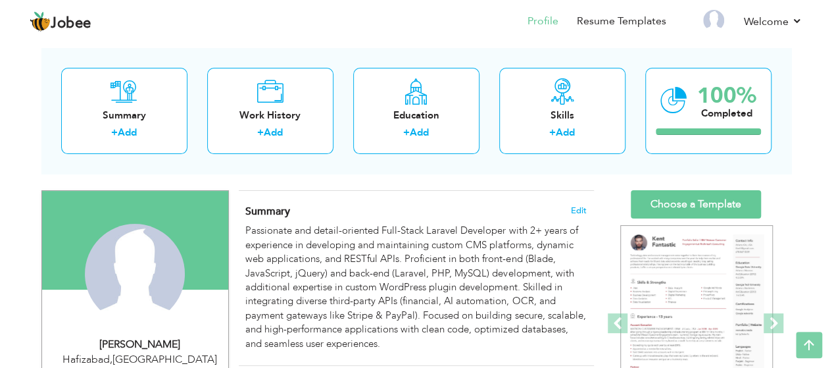
scroll to position [0, 0]
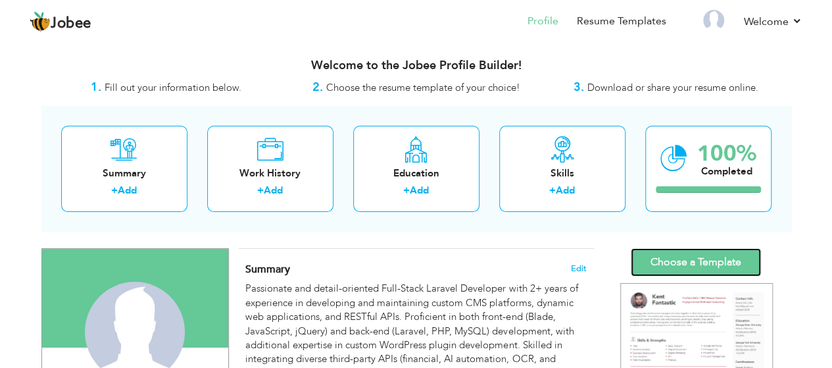
click at [689, 260] on link "Choose a Template" at bounding box center [696, 262] width 130 height 28
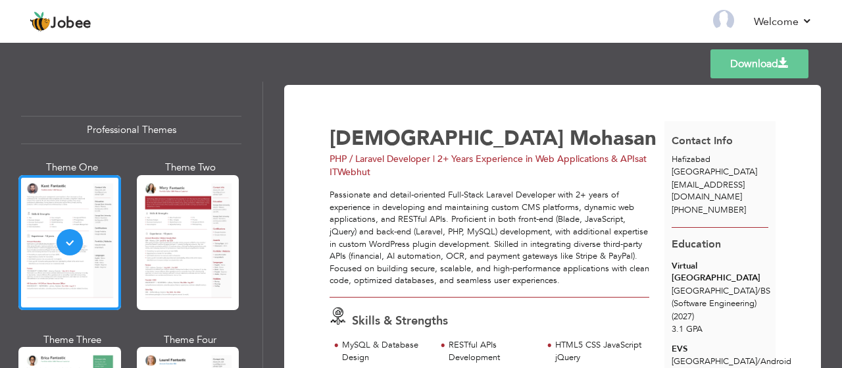
click at [771, 62] on link "Download" at bounding box center [759, 63] width 98 height 29
